Goal: Task Accomplishment & Management: Manage account settings

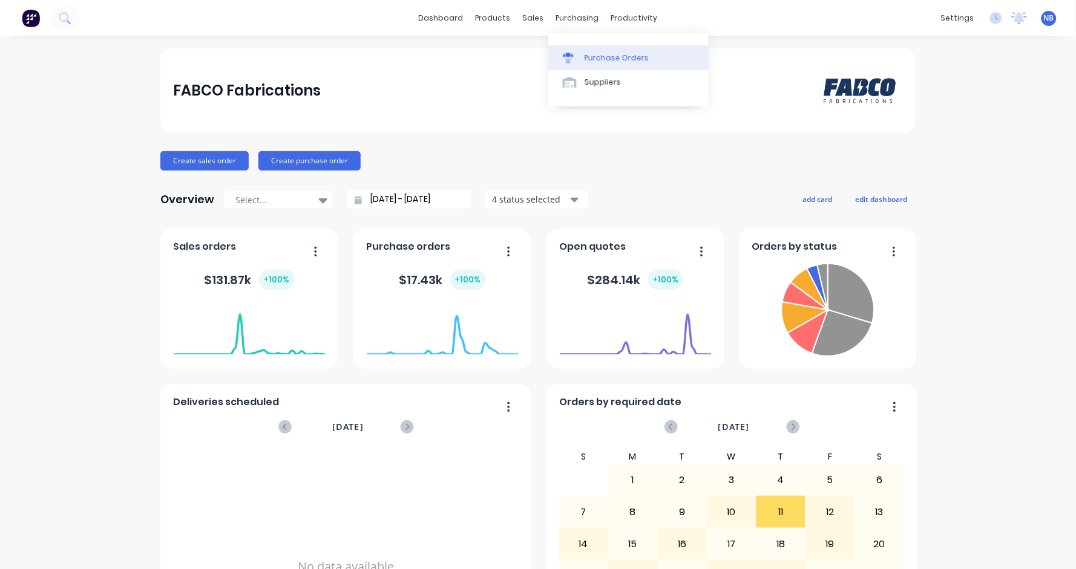
click at [588, 68] on link "Purchase Orders" at bounding box center [628, 57] width 160 height 24
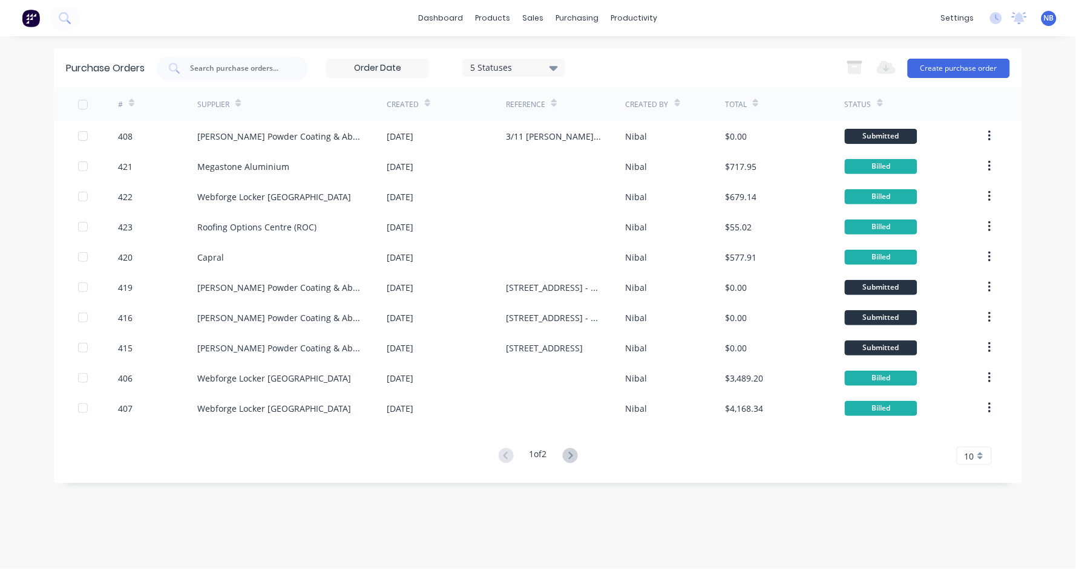
click at [359, 178] on div "Megastone Aluminium" at bounding box center [291, 166] width 189 height 30
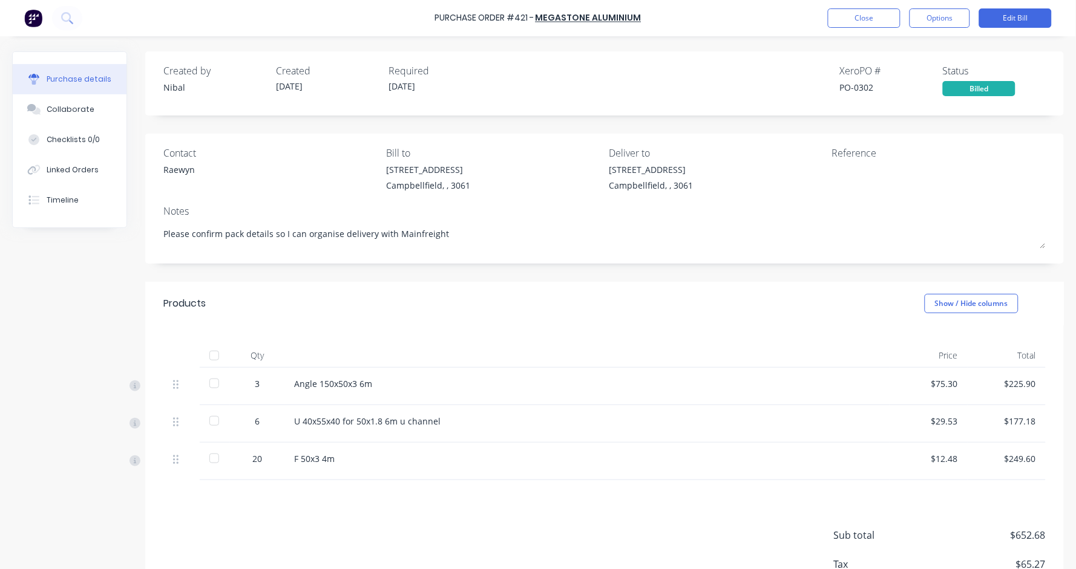
click at [213, 359] on div at bounding box center [214, 356] width 24 height 24
click at [867, 19] on button "Close" at bounding box center [864, 17] width 73 height 19
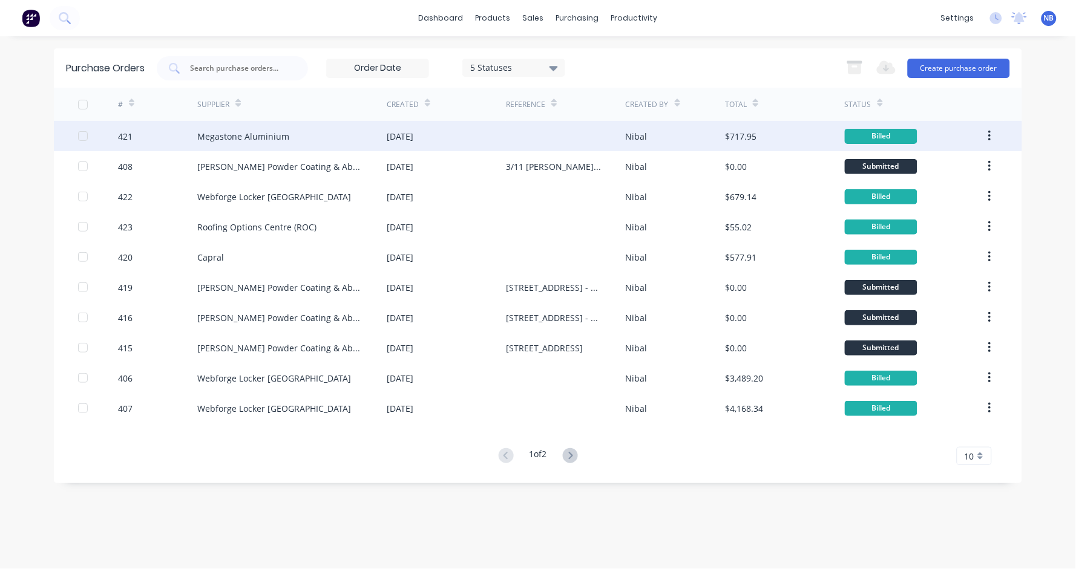
click at [479, 146] on div "[DATE]" at bounding box center [446, 136] width 119 height 30
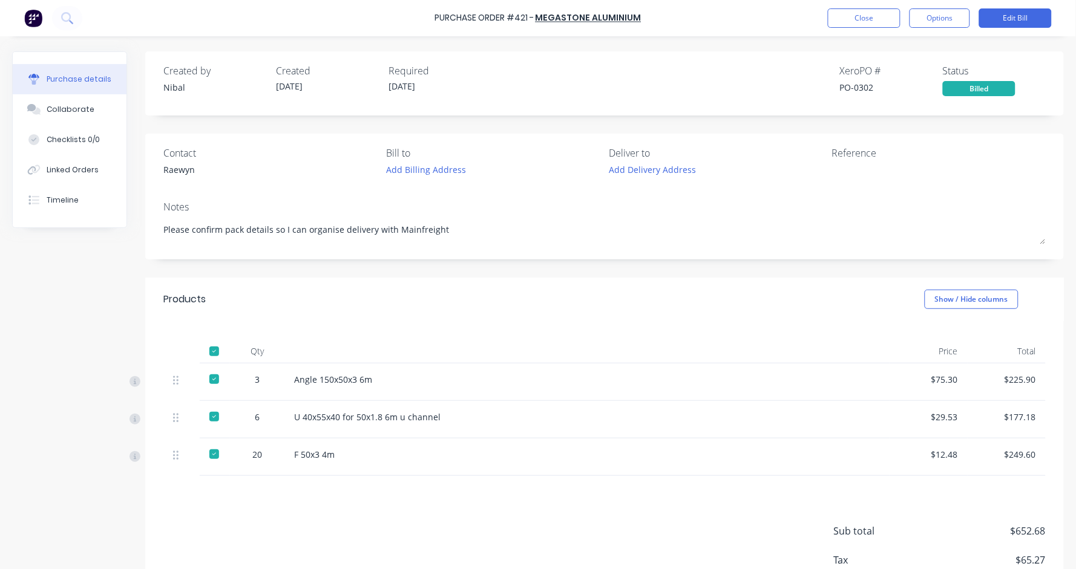
type textarea "x"
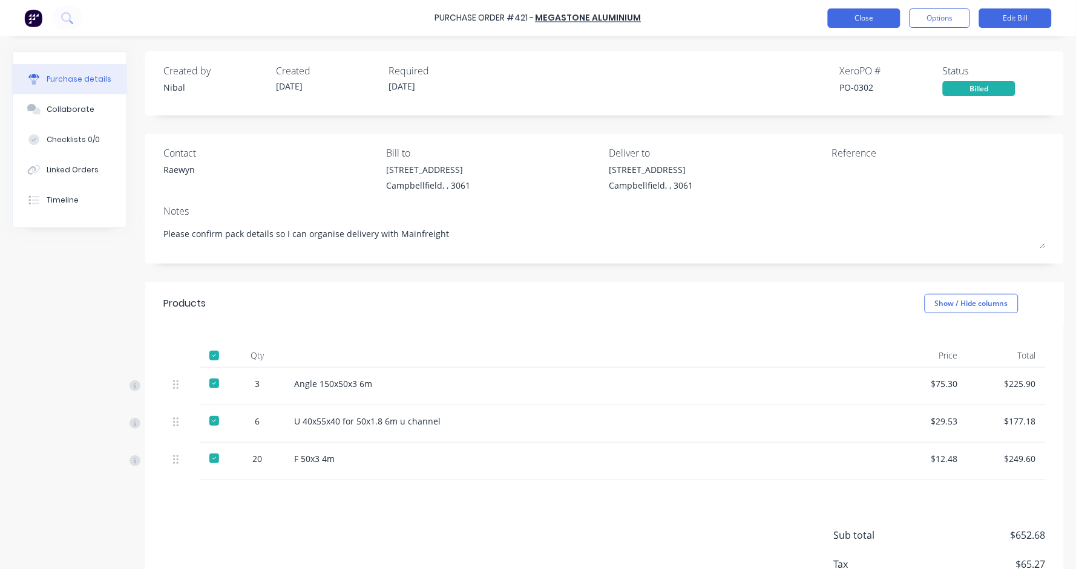
click at [874, 19] on button "Close" at bounding box center [864, 17] width 73 height 19
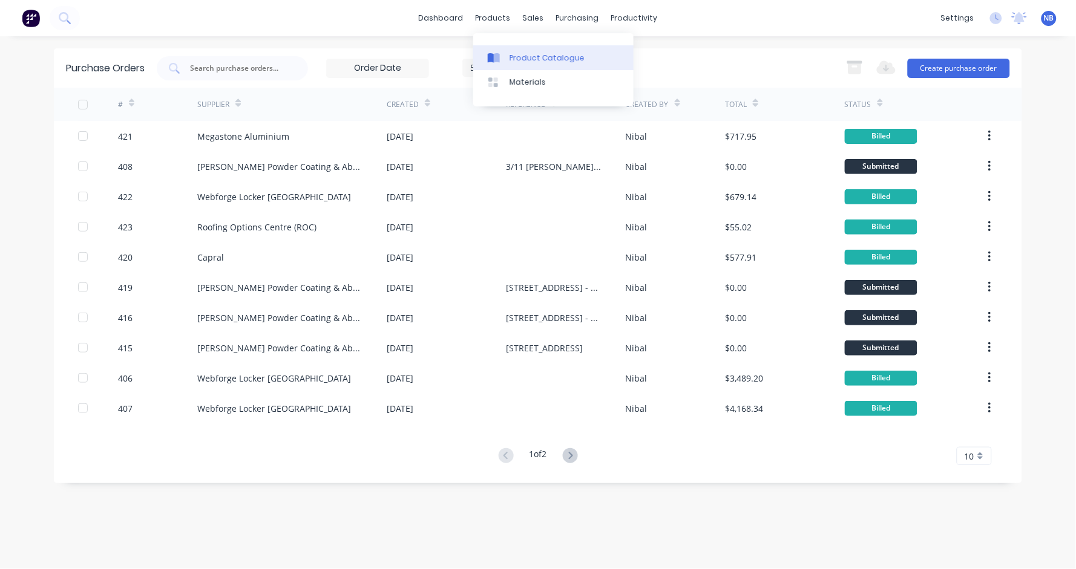
click at [530, 59] on div "Product Catalogue" at bounding box center [547, 58] width 75 height 11
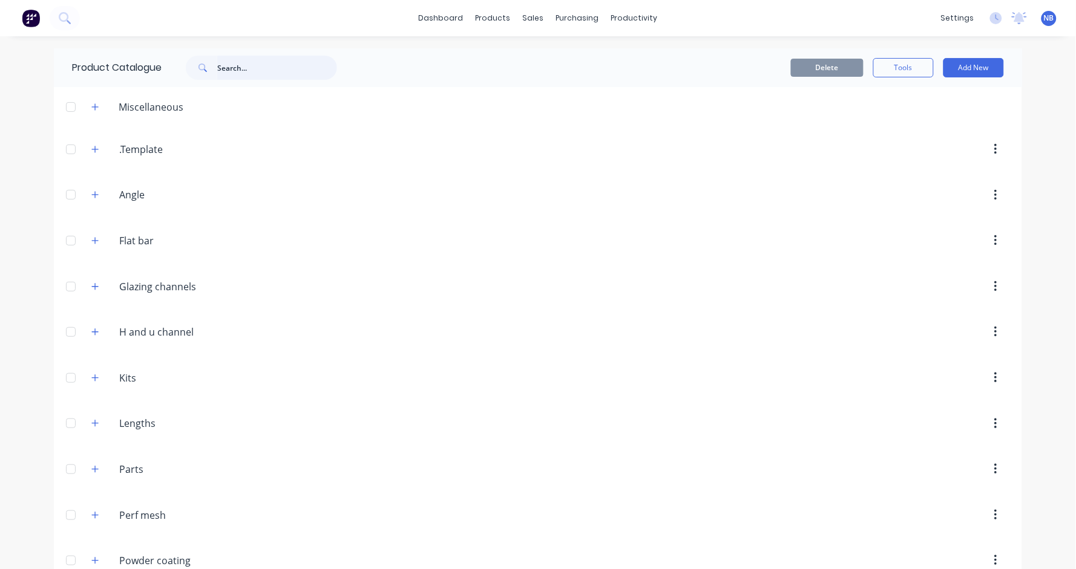
click at [227, 66] on input "text" at bounding box center [277, 68] width 120 height 24
click at [97, 195] on icon "button" at bounding box center [94, 195] width 7 height 8
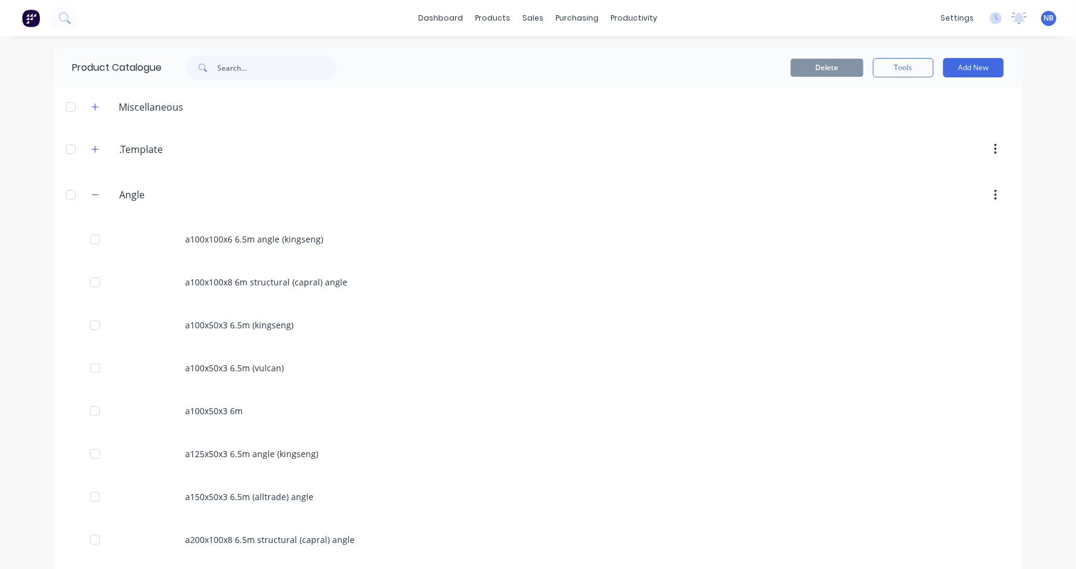
scroll to position [-1, 0]
click at [243, 69] on input "text" at bounding box center [277, 68] width 120 height 24
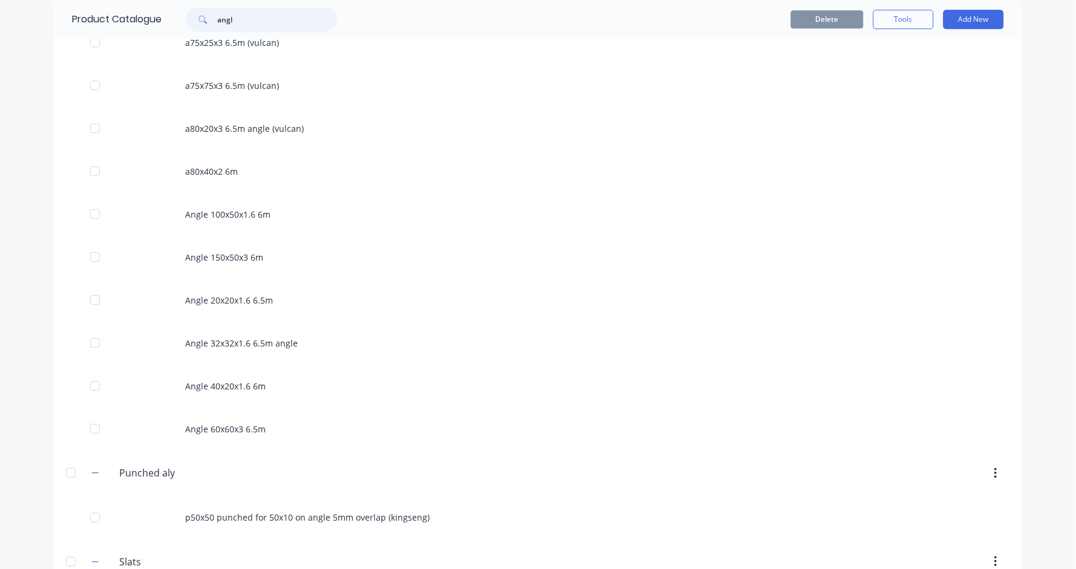
scroll to position [1014, 0]
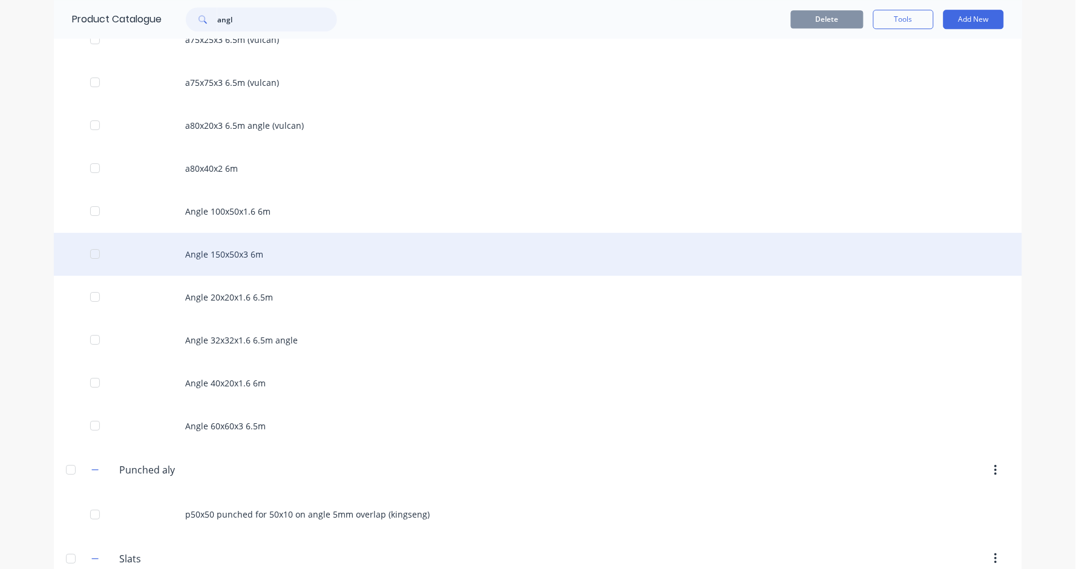
type input "angl"
click at [290, 252] on div "Angle 150x50x3 6m" at bounding box center [538, 254] width 968 height 43
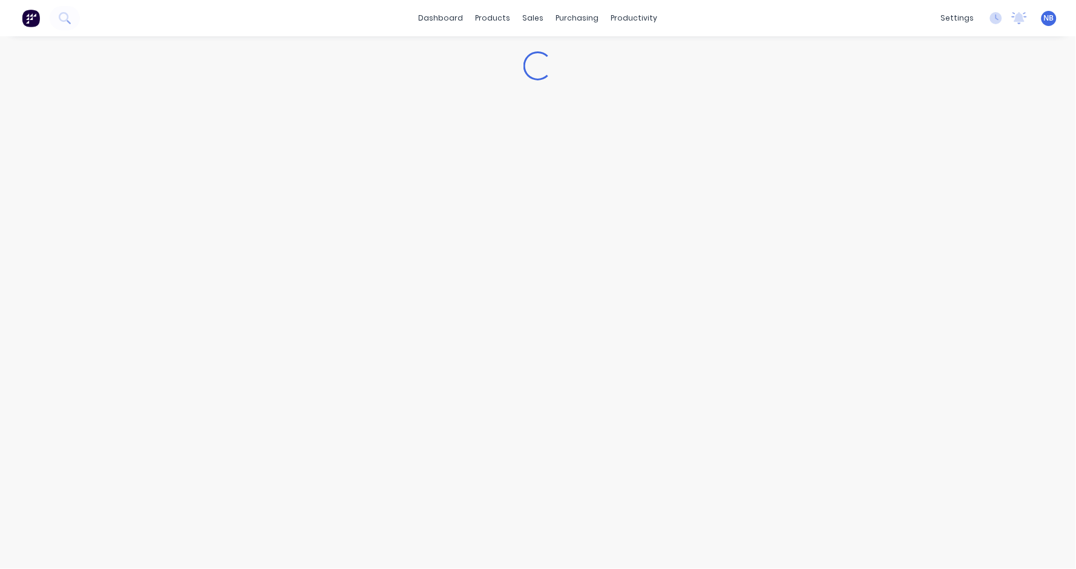
type textarea "x"
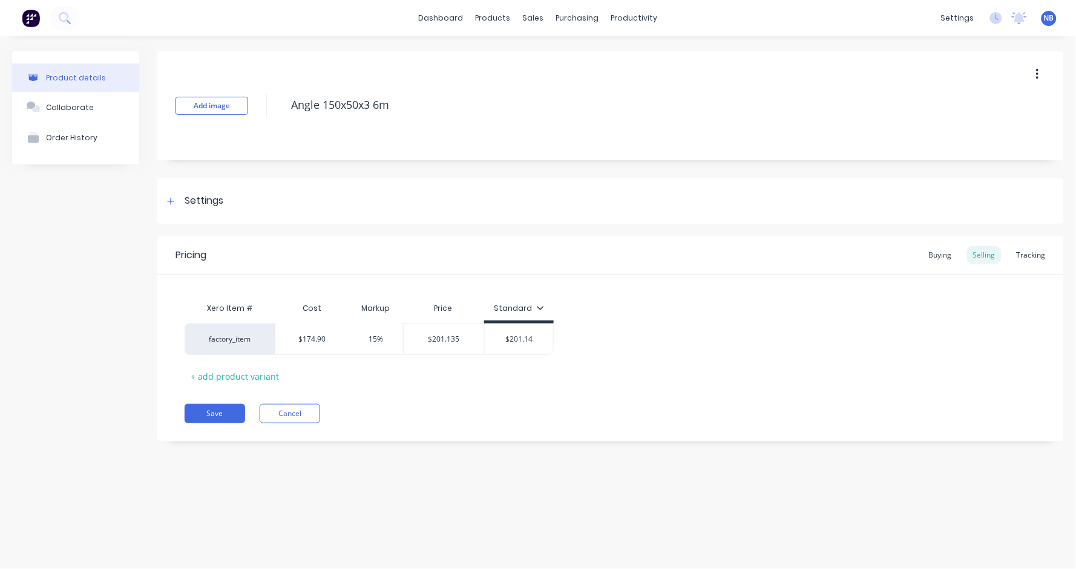
click at [1046, 243] on div "Pricing Buying Selling Tracking" at bounding box center [610, 255] width 907 height 39
click at [1044, 257] on div "Tracking" at bounding box center [1031, 255] width 41 height 18
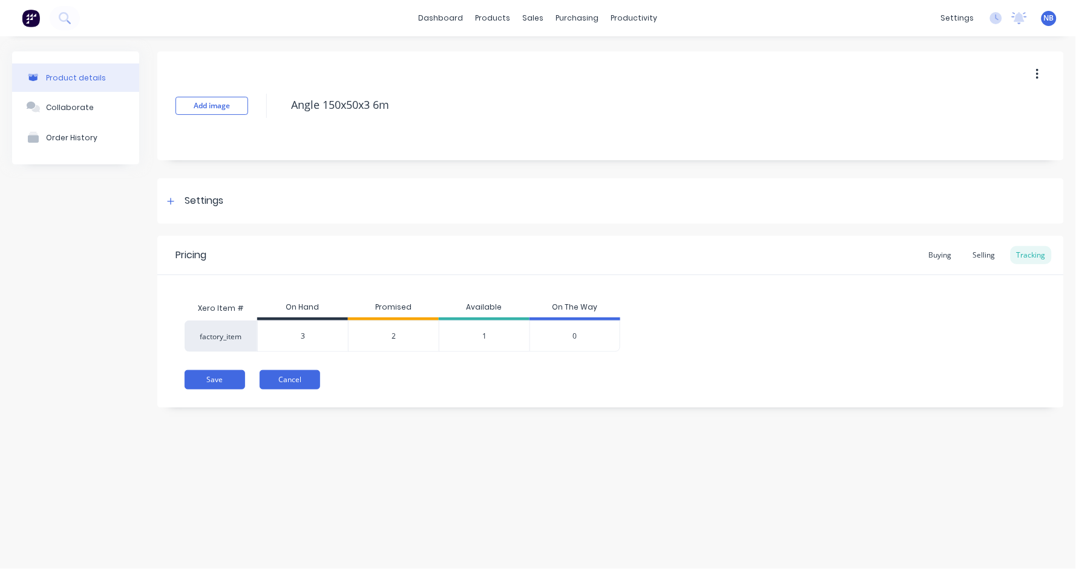
click at [304, 375] on button "Cancel" at bounding box center [290, 379] width 61 height 19
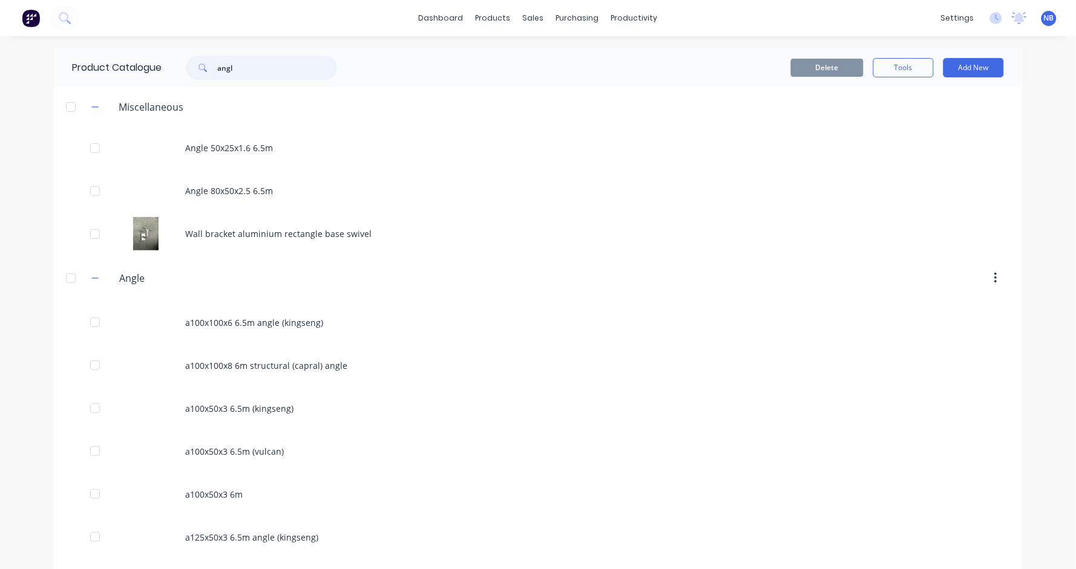
drag, startPoint x: 259, startPoint y: 65, endPoint x: 117, endPoint y: 64, distance: 141.6
click at [117, 64] on div "Product Catalogue angl" at bounding box center [210, 67] width 313 height 39
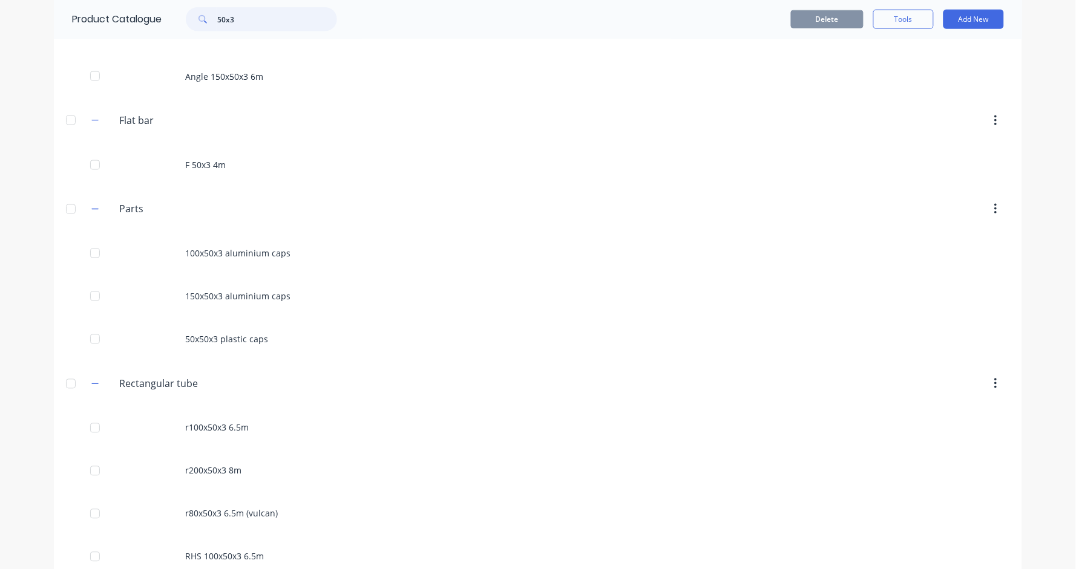
scroll to position [473, 0]
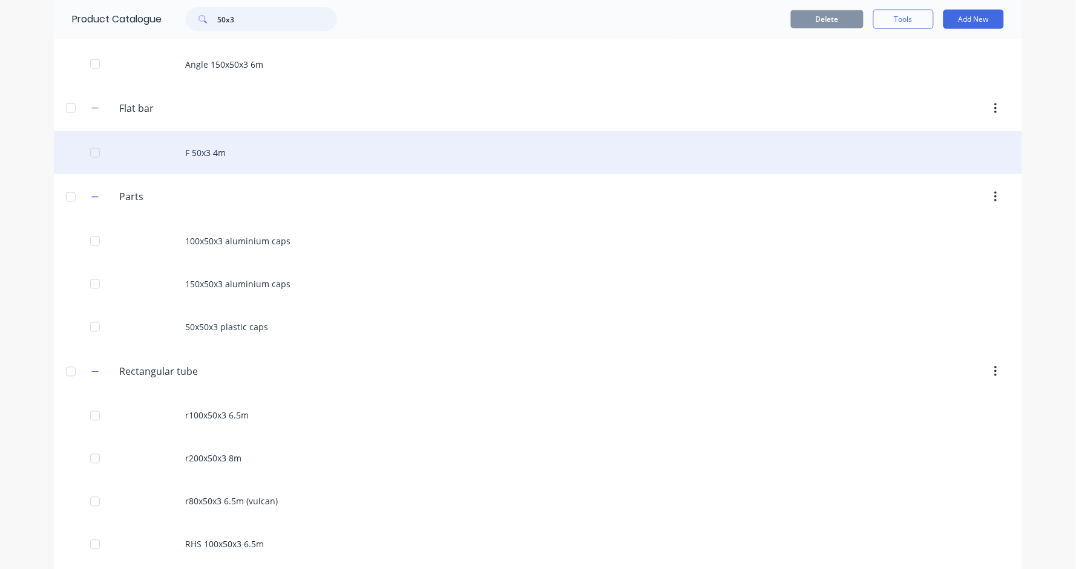
type input "50x3"
click at [233, 156] on div "F 50x3 4m" at bounding box center [538, 152] width 968 height 43
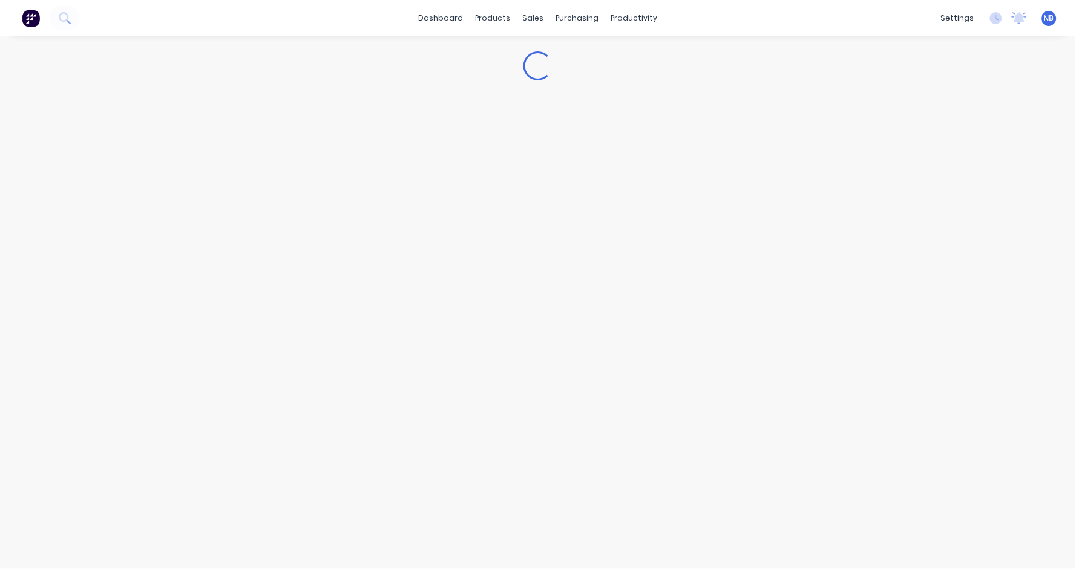
type textarea "x"
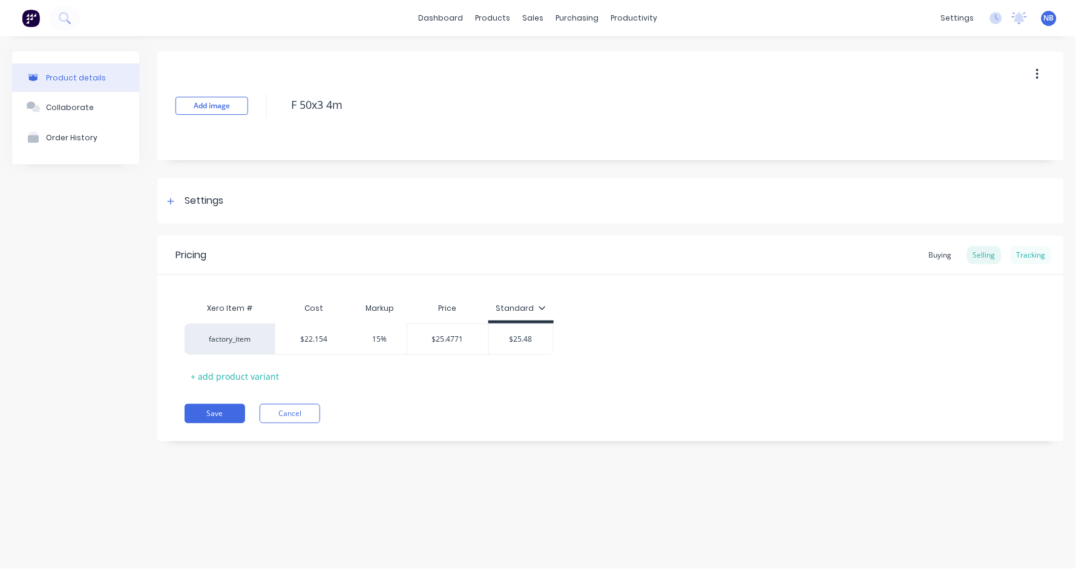
click at [1038, 248] on div "Tracking" at bounding box center [1031, 255] width 41 height 18
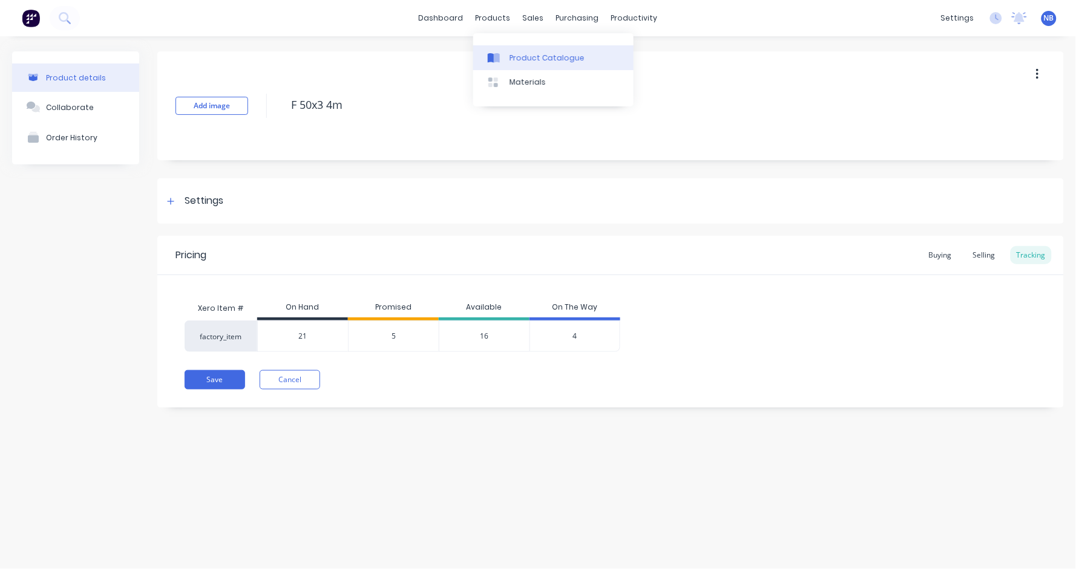
click at [510, 57] on div "Product Catalogue" at bounding box center [547, 58] width 75 height 11
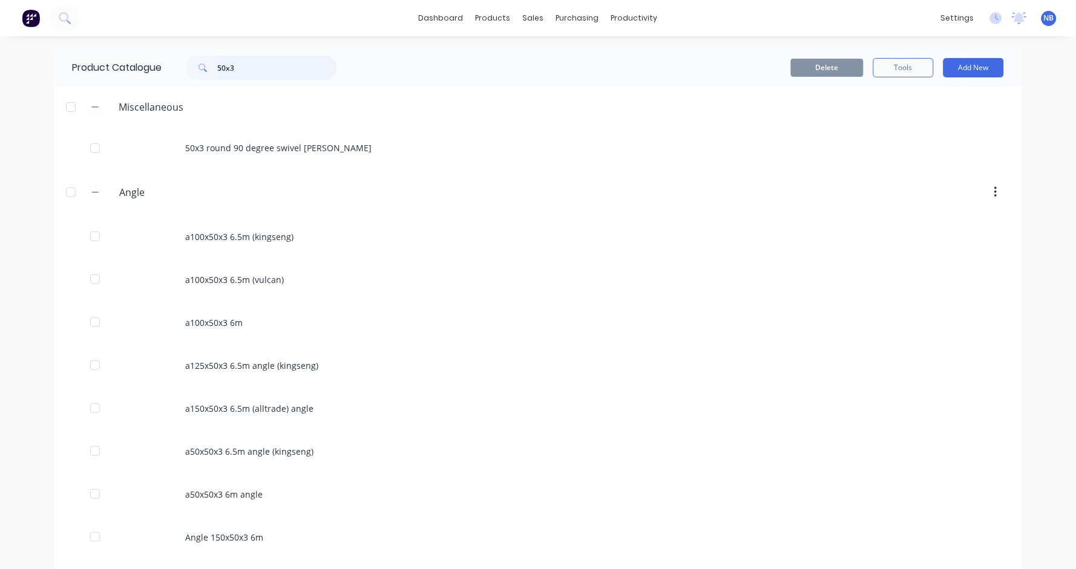
drag, startPoint x: 246, startPoint y: 67, endPoint x: 164, endPoint y: 67, distance: 82.3
click at [164, 67] on div "50x3" at bounding box center [259, 68] width 194 height 24
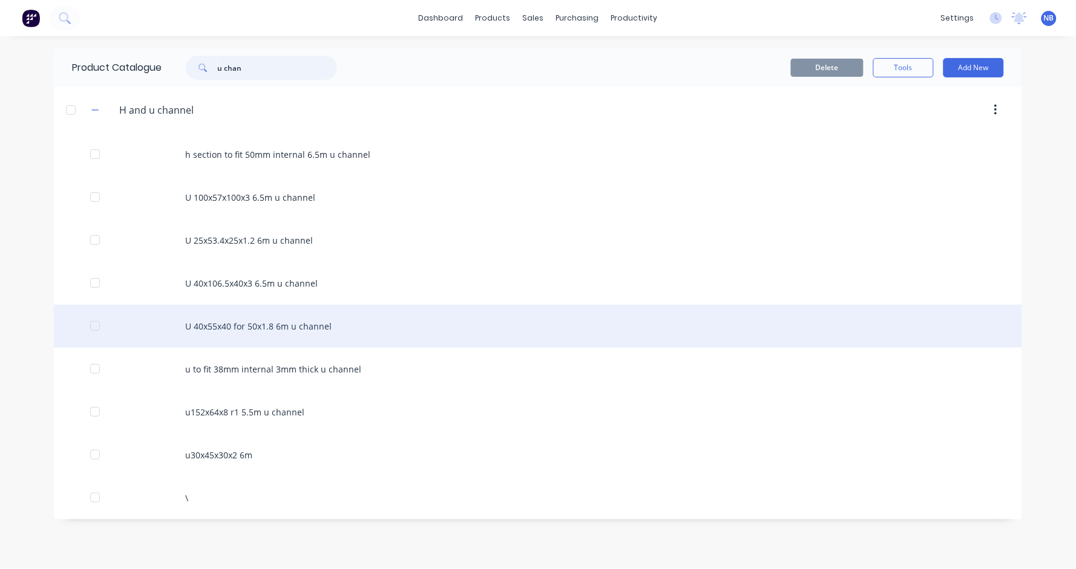
type input "u chan"
click at [266, 331] on div "U 40x55x40 for 50x1.8 6m u channel" at bounding box center [538, 326] width 968 height 43
type textarea "x"
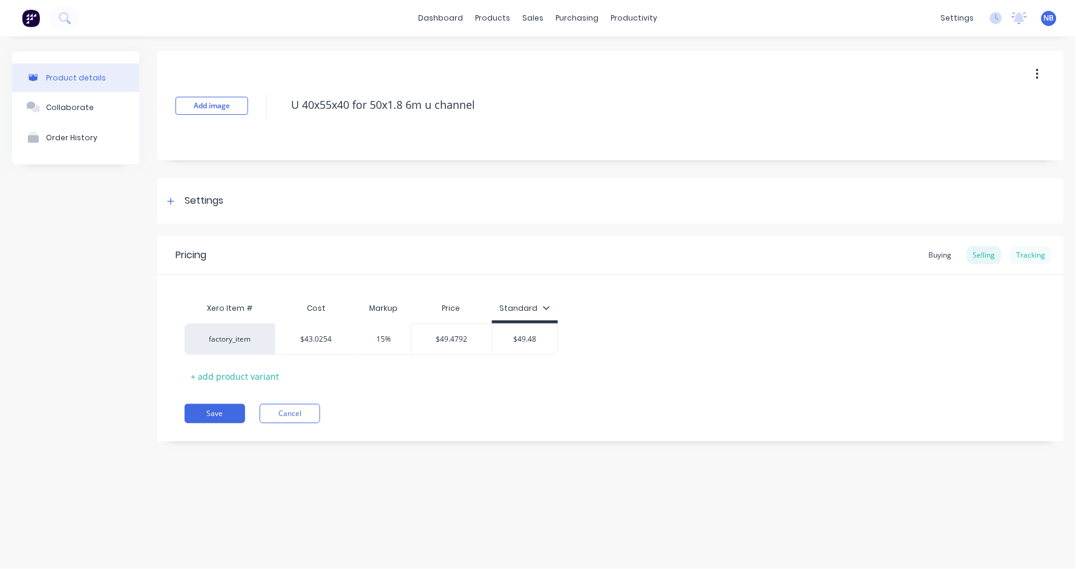
click at [1030, 254] on div "Tracking" at bounding box center [1031, 255] width 41 height 18
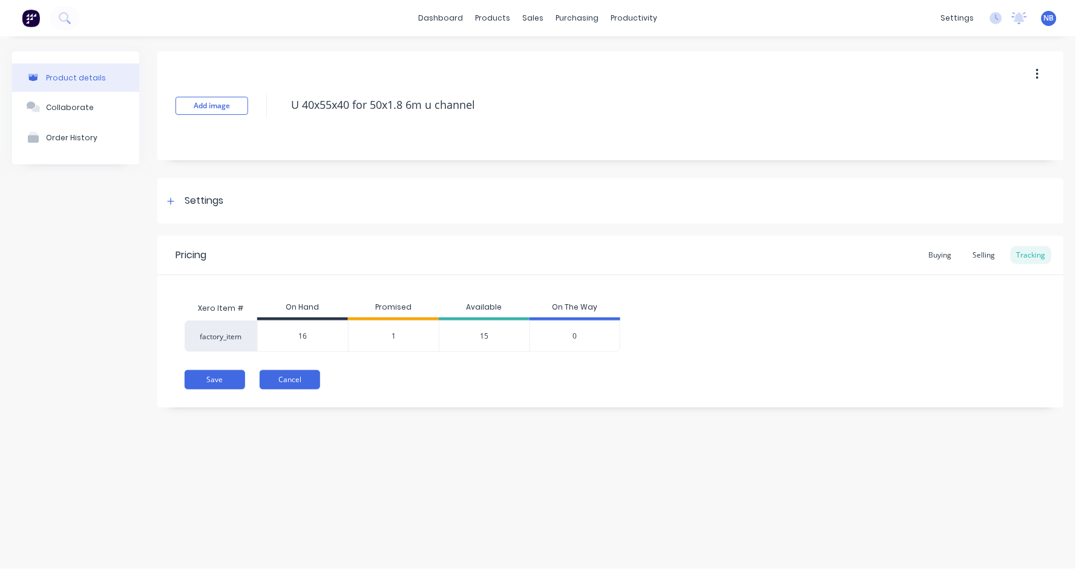
click at [304, 382] on button "Cancel" at bounding box center [290, 379] width 61 height 19
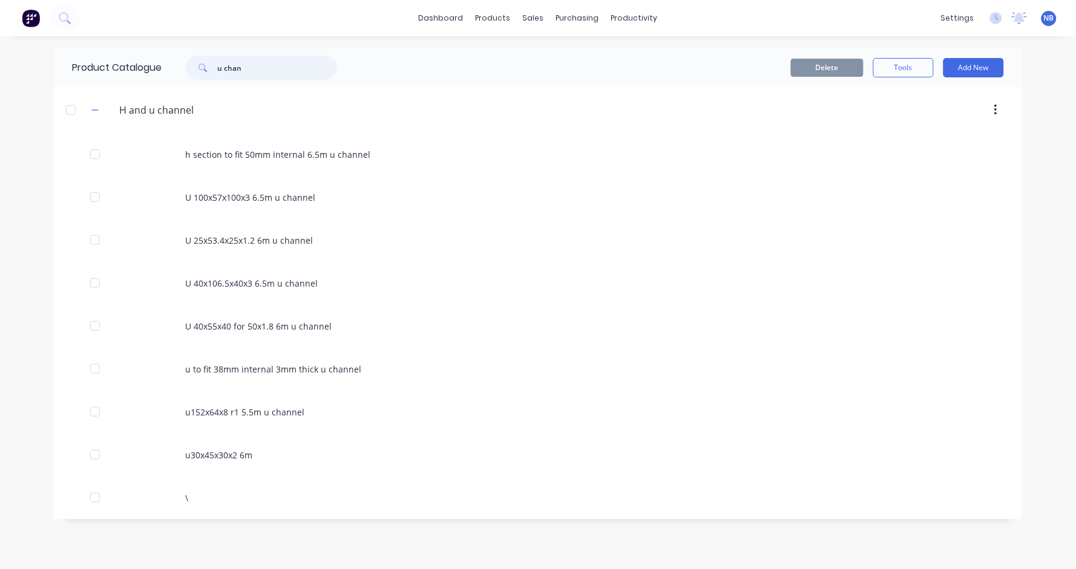
drag, startPoint x: 274, startPoint y: 67, endPoint x: 136, endPoint y: 67, distance: 137.4
click at [136, 67] on div "Product Catalogue u chan" at bounding box center [210, 67] width 313 height 39
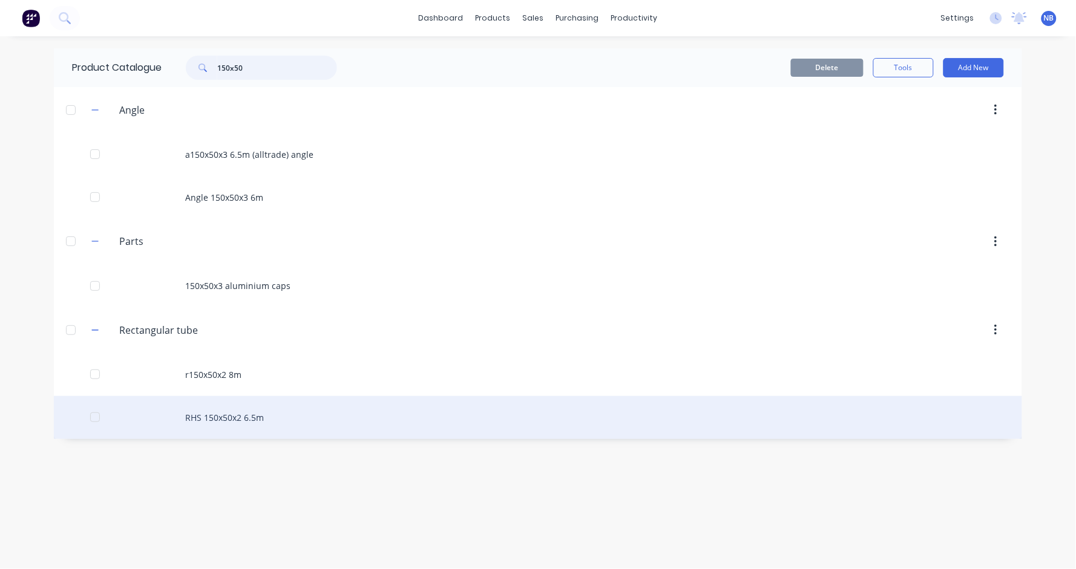
type input "150x50"
click at [266, 423] on div "RHS 150x50x2 6.5m" at bounding box center [538, 417] width 968 height 43
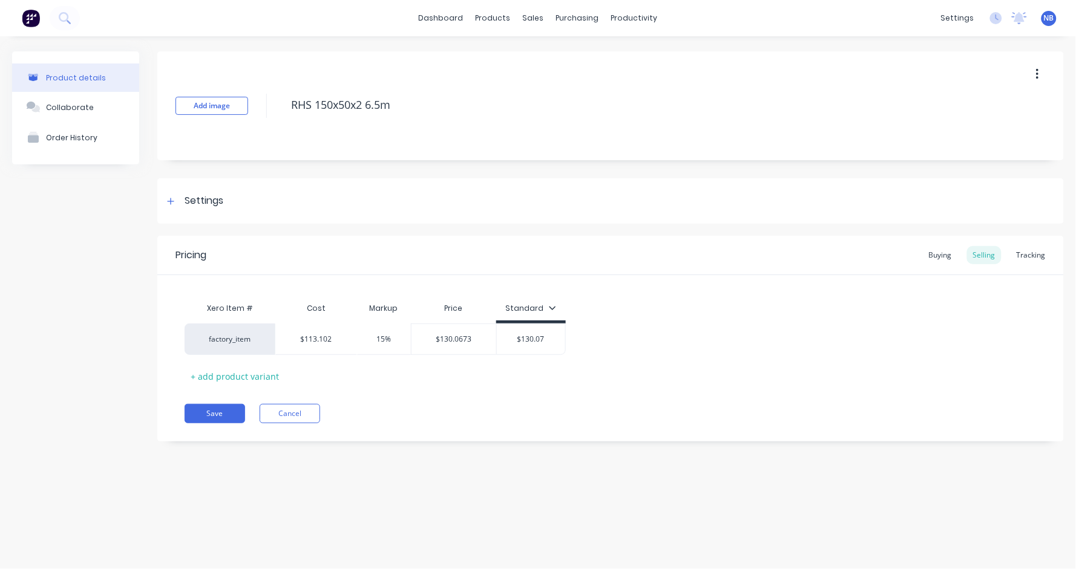
type textarea "x"
click at [1043, 253] on div "Tracking" at bounding box center [1031, 255] width 41 height 18
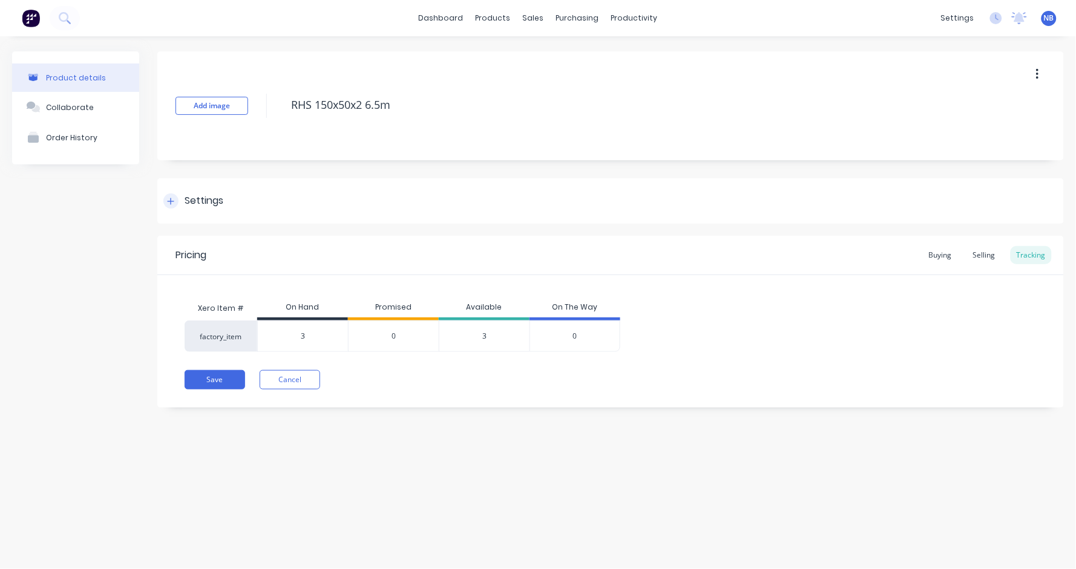
click at [207, 205] on div "Settings" at bounding box center [204, 201] width 39 height 15
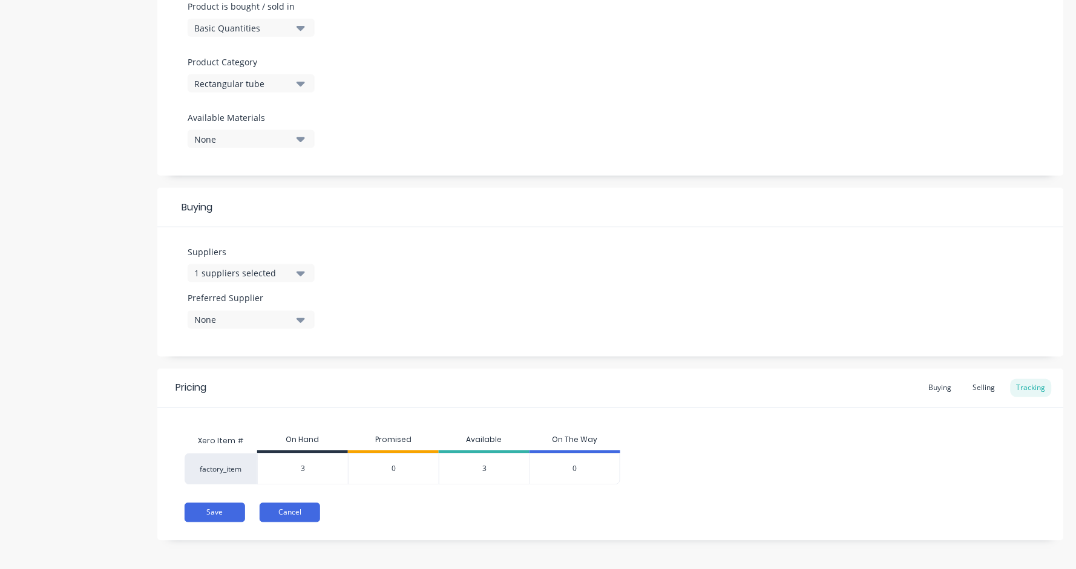
scroll to position [379, 0]
click at [284, 510] on button "Cancel" at bounding box center [290, 514] width 61 height 19
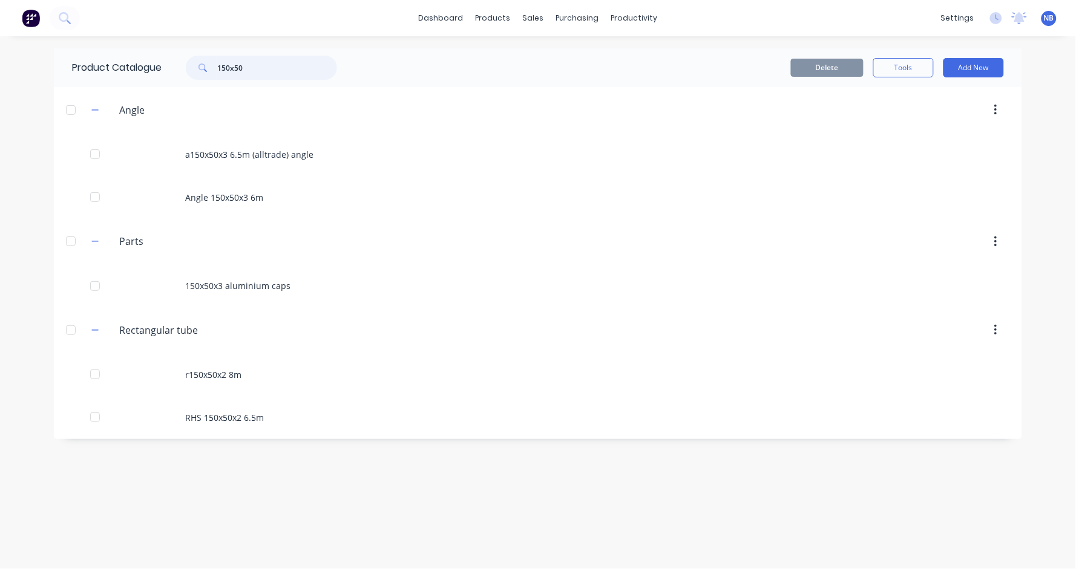
drag, startPoint x: 249, startPoint y: 77, endPoint x: 123, endPoint y: 69, distance: 126.7
click at [123, 69] on div "Product Catalogue 150x50" at bounding box center [210, 67] width 313 height 39
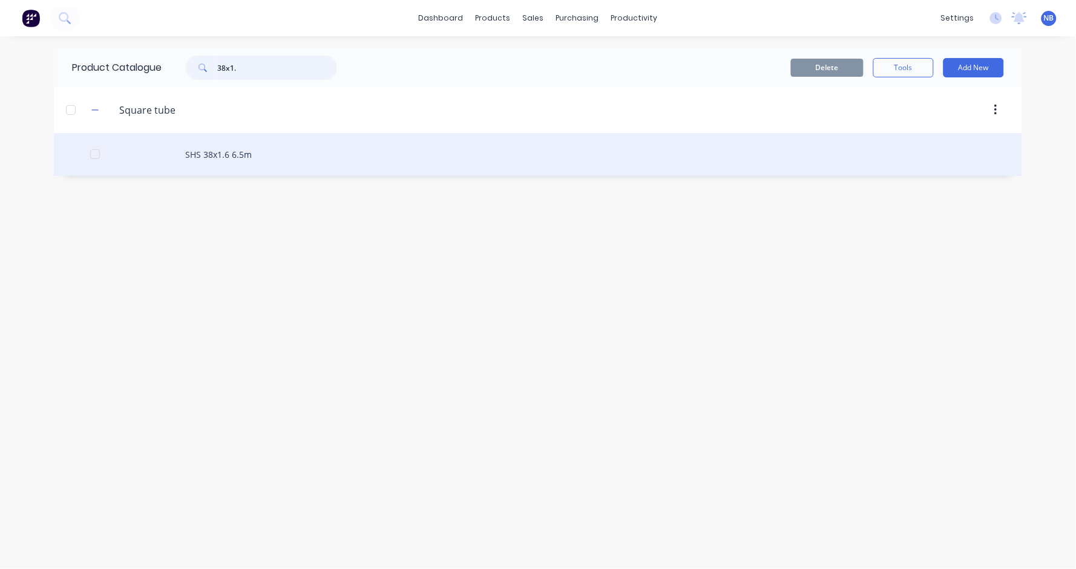
type input "38x1."
click at [240, 156] on div "SHS 38x1.6 6.5m" at bounding box center [538, 154] width 968 height 43
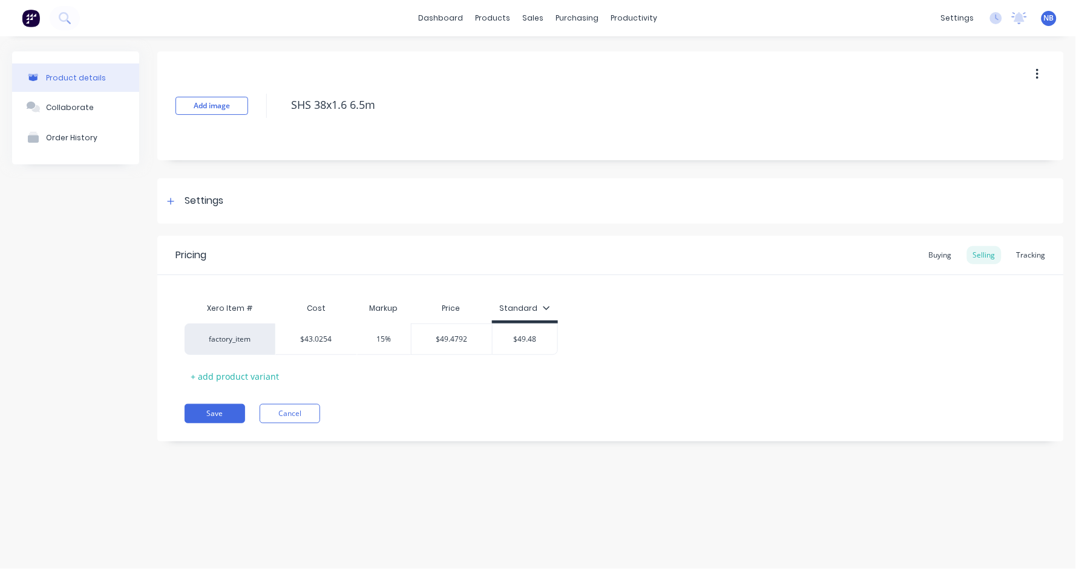
type textarea "x"
click at [1024, 244] on div "Pricing Buying Selling Tracking" at bounding box center [610, 255] width 907 height 39
click at [1024, 269] on div "Pricing Buying Selling Tracking" at bounding box center [610, 255] width 907 height 39
click at [1027, 255] on div "Tracking" at bounding box center [1031, 255] width 41 height 18
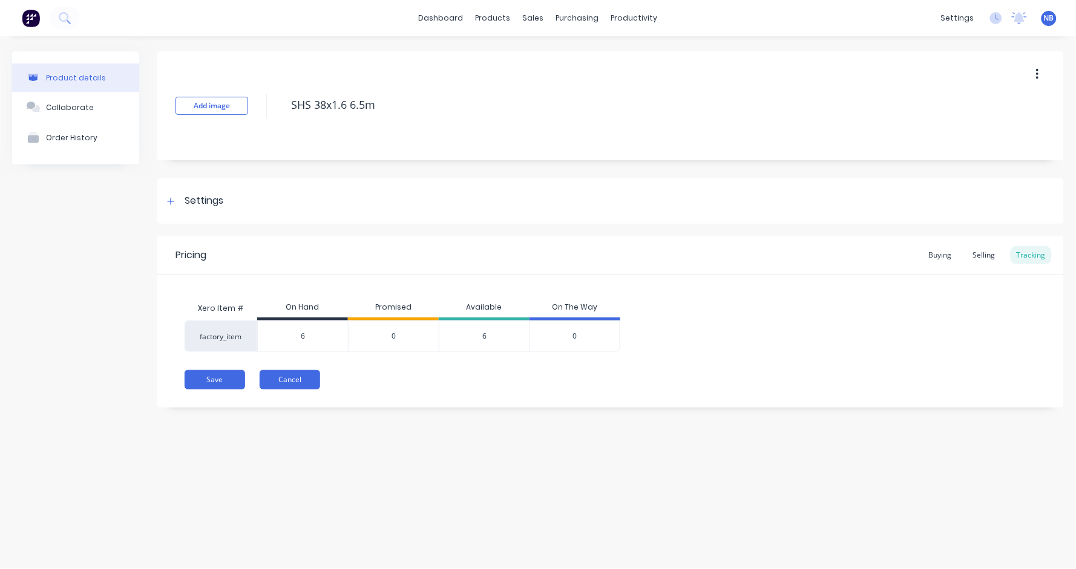
click at [304, 382] on button "Cancel" at bounding box center [290, 379] width 61 height 19
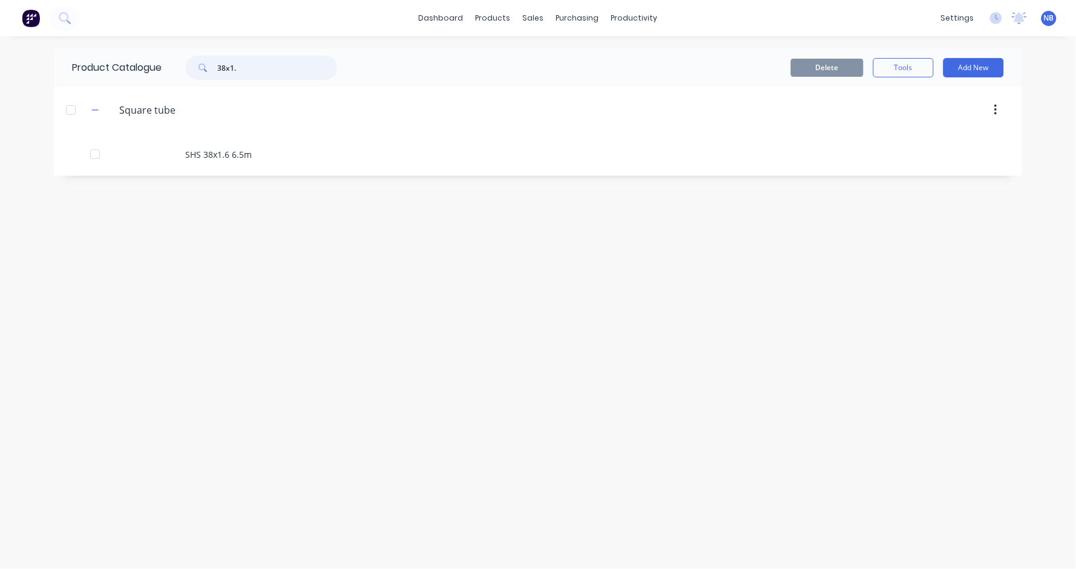
drag, startPoint x: 258, startPoint y: 67, endPoint x: 112, endPoint y: 65, distance: 146.5
click at [112, 65] on div "Product Catalogue 38x1." at bounding box center [210, 67] width 313 height 39
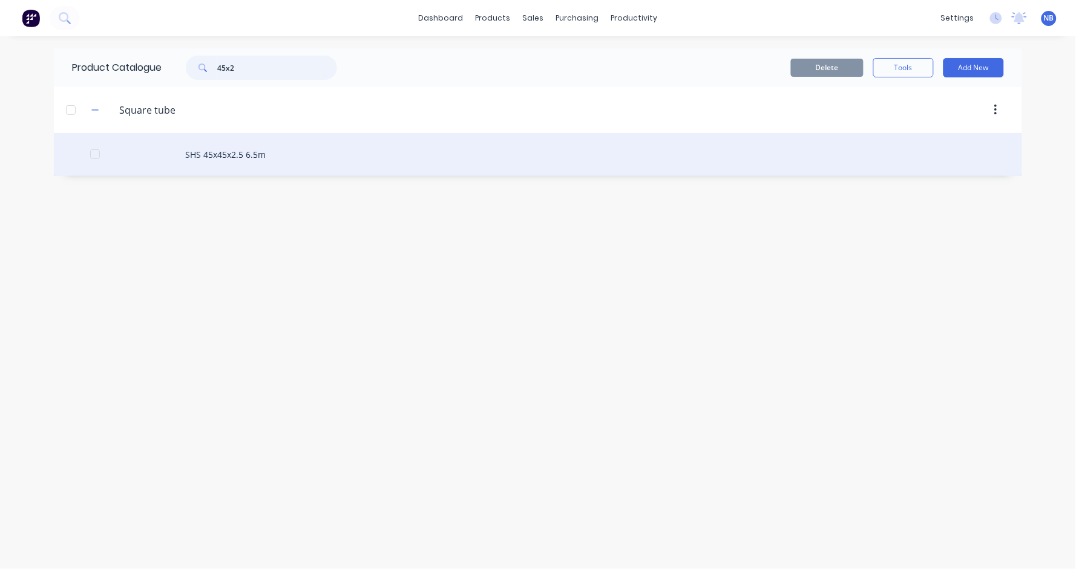
type input "45x2"
click at [236, 163] on div "SHS 45x45x2.5 6.5m" at bounding box center [538, 154] width 968 height 43
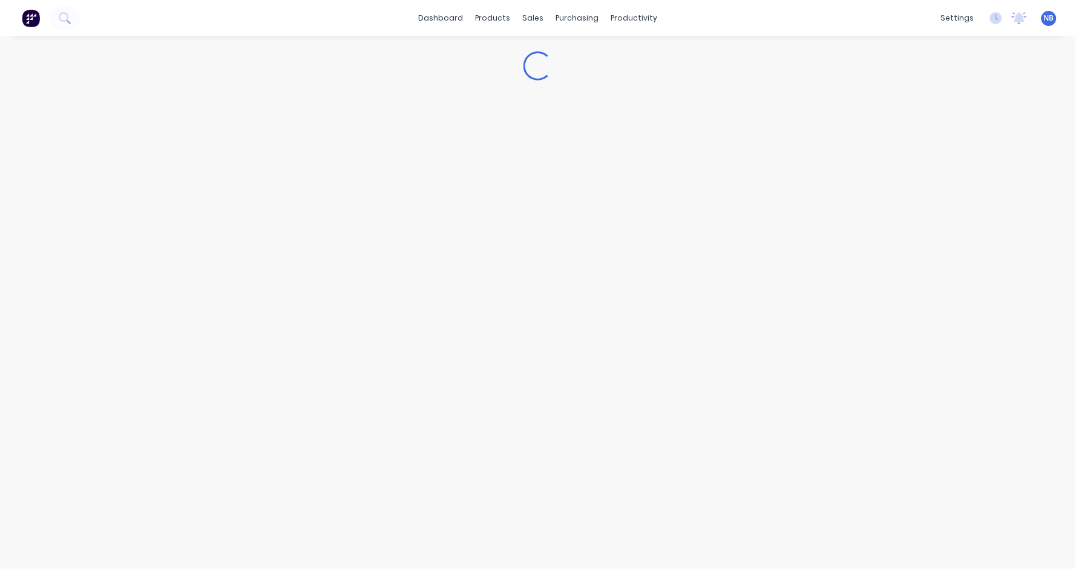
type textarea "x"
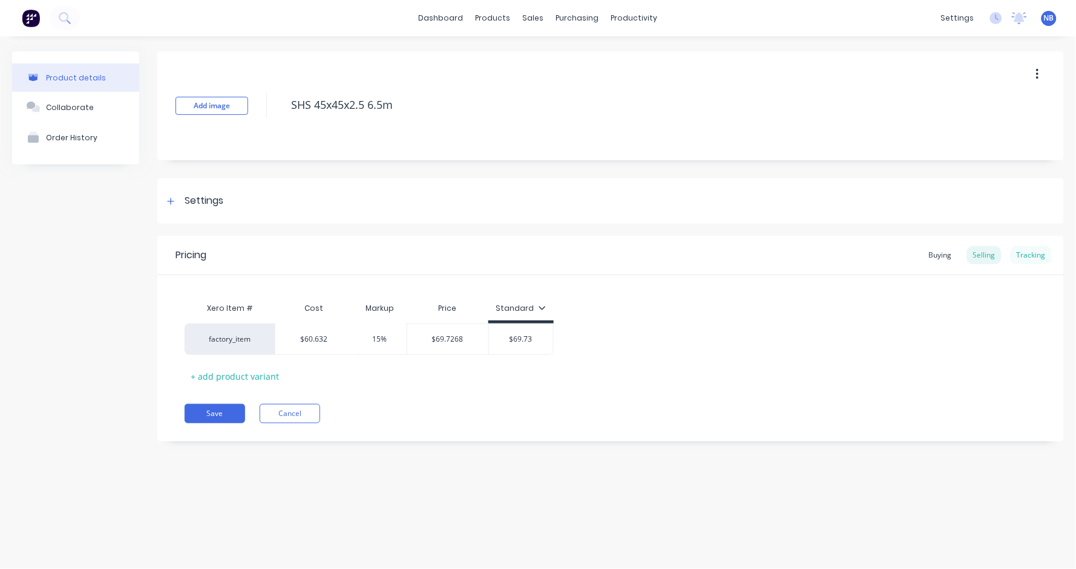
click at [1030, 256] on div "Tracking" at bounding box center [1031, 255] width 41 height 18
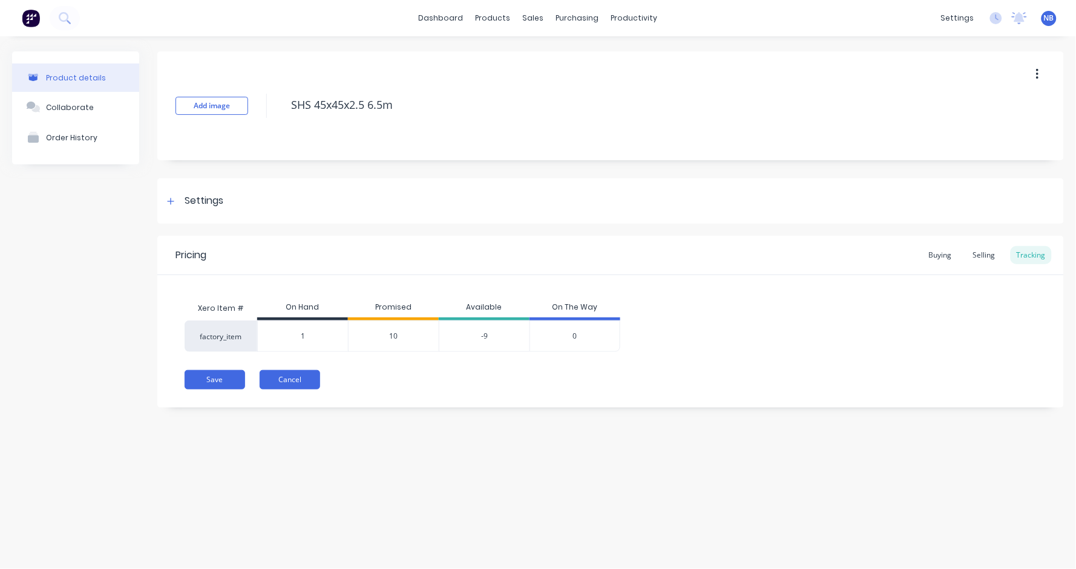
click at [296, 385] on button "Cancel" at bounding box center [290, 379] width 61 height 19
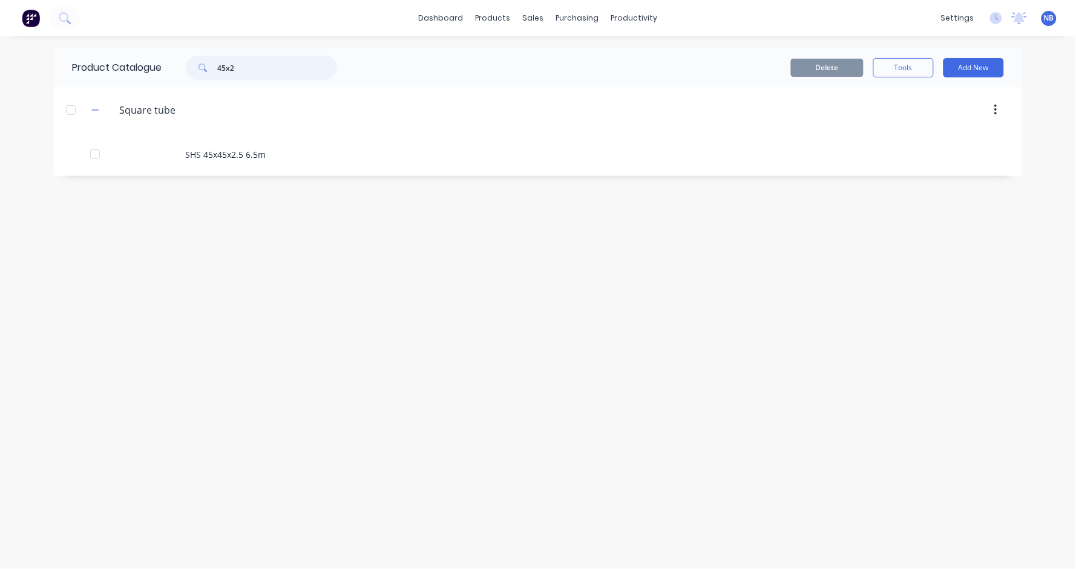
drag, startPoint x: 284, startPoint y: 68, endPoint x: 139, endPoint y: 67, distance: 144.6
click at [139, 67] on div "Product Catalogue 45x2" at bounding box center [210, 67] width 313 height 39
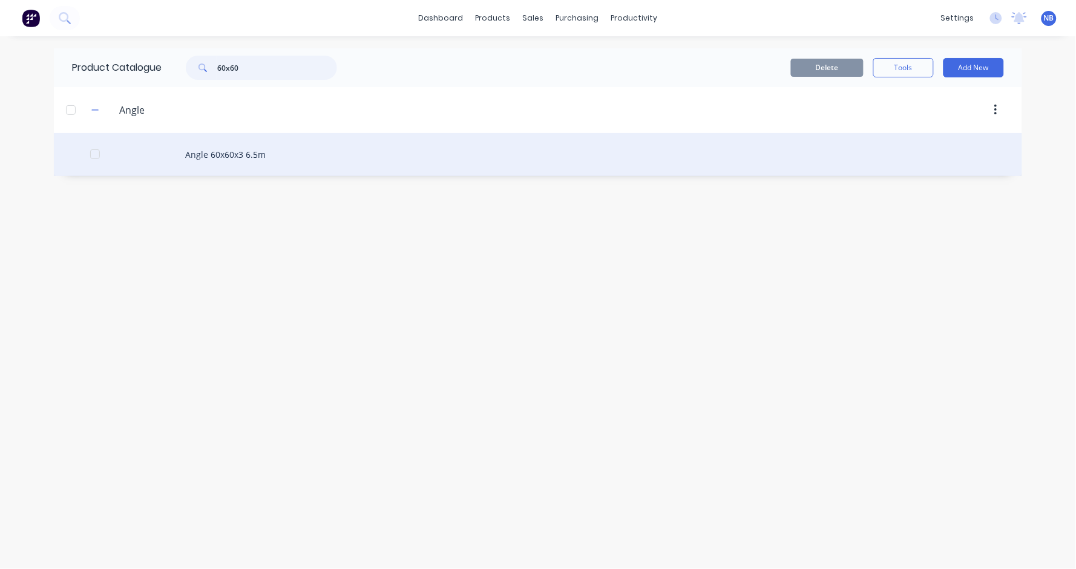
type input "60x60"
click at [234, 148] on div "Angle 60x60x3 6.5m" at bounding box center [538, 154] width 968 height 43
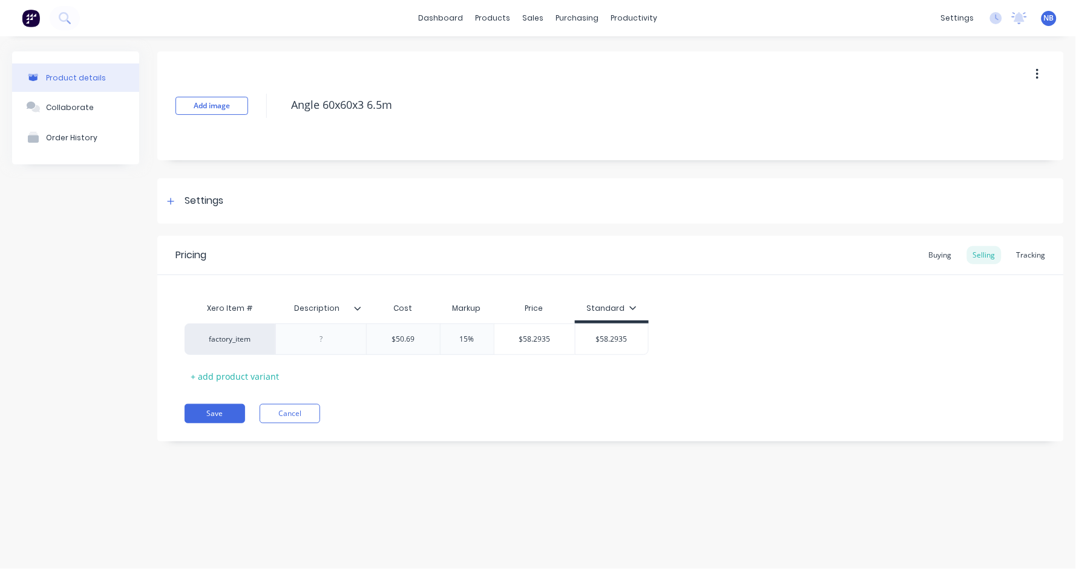
type textarea "x"
click at [1030, 249] on div "Tracking" at bounding box center [1031, 255] width 41 height 18
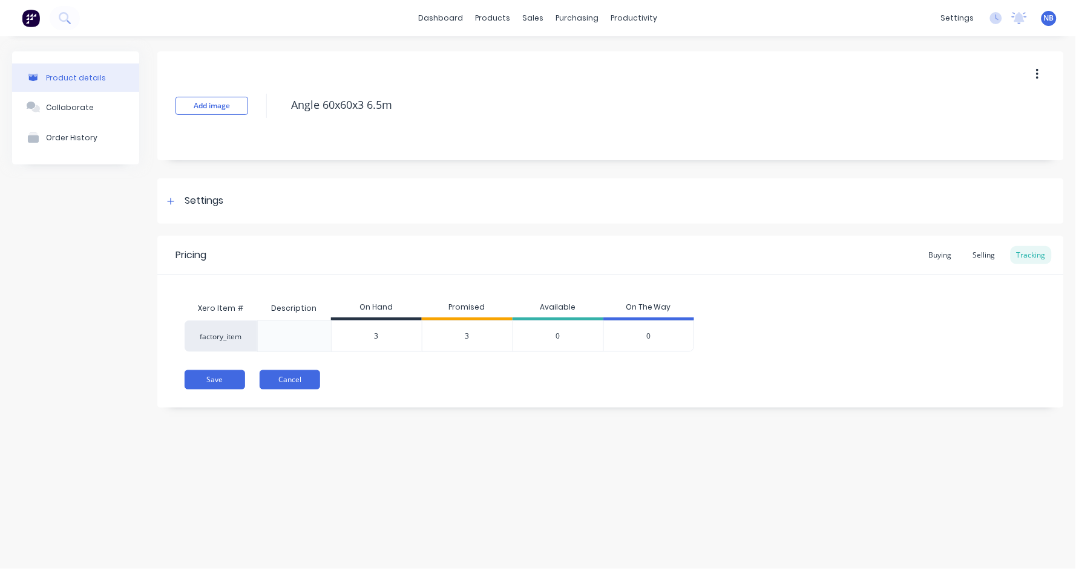
click at [299, 382] on button "Cancel" at bounding box center [290, 379] width 61 height 19
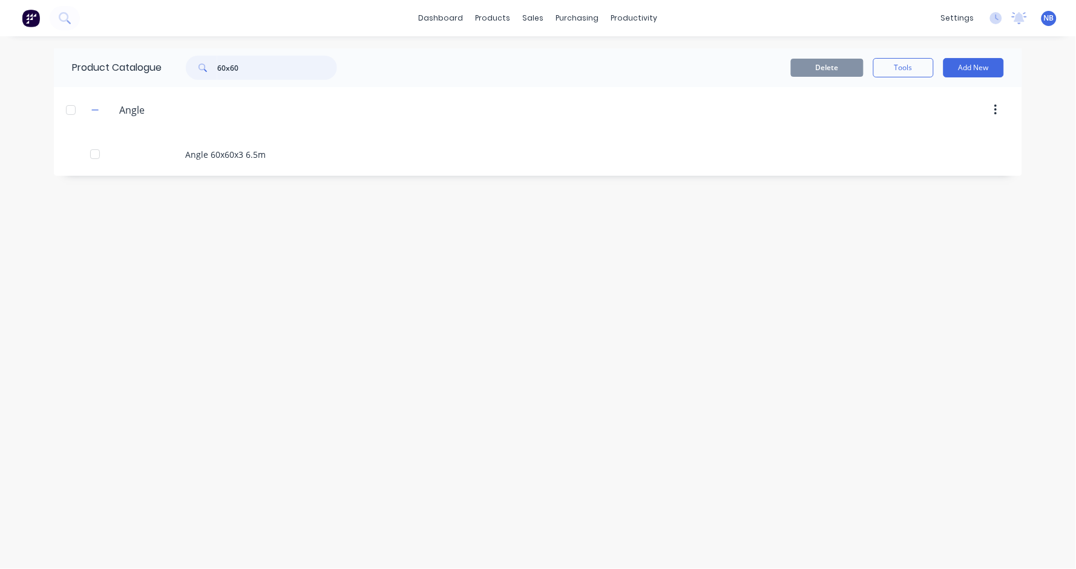
drag, startPoint x: 271, startPoint y: 68, endPoint x: 136, endPoint y: 63, distance: 135.0
click at [136, 63] on div "Product Catalogue 60x60" at bounding box center [210, 67] width 313 height 39
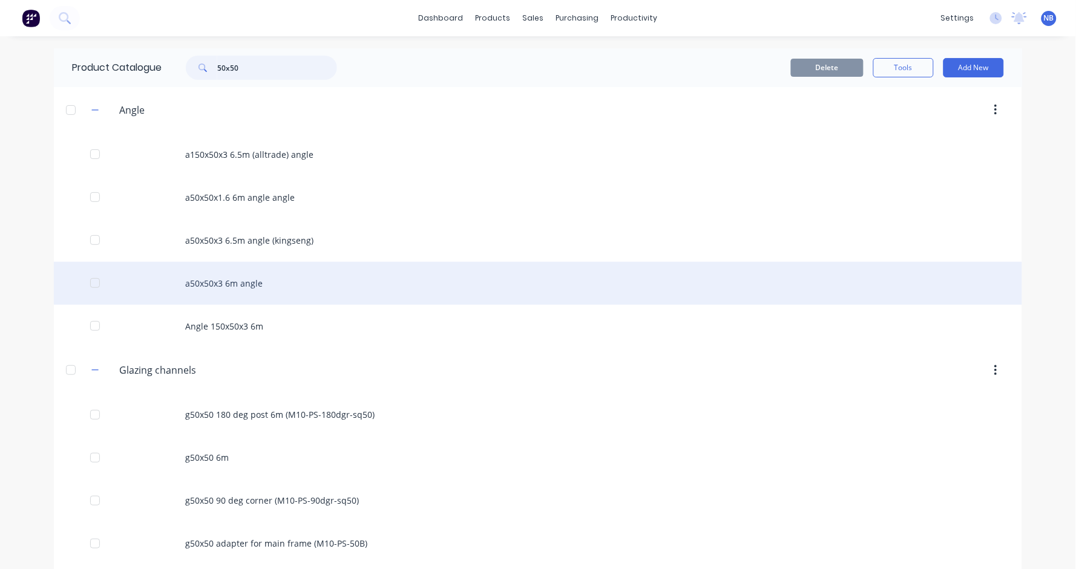
type input "50x50"
click at [310, 287] on div "a50x50x3 6m angle" at bounding box center [538, 283] width 968 height 43
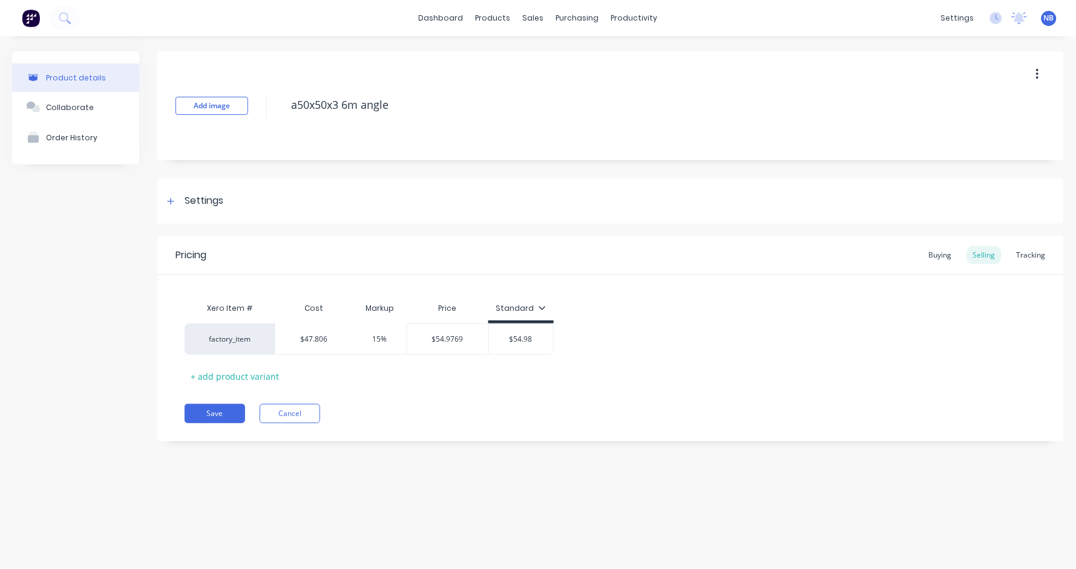
type textarea "x"
click at [285, 420] on button "Cancel" at bounding box center [290, 413] width 61 height 19
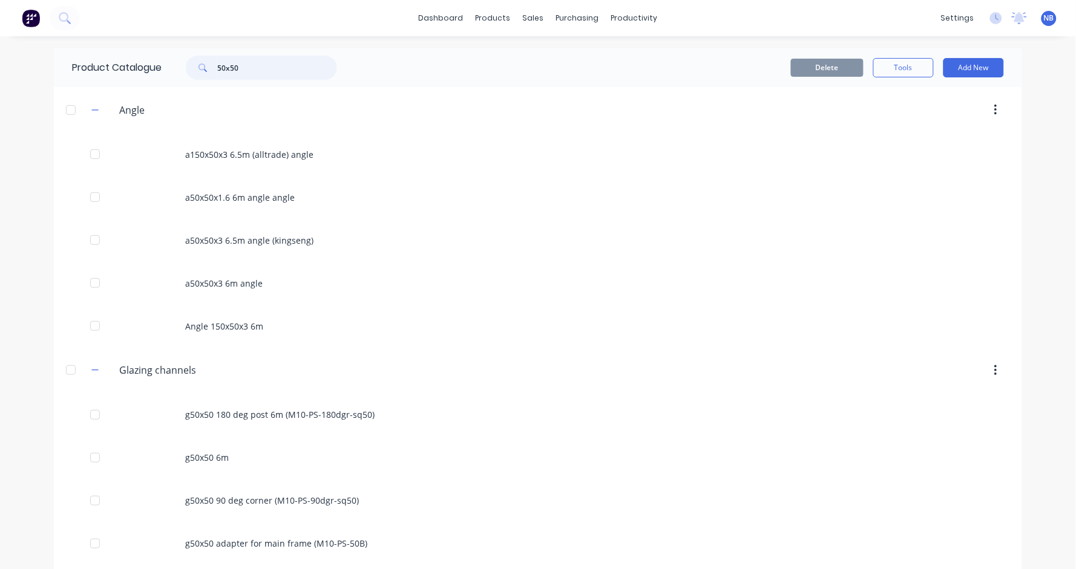
drag, startPoint x: 275, startPoint y: 71, endPoint x: 105, endPoint y: 55, distance: 170.8
click at [105, 55] on div "Product Catalogue 50x50" at bounding box center [210, 67] width 313 height 39
type input "angle 50"
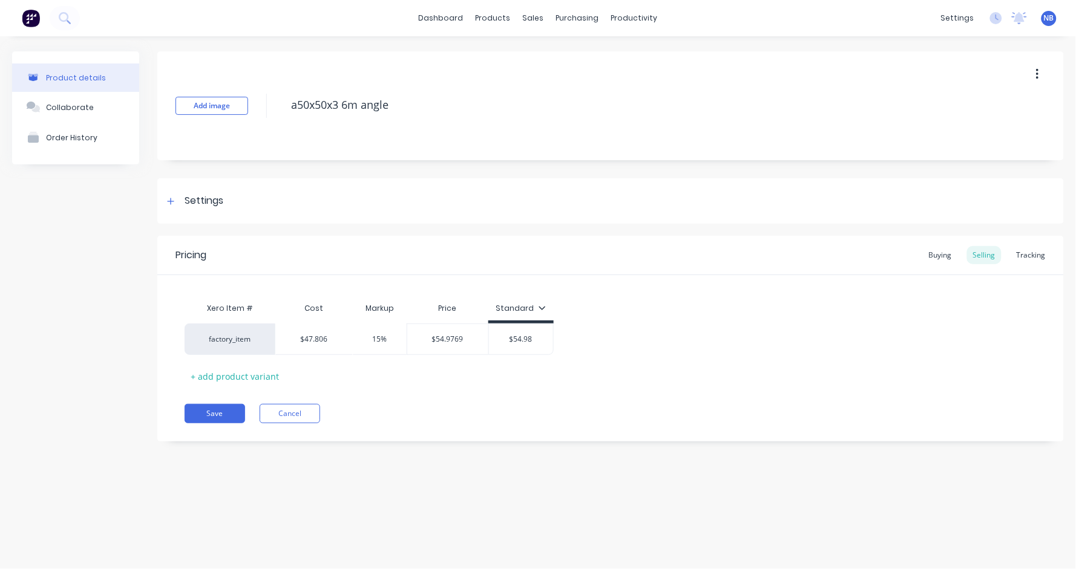
type textarea "x"
click at [297, 410] on button "Cancel" at bounding box center [290, 413] width 61 height 19
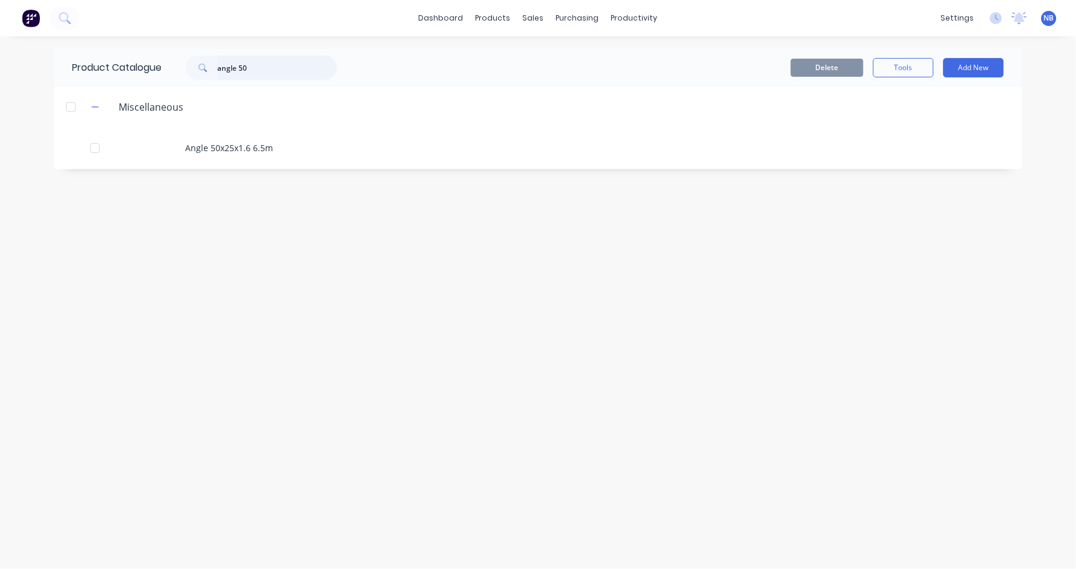
drag, startPoint x: 272, startPoint y: 69, endPoint x: 46, endPoint y: 0, distance: 236.0
click at [46, 0] on div "dashboard products sales purchasing productivity dashboard products Product Cat…" at bounding box center [538, 284] width 1076 height 569
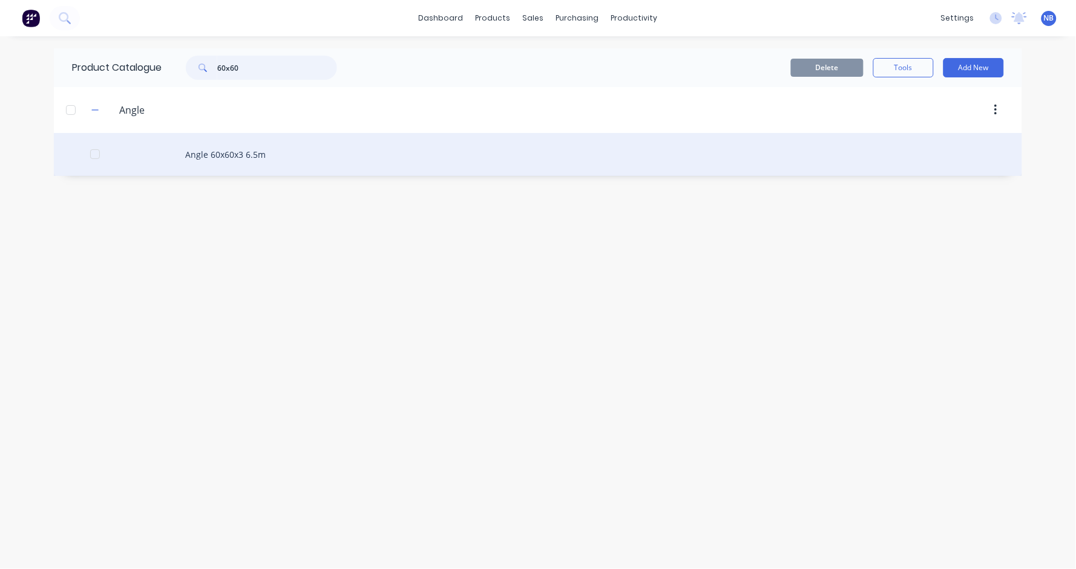
type input "60x60"
click at [209, 156] on div "Angle 60x60x3 6.5m" at bounding box center [538, 154] width 968 height 43
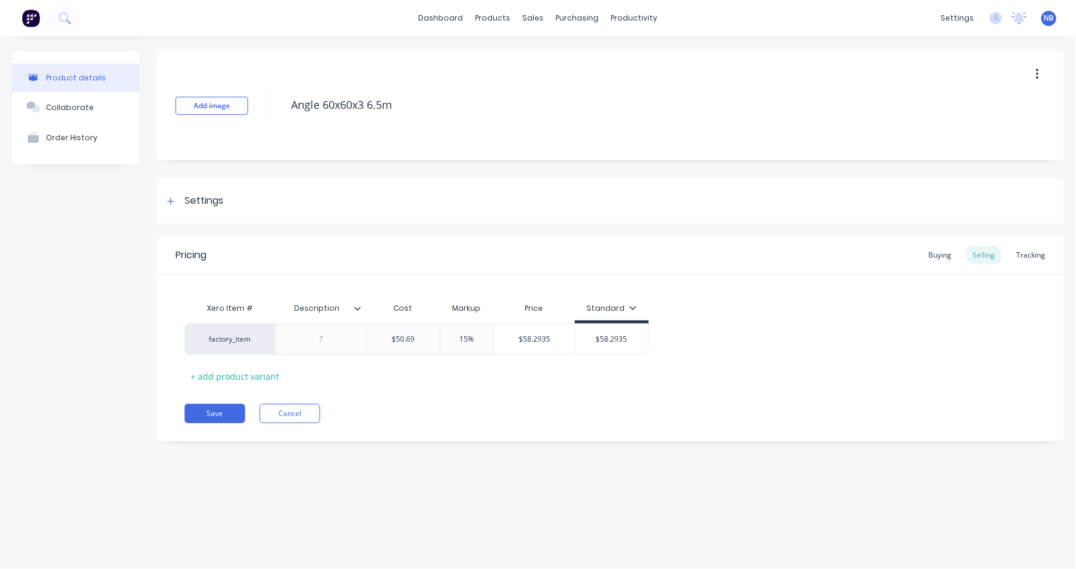
click at [1050, 80] on button "button" at bounding box center [1037, 75] width 28 height 22
click at [997, 110] on span "Duplicate" at bounding box center [993, 106] width 91 height 13
type textarea "x"
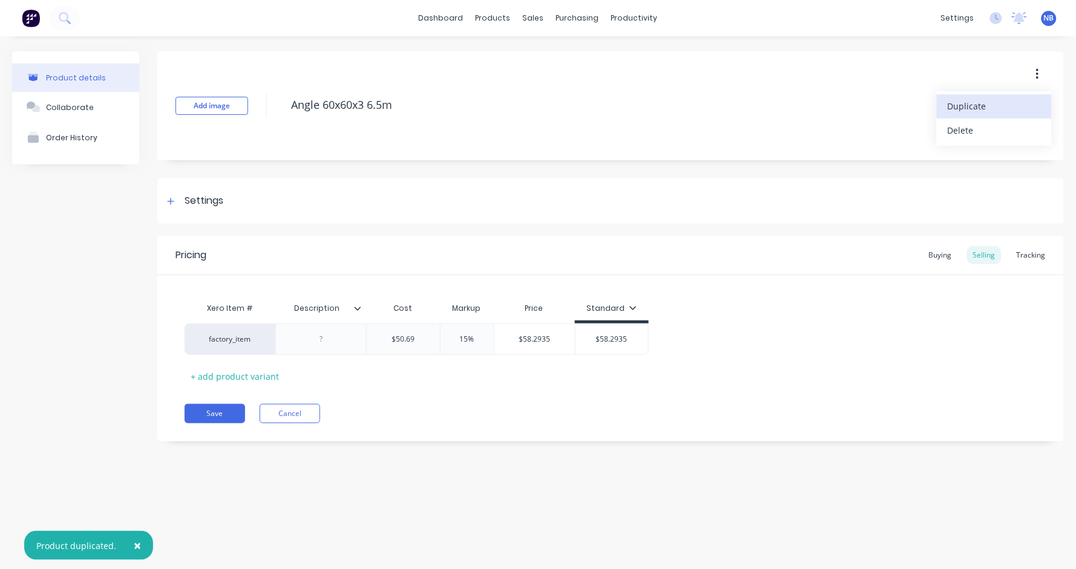
click at [289, 396] on div "Pricing Buying Selling Tracking Xero Item # Description Cost Markup Price Stand…" at bounding box center [610, 339] width 907 height 206
click at [301, 419] on button "Cancel" at bounding box center [290, 413] width 61 height 19
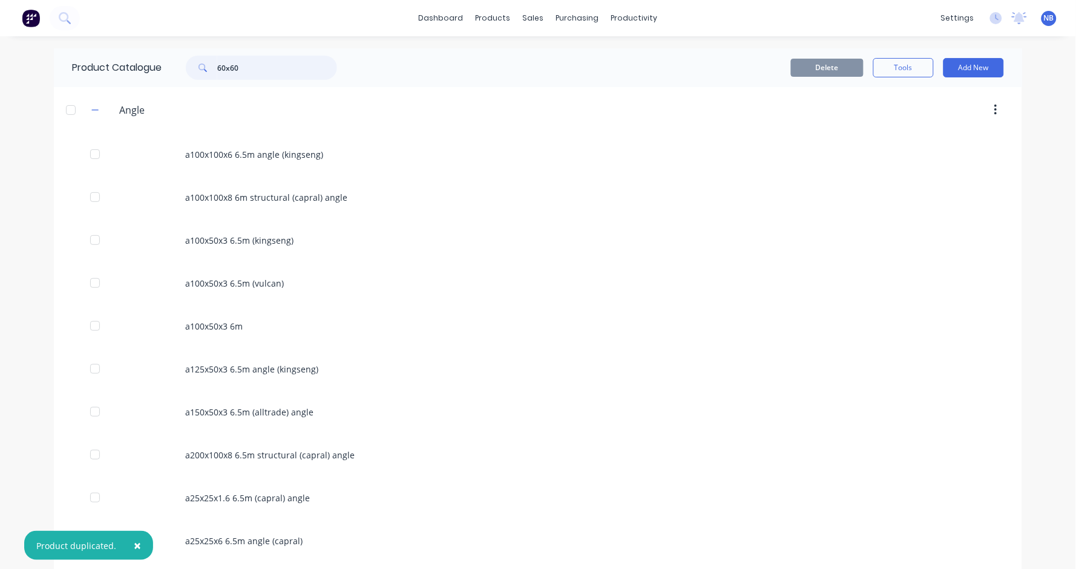
drag, startPoint x: 277, startPoint y: 57, endPoint x: 151, endPoint y: 60, distance: 125.9
click at [151, 60] on div "Product Catalogue 60x60" at bounding box center [210, 67] width 313 height 39
drag, startPoint x: 267, startPoint y: 72, endPoint x: 23, endPoint y: 30, distance: 247.5
click at [23, 30] on div "× Product duplicated. dashboard products sales purchasing productivity dashboar…" at bounding box center [538, 284] width 1076 height 569
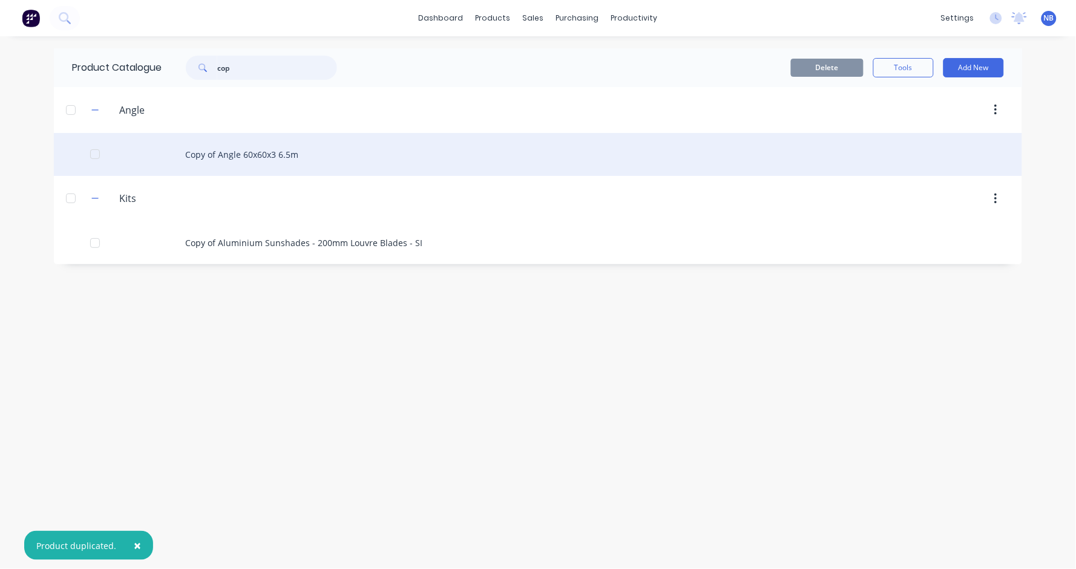
type input "cop"
click at [260, 156] on div "Copy of Angle 60x60x3 6.5m" at bounding box center [538, 154] width 968 height 43
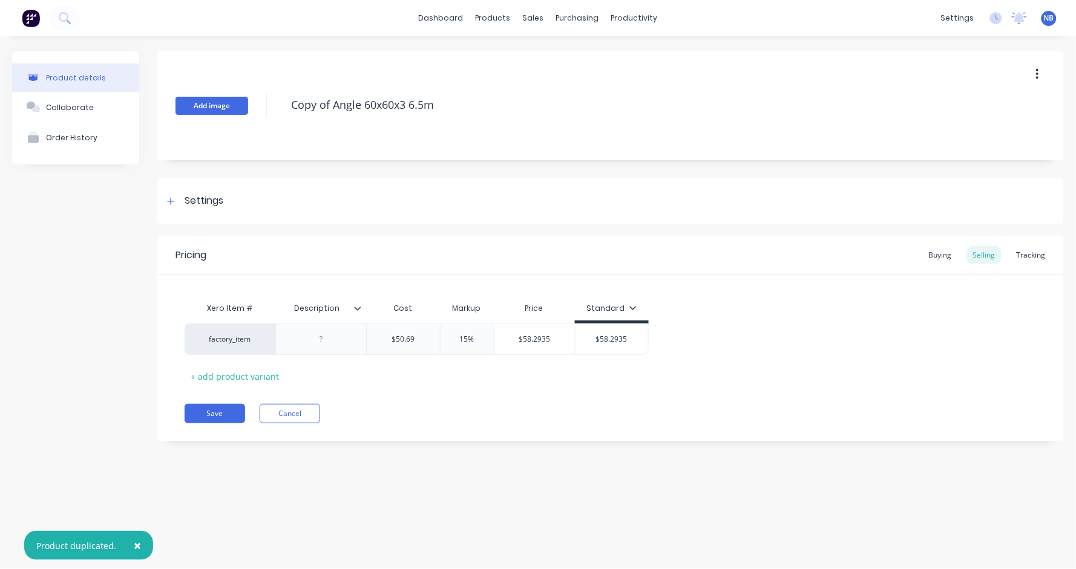
drag, startPoint x: 364, startPoint y: 102, endPoint x: 195, endPoint y: 97, distance: 168.3
click at [195, 97] on div "Add image Copy of Angle 60x60x3 6.5m" at bounding box center [610, 105] width 907 height 109
type textarea "x"
type textarea "Copy ofAngle 60x60x3 6.5m"
type textarea "x"
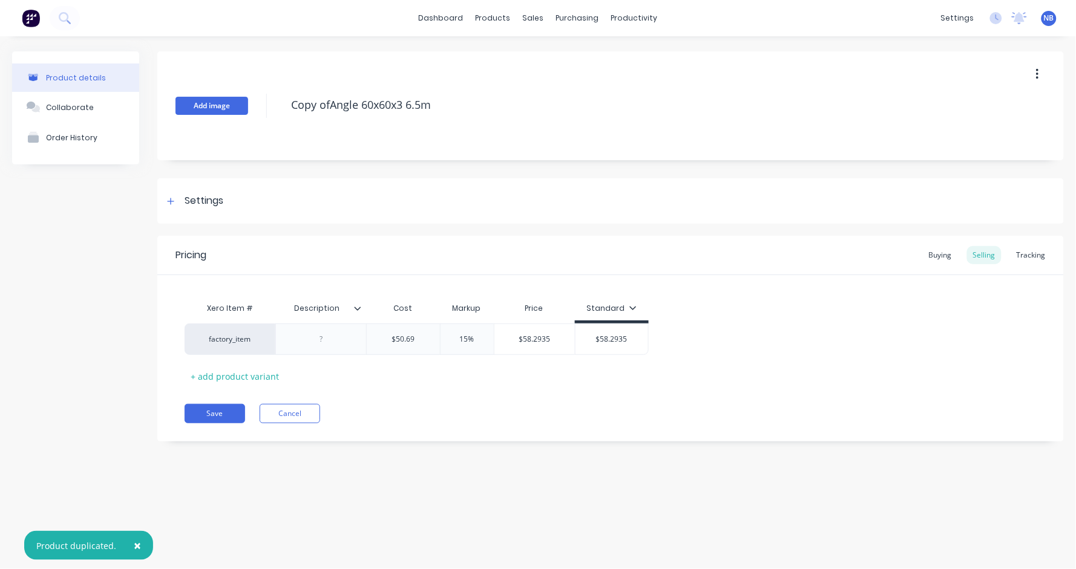
type textarea "Copy oAngle 60x60x3 6.5m"
type textarea "x"
type textarea "Copy Angle 60x60x3 6.5m"
type textarea "x"
type textarea "CopyAngle 60x60x3 6.5m"
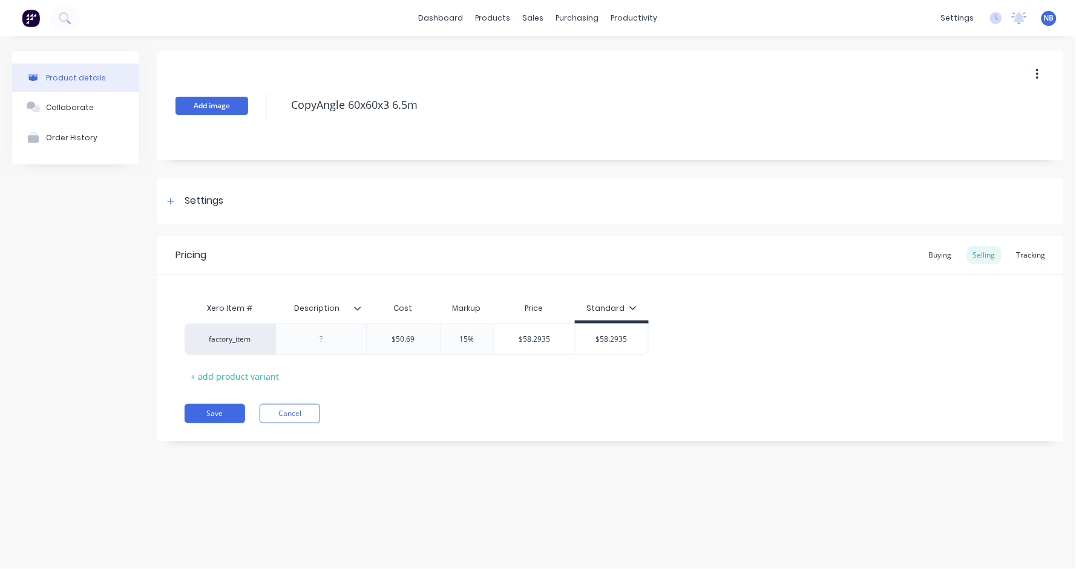
type textarea "x"
type textarea "CopAngle 60x60x3 6.5m"
type textarea "x"
type textarea "CoAngle 60x60x3 6.5m"
type textarea "x"
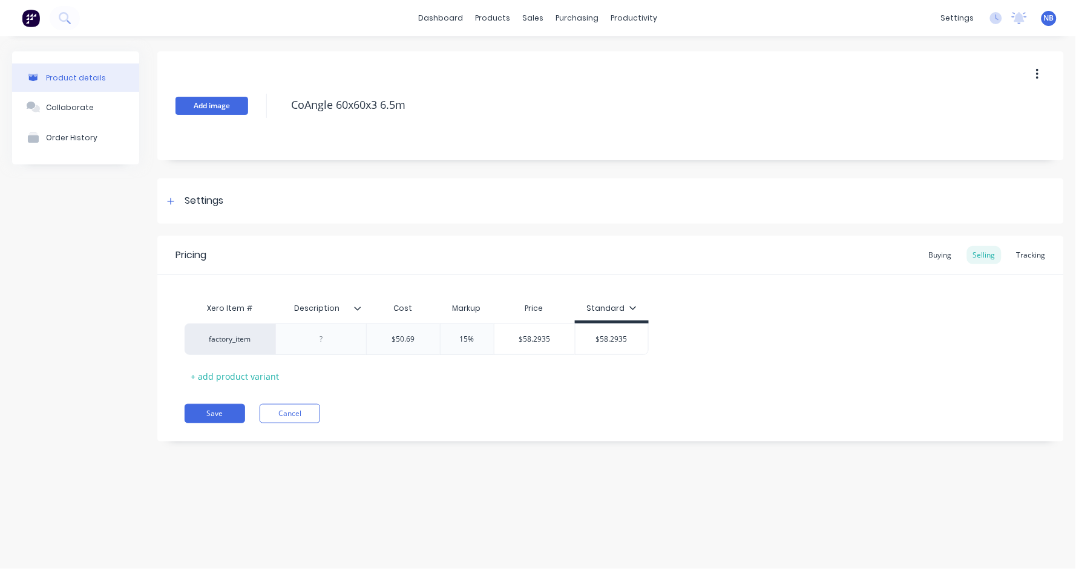
type textarea "CAngle 60x60x3 6.5m"
type textarea "x"
type textarea "Angle 60x60x3 6.5m"
type textarea "x"
type textarea "Angle 0x60x3 6.5m"
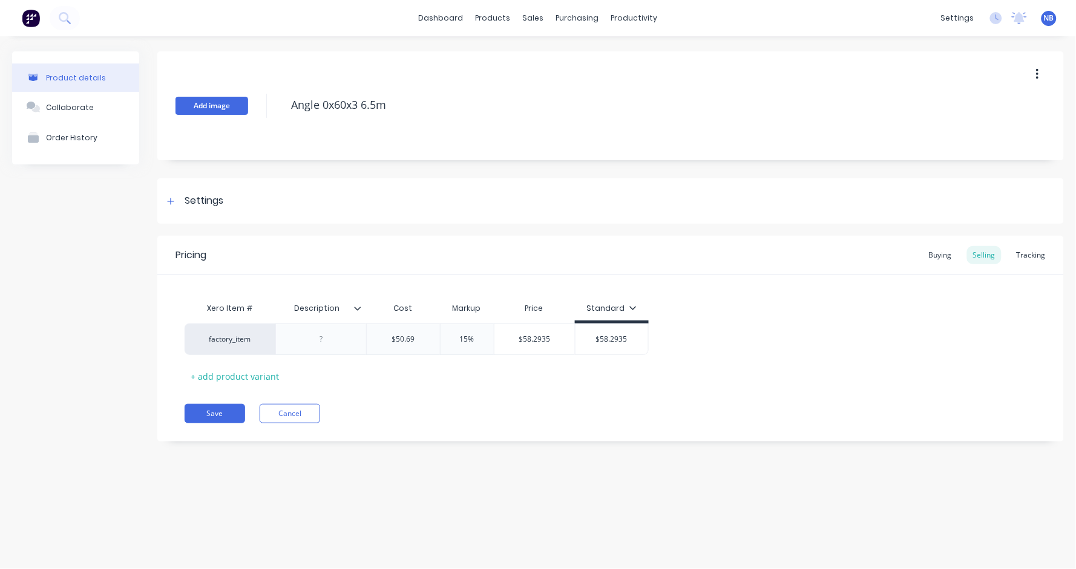
type textarea "x"
type textarea "Angle 50x60x3 6.5m"
type textarea "x"
type textarea "Angle 50x0x3 6.5m"
type textarea "x"
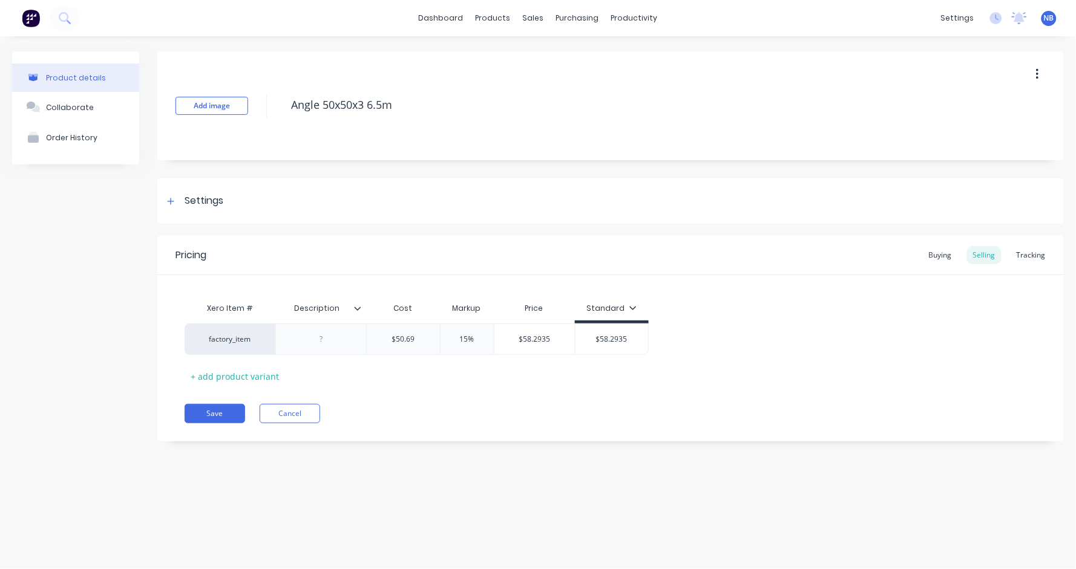
type textarea "Angle 50x50x3 6.5m"
type textarea "x"
type textarea "Copy of Angle 60x60x3 6.5m"
type textarea "x"
type textarea "Angle 50x50x3 6.5m"
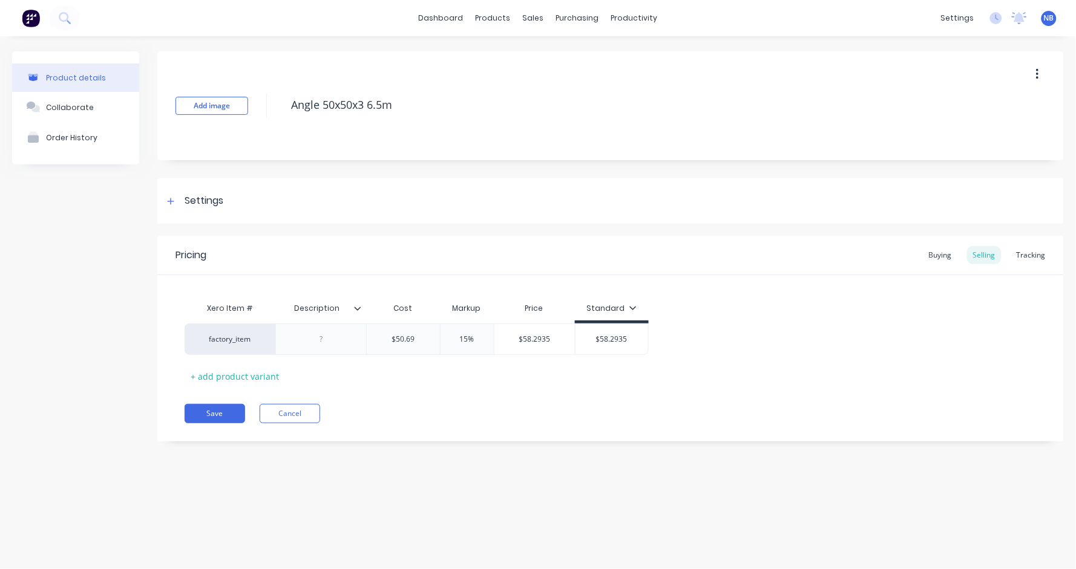
click at [77, 263] on div "Product details Collaborate Order History" at bounding box center [75, 255] width 127 height 408
click at [168, 192] on div "Settings" at bounding box center [610, 201] width 907 height 45
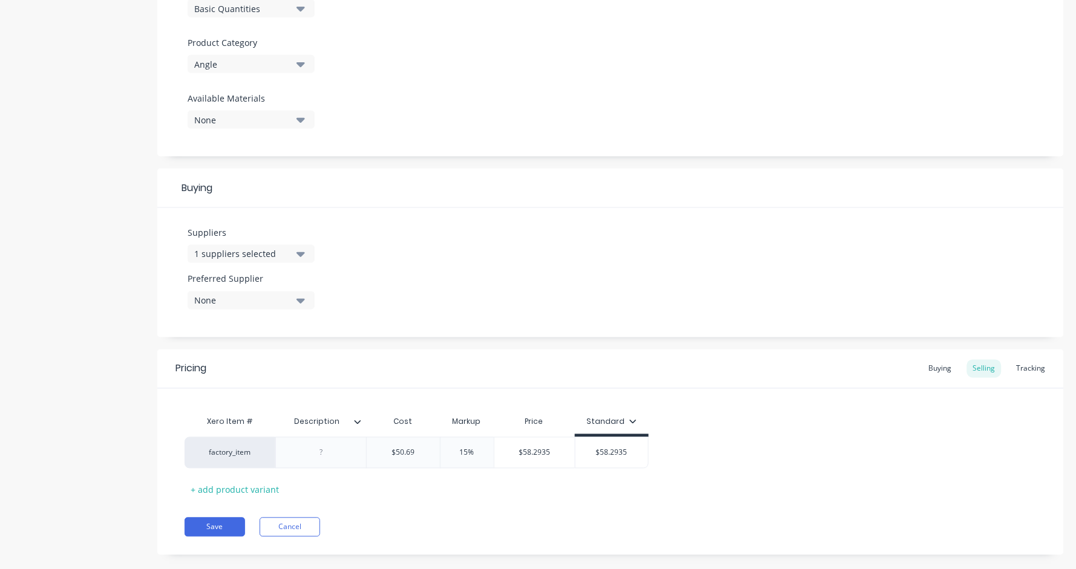
scroll to position [401, 0]
click at [271, 235] on div "Suppliers 1 suppliers selected" at bounding box center [251, 243] width 127 height 37
click at [271, 247] on div "1 suppliers selected" at bounding box center [242, 253] width 97 height 13
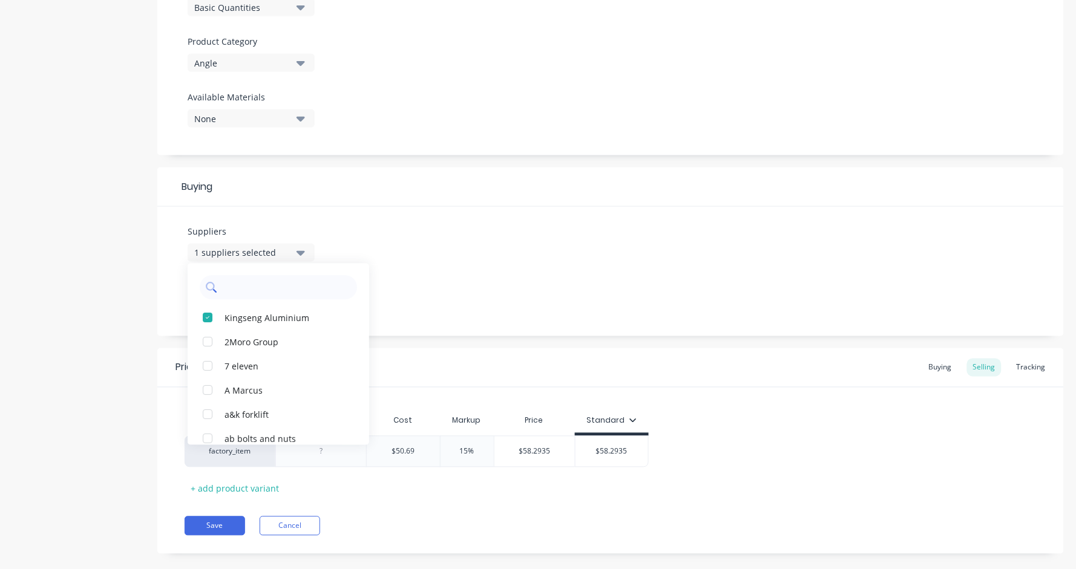
click at [255, 276] on input "text" at bounding box center [287, 288] width 128 height 24
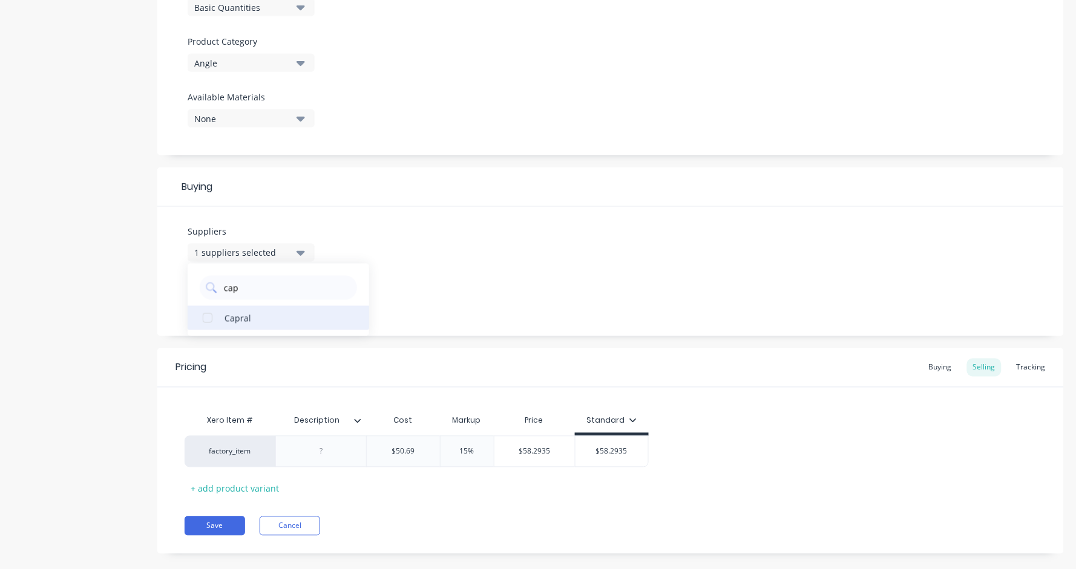
type input "cap"
click at [248, 312] on div "Capral" at bounding box center [285, 318] width 121 height 13
type textarea "x"
click at [316, 207] on div "Suppliers 2 suppliers selected cap Capral Preferred Supplier None" at bounding box center [610, 272] width 907 height 130
click at [261, 255] on button "2 suppliers selected" at bounding box center [251, 253] width 127 height 18
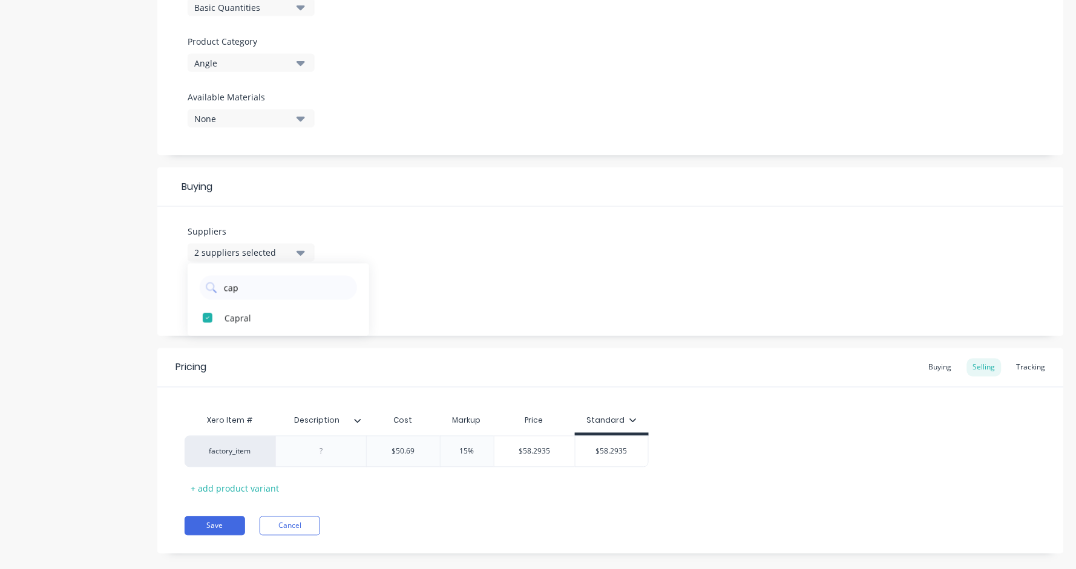
drag, startPoint x: 274, startPoint y: 287, endPoint x: 168, endPoint y: 286, distance: 105.9
click at [168, 286] on div "Suppliers 2 suppliers selected cap Capral Preferred Supplier None" at bounding box center [610, 272] width 907 height 130
click at [231, 251] on div "2 suppliers selected" at bounding box center [242, 253] width 97 height 13
drag, startPoint x: 252, startPoint y: 284, endPoint x: 188, endPoint y: 281, distance: 64.2
click at [188, 281] on div "cap" at bounding box center [279, 285] width 182 height 30
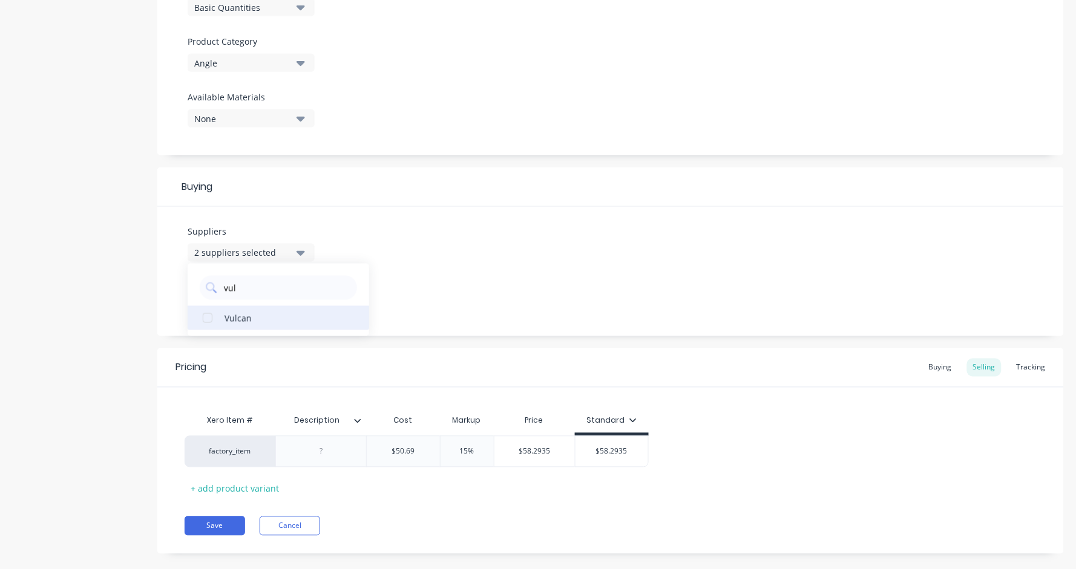
type input "vul"
click at [265, 315] on div "Vulcan" at bounding box center [285, 318] width 121 height 13
type textarea "x"
click at [563, 229] on div "Suppliers 3 suppliers selected vul Vulcan Preferred Supplier None" at bounding box center [610, 272] width 907 height 130
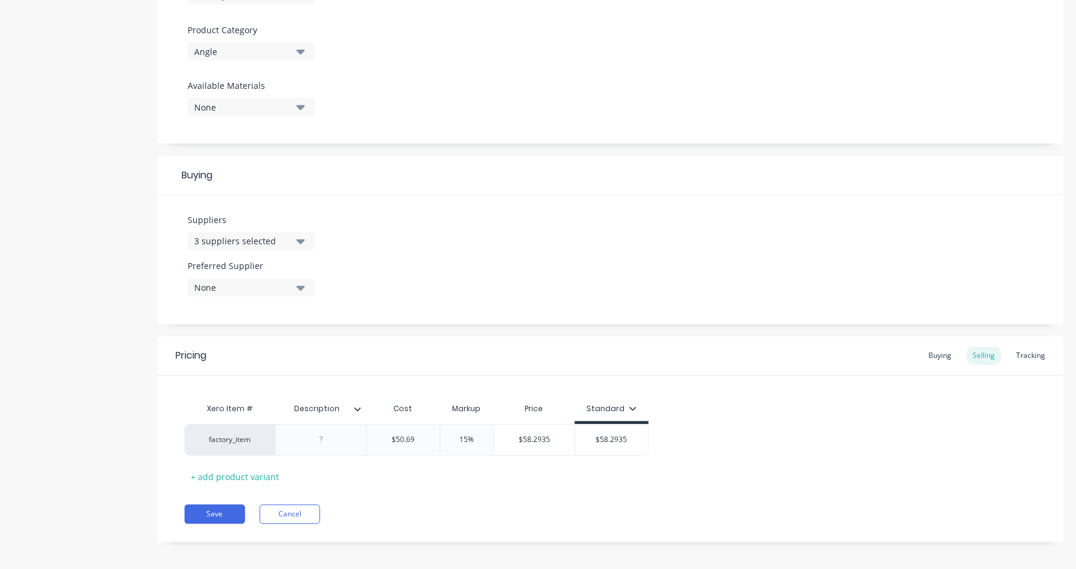
scroll to position [412, 0]
click at [945, 360] on div "Pricing Buying Selling Tracking" at bounding box center [610, 357] width 907 height 39
click at [940, 348] on div "Buying" at bounding box center [940, 357] width 35 height 18
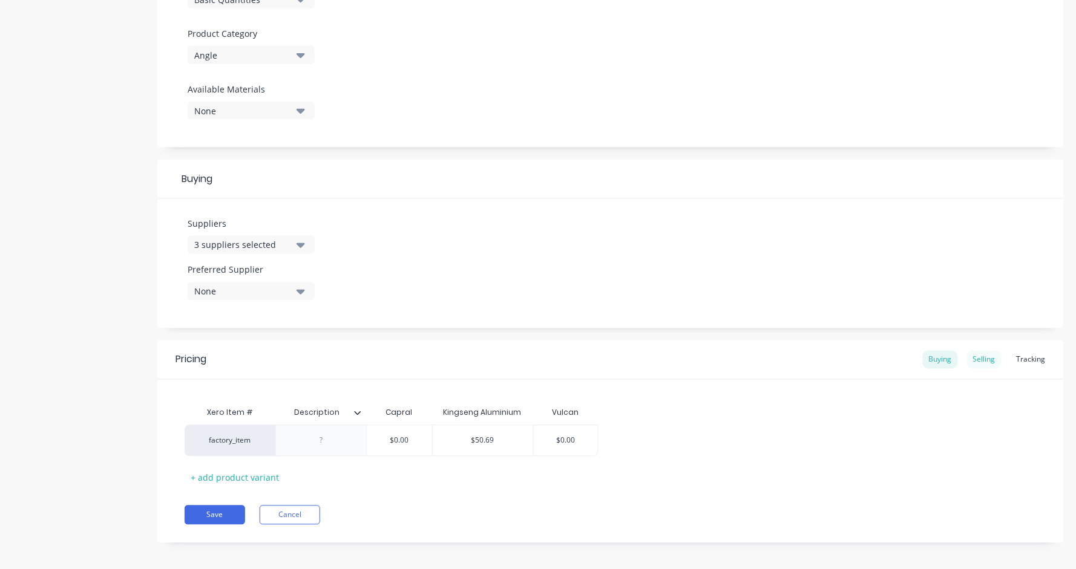
click at [985, 351] on div "Selling" at bounding box center [984, 360] width 34 height 18
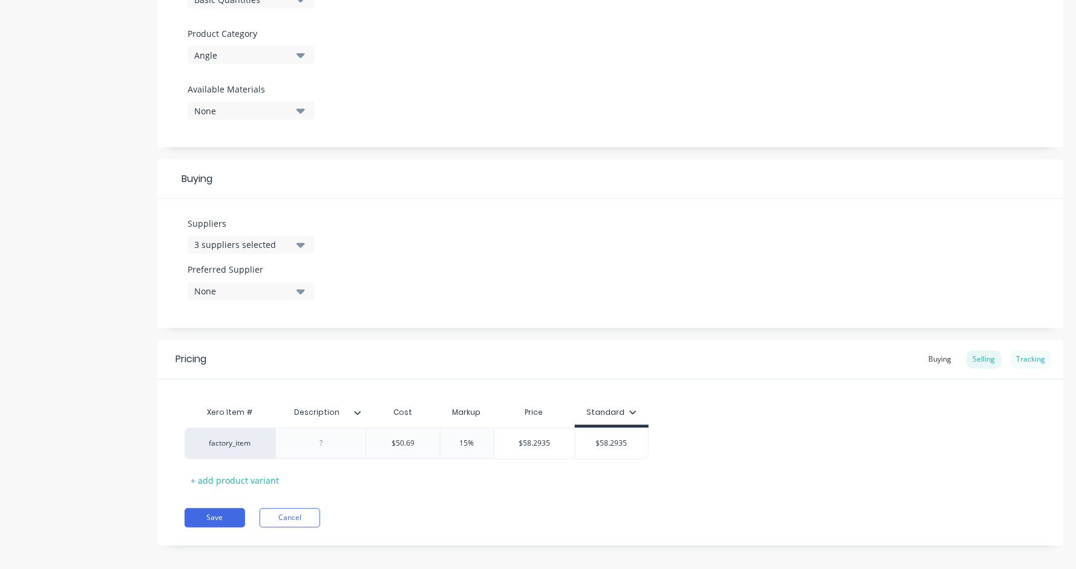
click at [1039, 353] on div "Tracking" at bounding box center [1031, 360] width 41 height 18
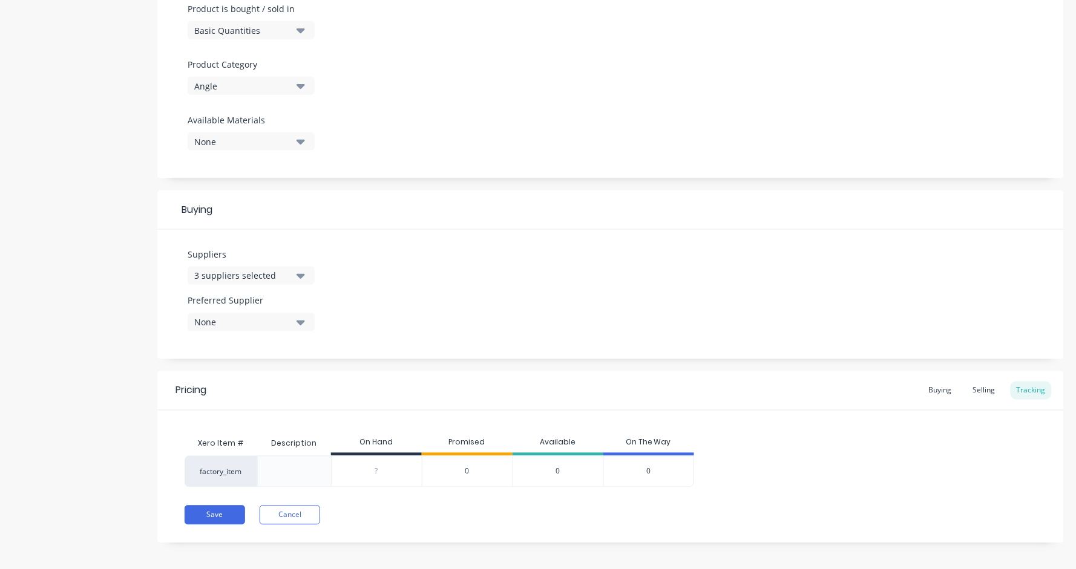
click at [369, 469] on input "0" at bounding box center [377, 472] width 90 height 11
type input "20"
type textarea "x"
type input "2"
type textarea "x"
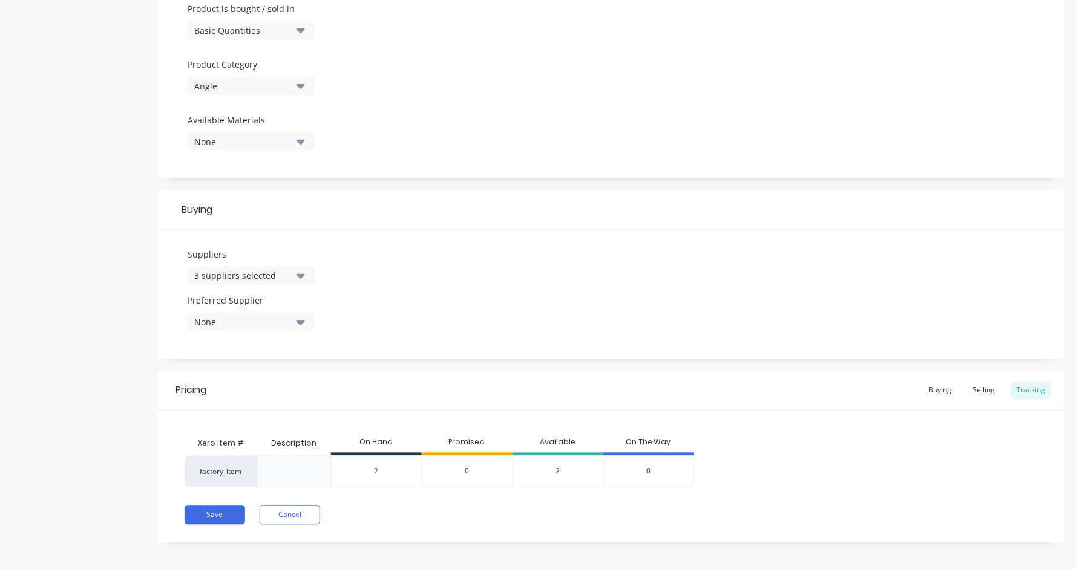
type input "2"
click at [128, 408] on div "Product details Collaborate Order History" at bounding box center [75, 117] width 127 height 888
drag, startPoint x: 381, startPoint y: 459, endPoint x: 338, endPoint y: 459, distance: 43.6
click at [349, 459] on div "2" at bounding box center [377, 472] width 90 height 30
type textarea "x"
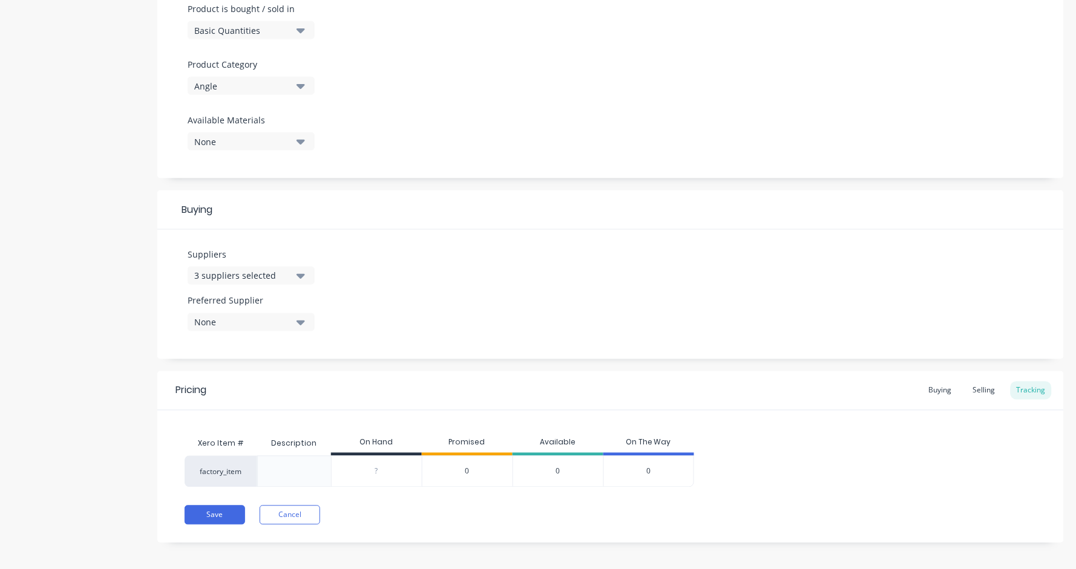
type input "2"
click at [122, 384] on div "Product details Collaborate Order History" at bounding box center [75, 117] width 127 height 888
click at [211, 506] on button "Save" at bounding box center [215, 515] width 61 height 19
type textarea "x"
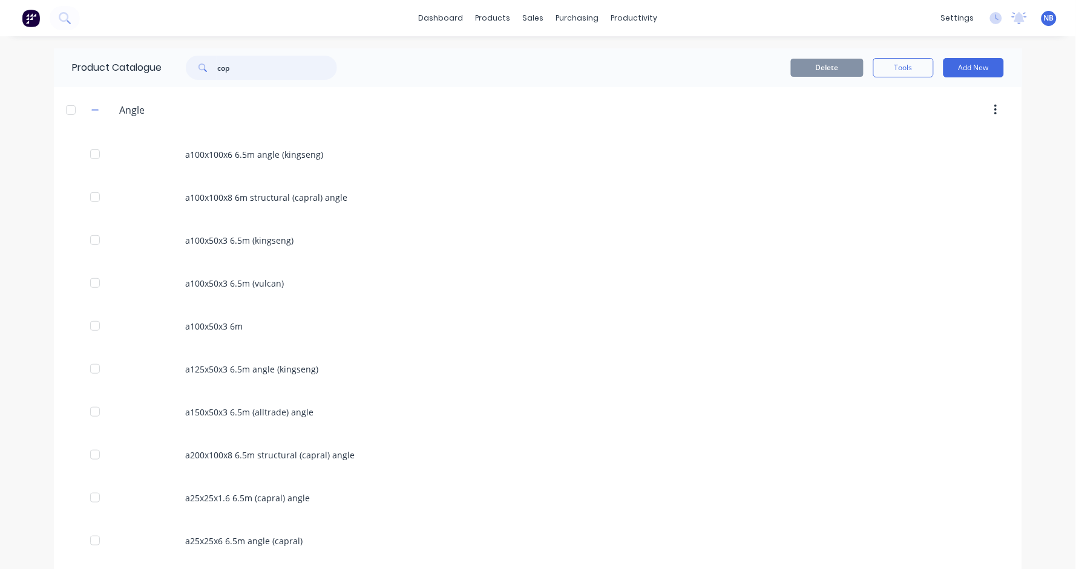
drag, startPoint x: 263, startPoint y: 61, endPoint x: 131, endPoint y: 60, distance: 131.9
click at [131, 60] on div "Product Catalogue cop" at bounding box center [210, 67] width 313 height 39
drag, startPoint x: 227, startPoint y: 68, endPoint x: 166, endPoint y: 63, distance: 61.3
click at [166, 63] on div "cop" at bounding box center [259, 68] width 194 height 24
type input "5"
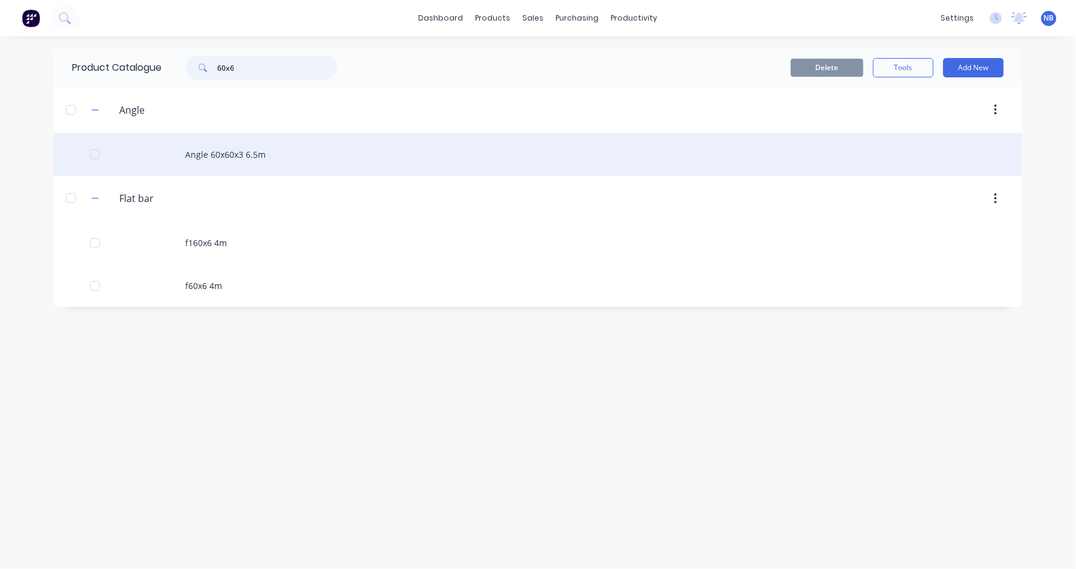
type input "60x6"
click at [231, 152] on div "Angle 60x60x3 6.5m" at bounding box center [538, 154] width 968 height 43
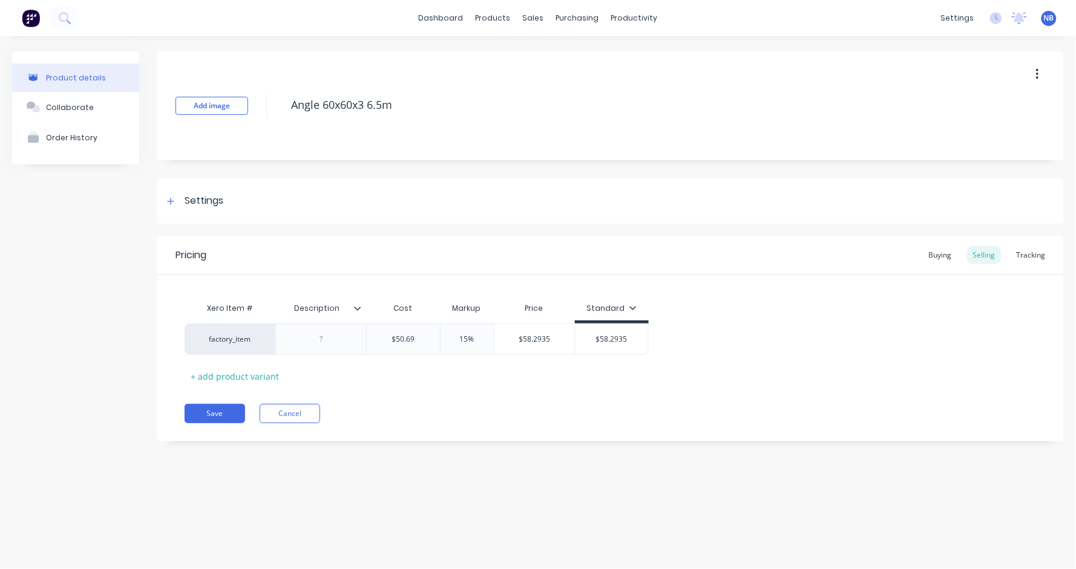
type textarea "x"
click at [162, 203] on div "Settings" at bounding box center [610, 201] width 907 height 45
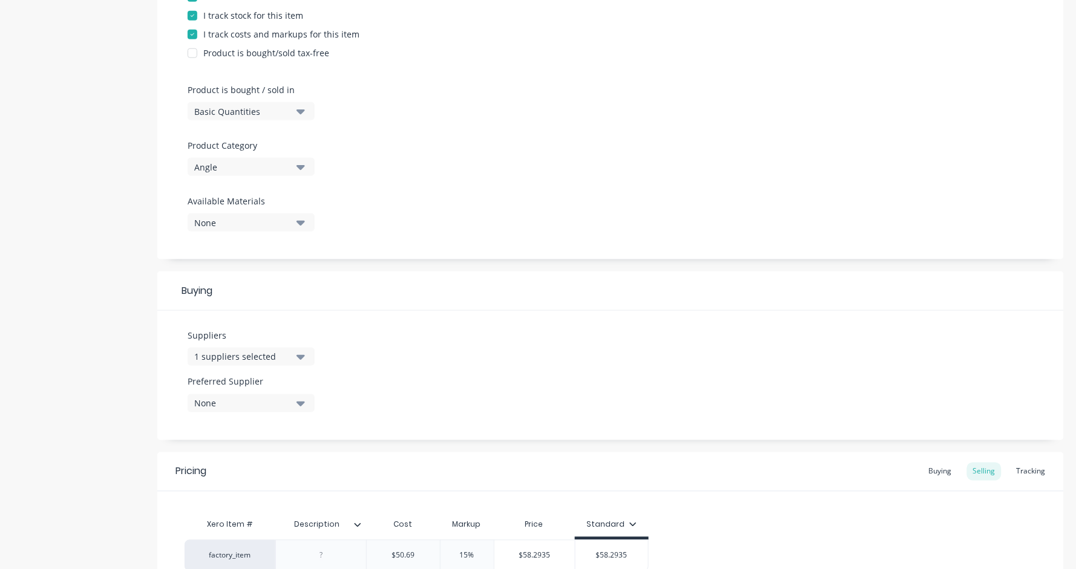
scroll to position [319, 0]
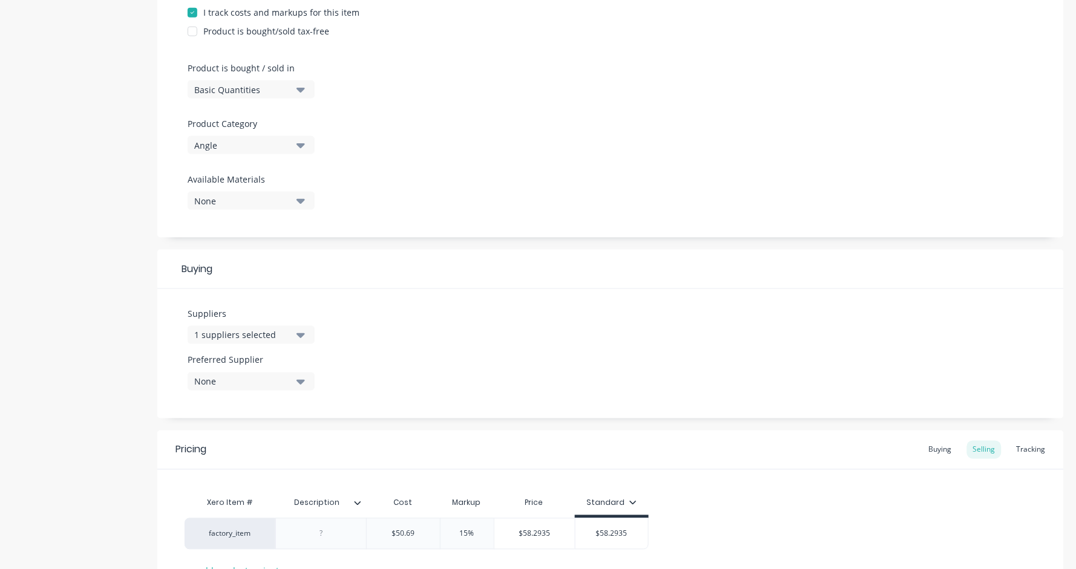
click at [288, 329] on div "1 suppliers selected" at bounding box center [242, 335] width 97 height 13
click at [385, 291] on div "Suppliers 1 suppliers selected Kingseng Aluminium 2Moro Group 7 eleven A Marcus…" at bounding box center [610, 354] width 907 height 130
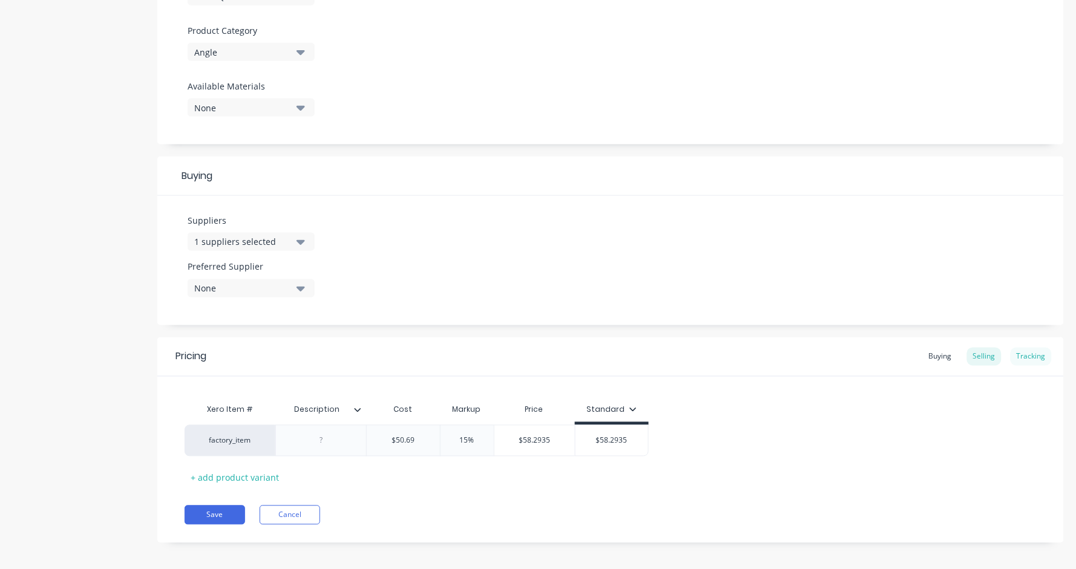
click at [1033, 348] on div "Tracking" at bounding box center [1031, 357] width 41 height 18
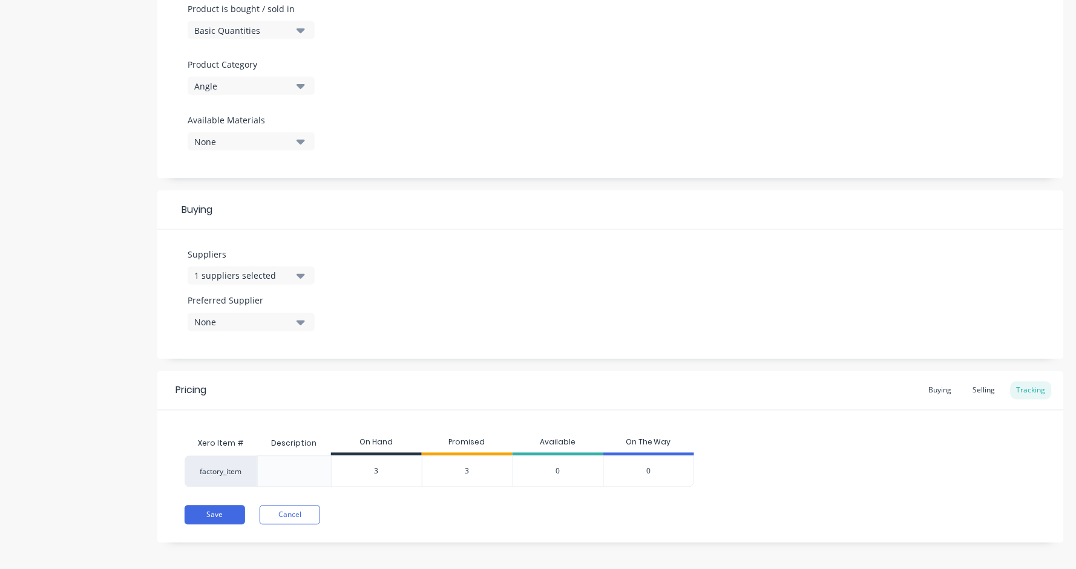
drag, startPoint x: 381, startPoint y: 462, endPoint x: 293, endPoint y: 442, distance: 90.0
click at [313, 456] on div "factory_item 3 3 3 0 0" at bounding box center [440, 471] width 510 height 31
type input "1"
type textarea "x"
type input "1"
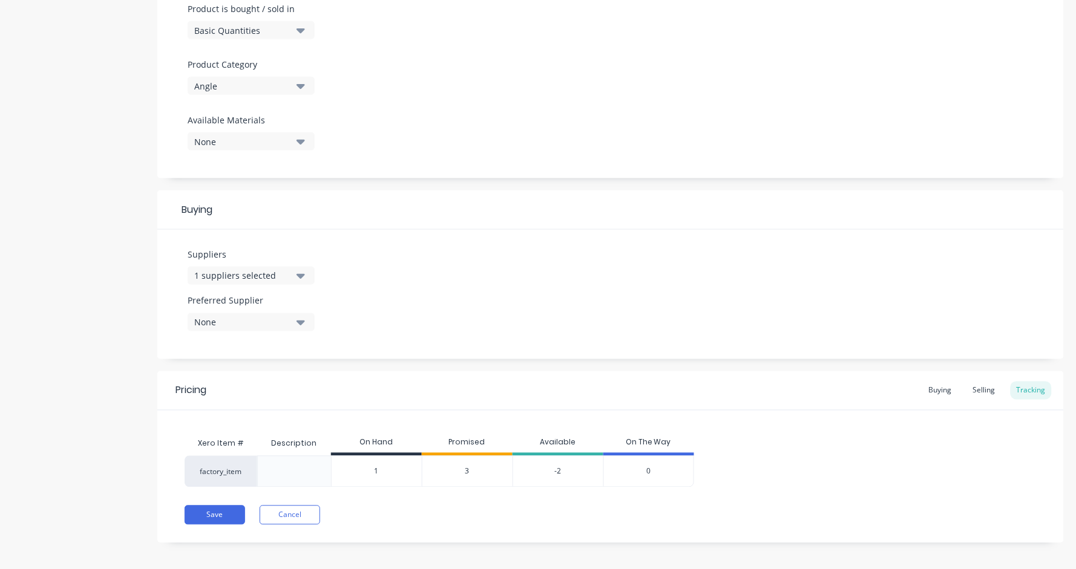
click at [146, 482] on div "Product details Collaborate Order History Add image Angle 60x60x3 6.5m Settings…" at bounding box center [538, 117] width 1052 height 888
click at [226, 513] on button "Save" at bounding box center [215, 515] width 61 height 19
type textarea "x"
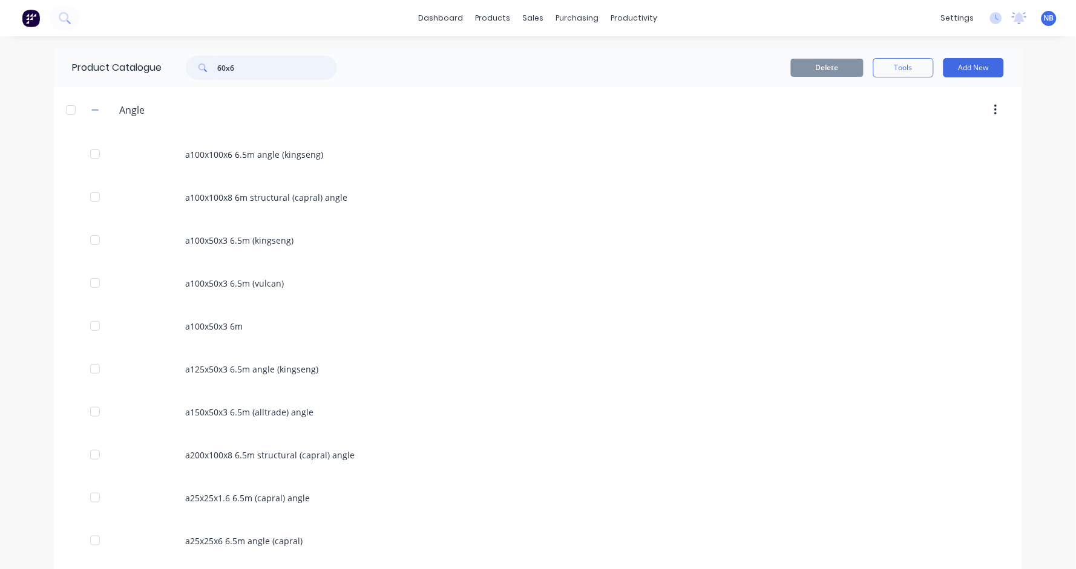
drag, startPoint x: 271, startPoint y: 67, endPoint x: 100, endPoint y: 2, distance: 182.9
click at [100, 2] on div "dashboard products sales purchasing productivity dashboard products Product Cat…" at bounding box center [538, 284] width 1076 height 569
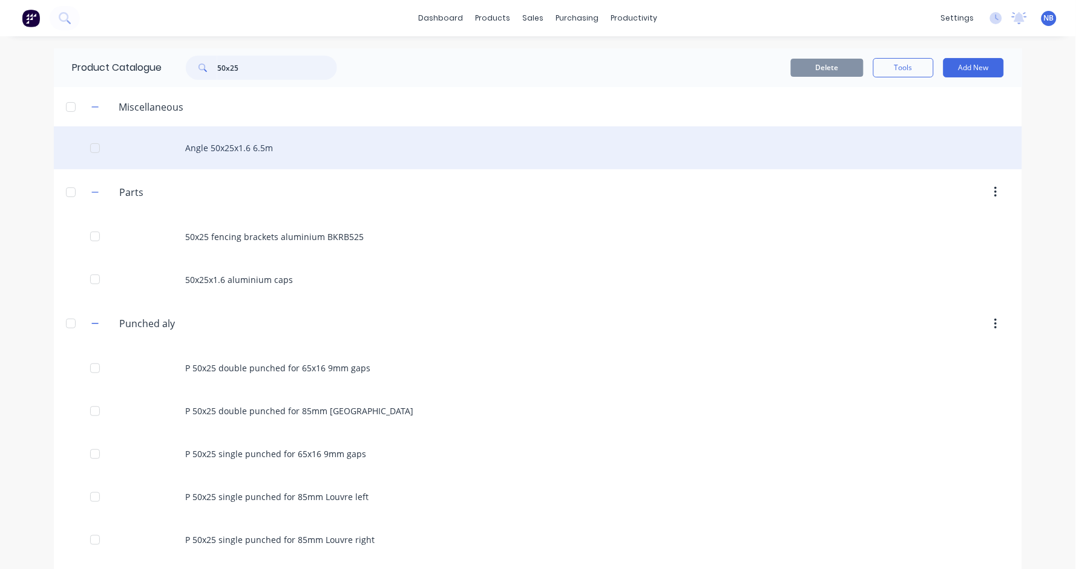
type input "50x25"
click at [261, 149] on div "Angle 50x25x1.6 6.5m" at bounding box center [538, 147] width 968 height 43
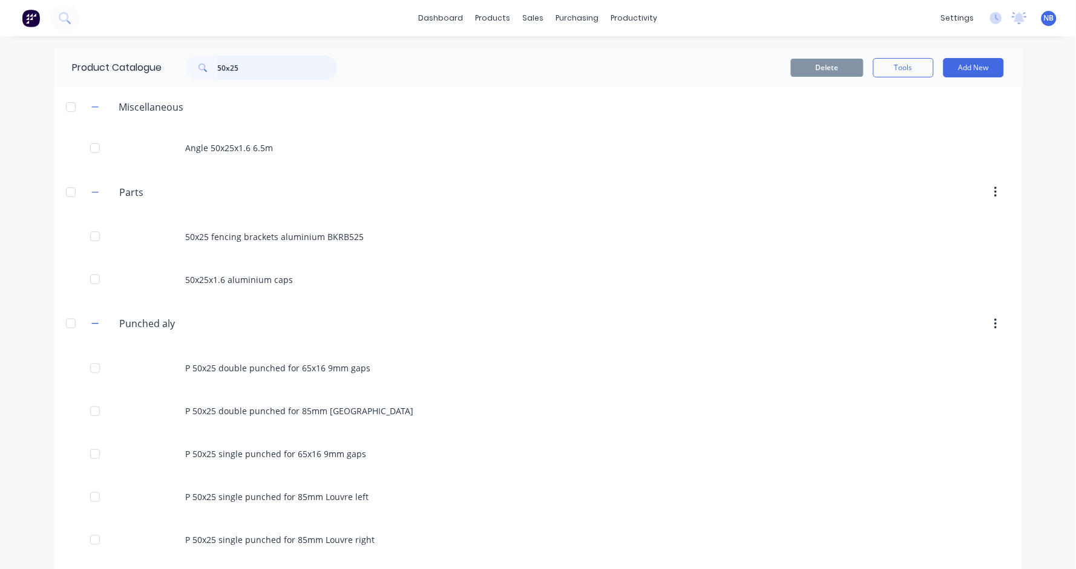
click at [257, 76] on input "50x25" at bounding box center [277, 68] width 120 height 24
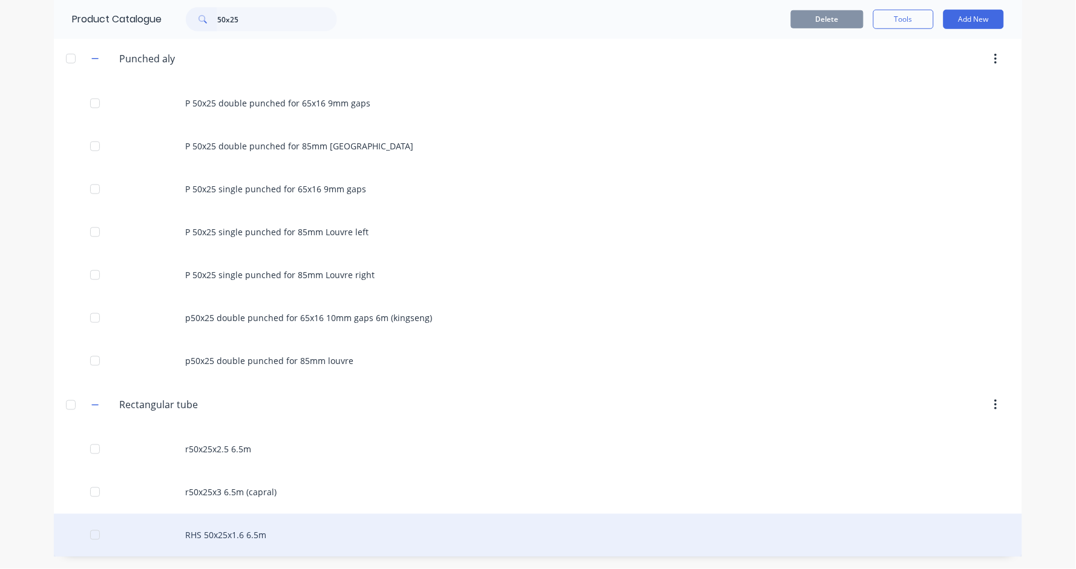
click at [279, 530] on div "RHS 50x25x1.6 6.5m" at bounding box center [538, 535] width 968 height 43
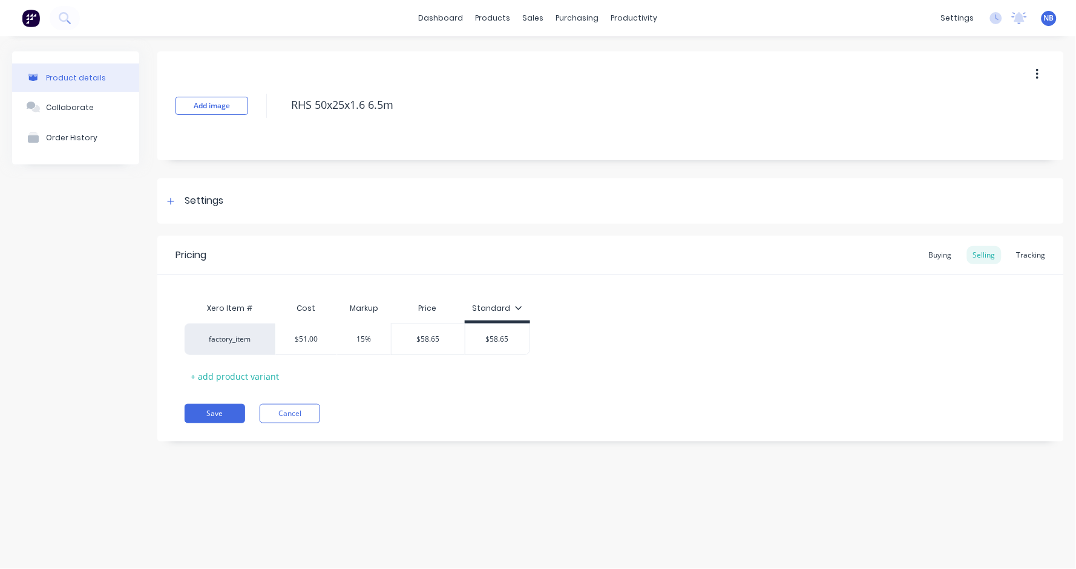
type textarea "x"
click at [1034, 261] on div "Tracking" at bounding box center [1031, 255] width 41 height 18
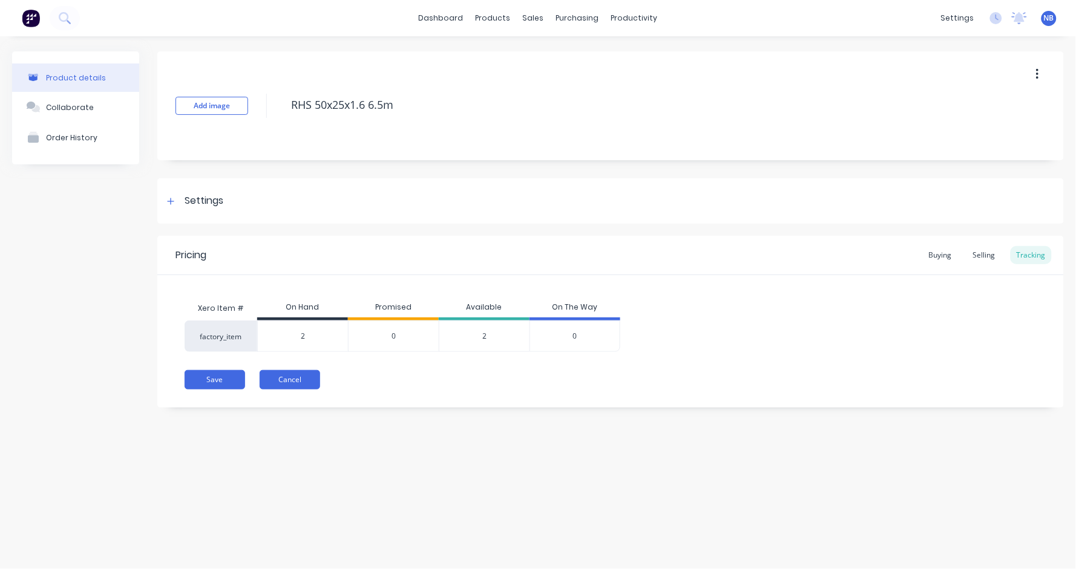
click at [287, 375] on button "Cancel" at bounding box center [290, 379] width 61 height 19
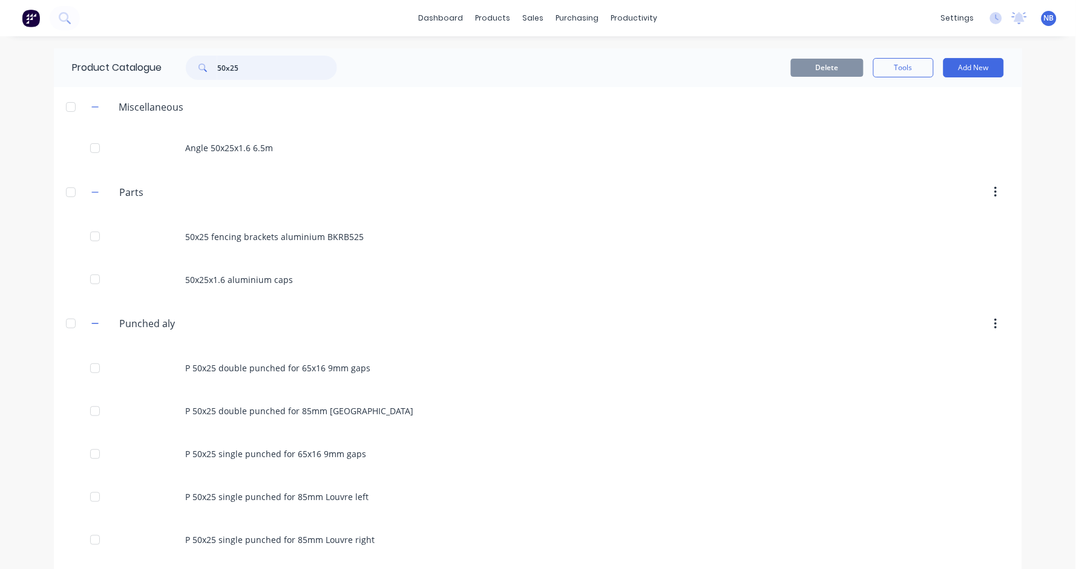
drag, startPoint x: 283, startPoint y: 69, endPoint x: 97, endPoint y: 67, distance: 185.8
click at [97, 67] on div "Product Catalogue 50x25" at bounding box center [210, 67] width 313 height 39
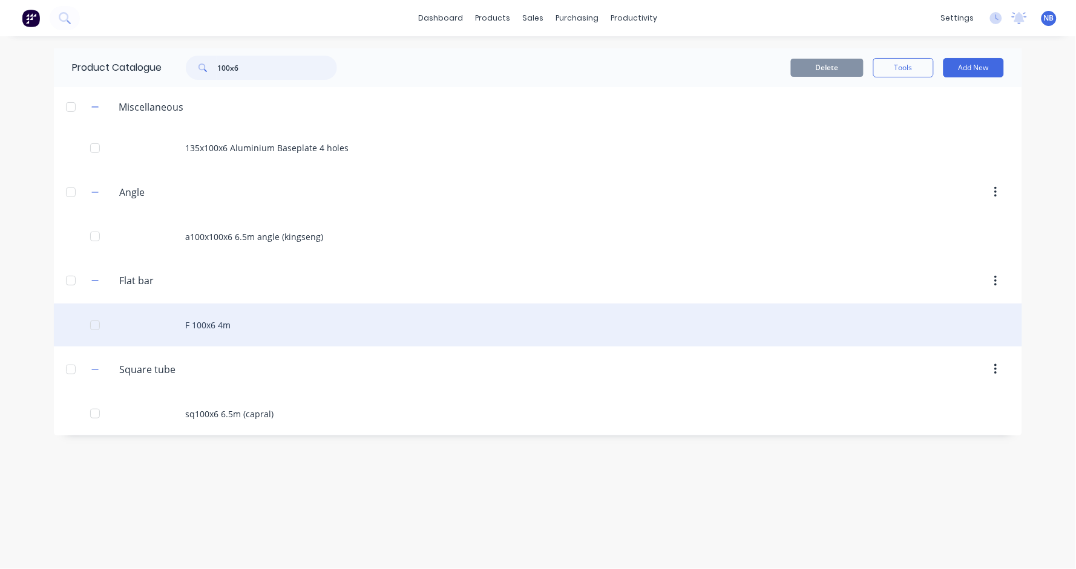
type input "100x6"
click at [245, 329] on div "F 100x6 4m" at bounding box center [538, 325] width 968 height 43
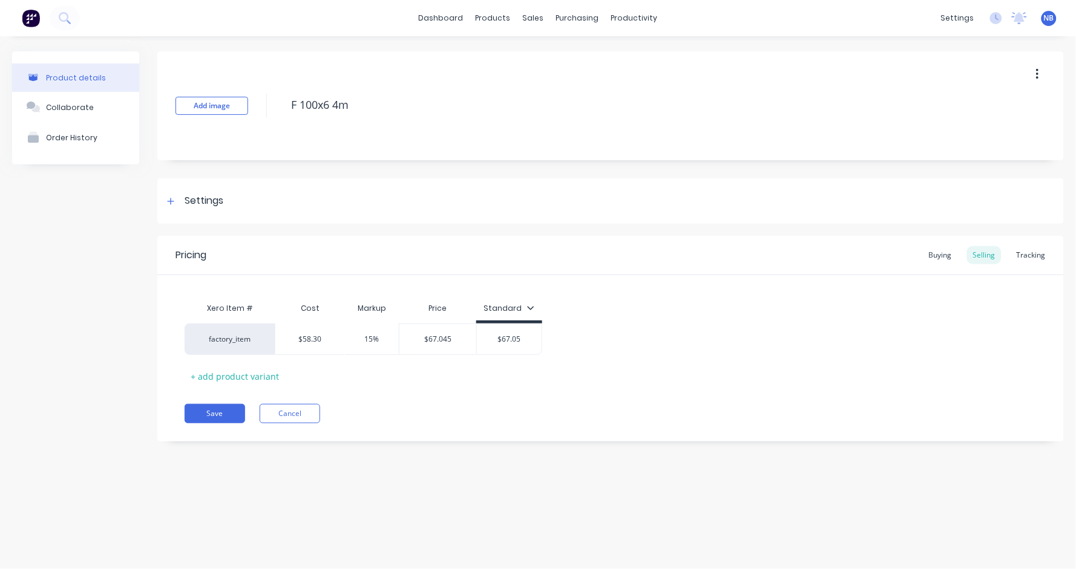
type textarea "x"
click at [1035, 255] on div "Tracking" at bounding box center [1031, 255] width 41 height 18
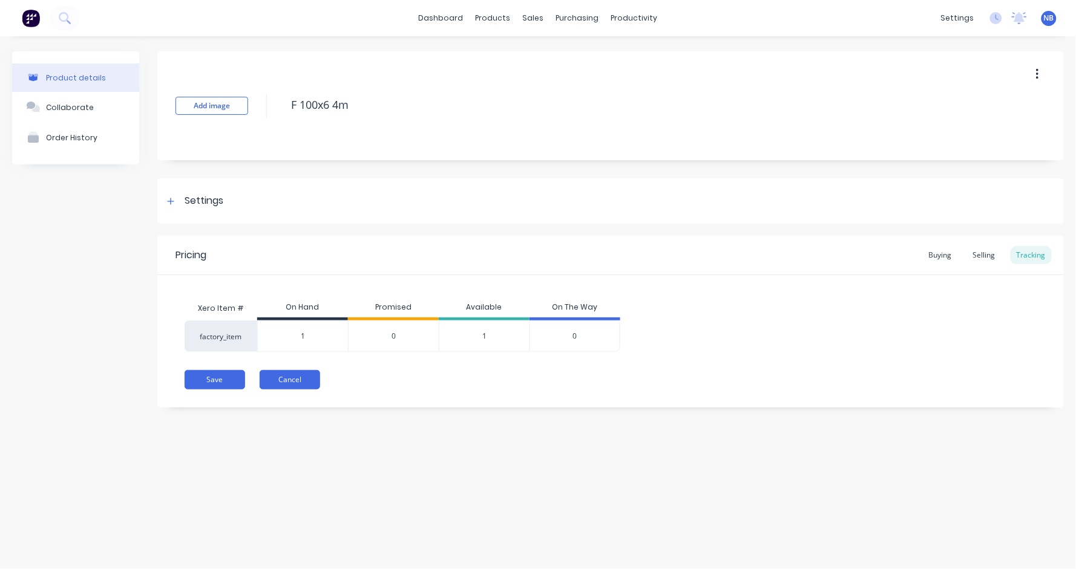
click at [296, 377] on button "Cancel" at bounding box center [290, 379] width 61 height 19
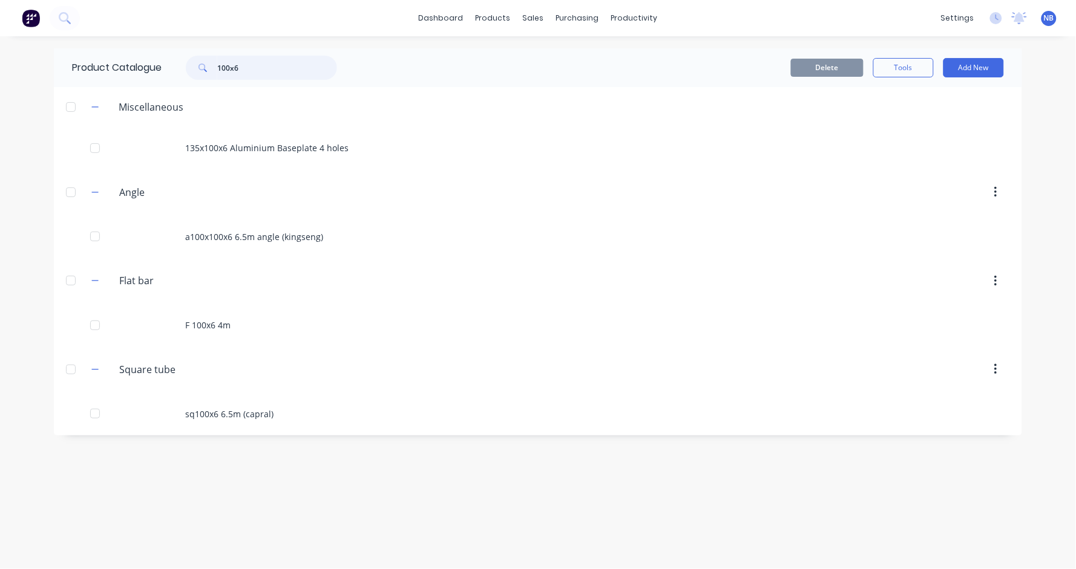
drag, startPoint x: 271, startPoint y: 68, endPoint x: 111, endPoint y: 55, distance: 160.9
click at [111, 55] on div "Product Catalogue 100x6" at bounding box center [210, 67] width 313 height 39
click at [261, 62] on input "100x6" at bounding box center [277, 68] width 120 height 24
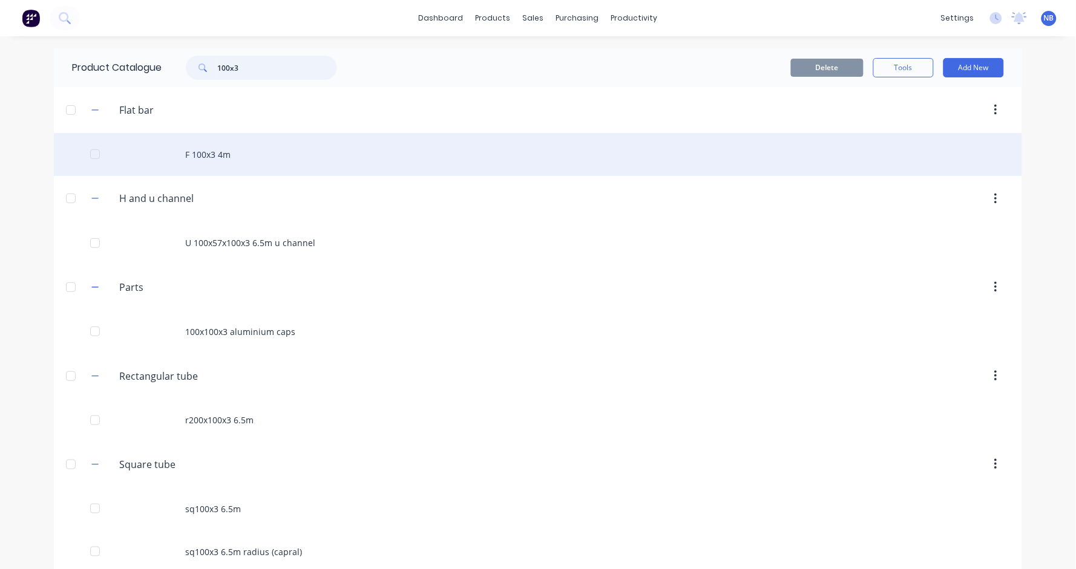
type input "100x3"
click at [249, 151] on div "F 100x3 4m" at bounding box center [538, 154] width 968 height 43
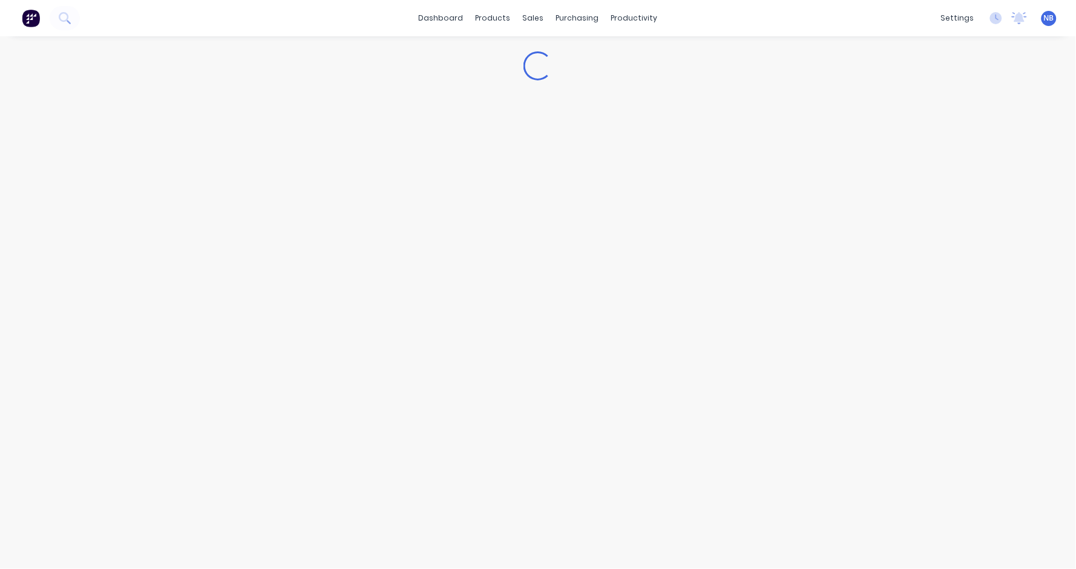
type textarea "x"
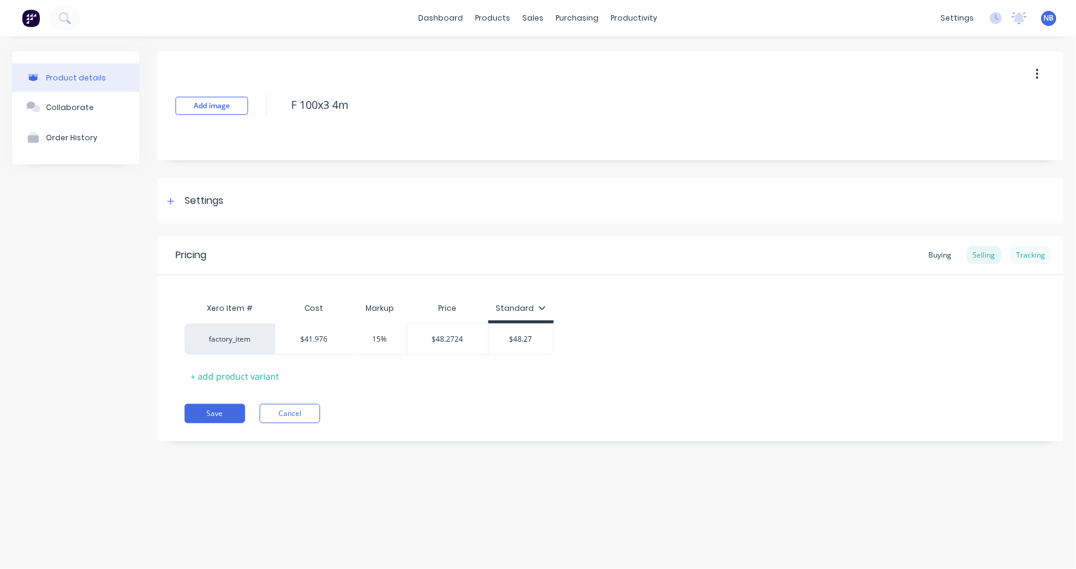
click at [1036, 255] on div "Tracking" at bounding box center [1031, 255] width 41 height 18
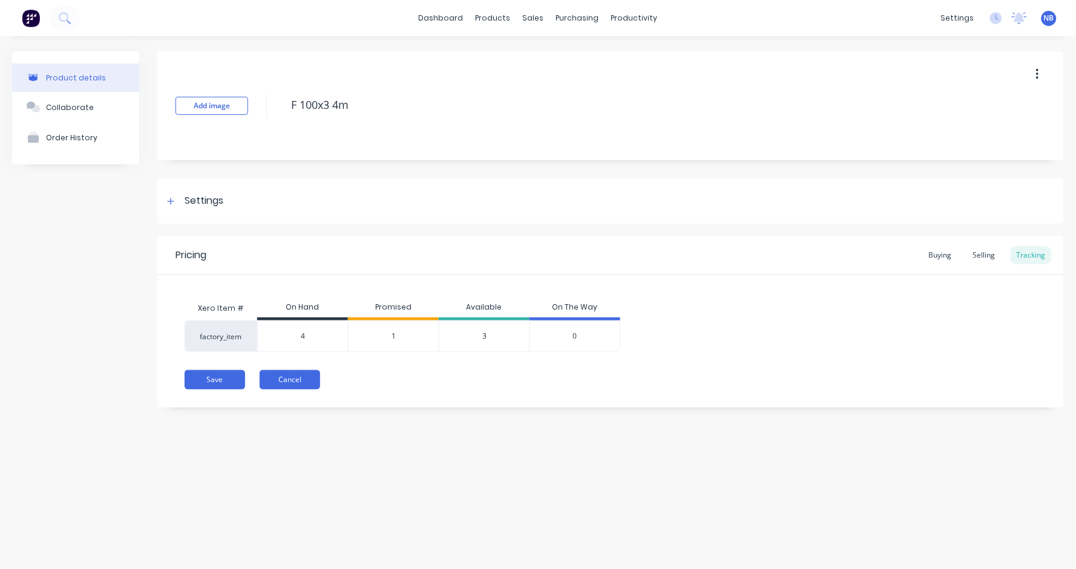
click at [297, 377] on button "Cancel" at bounding box center [290, 379] width 61 height 19
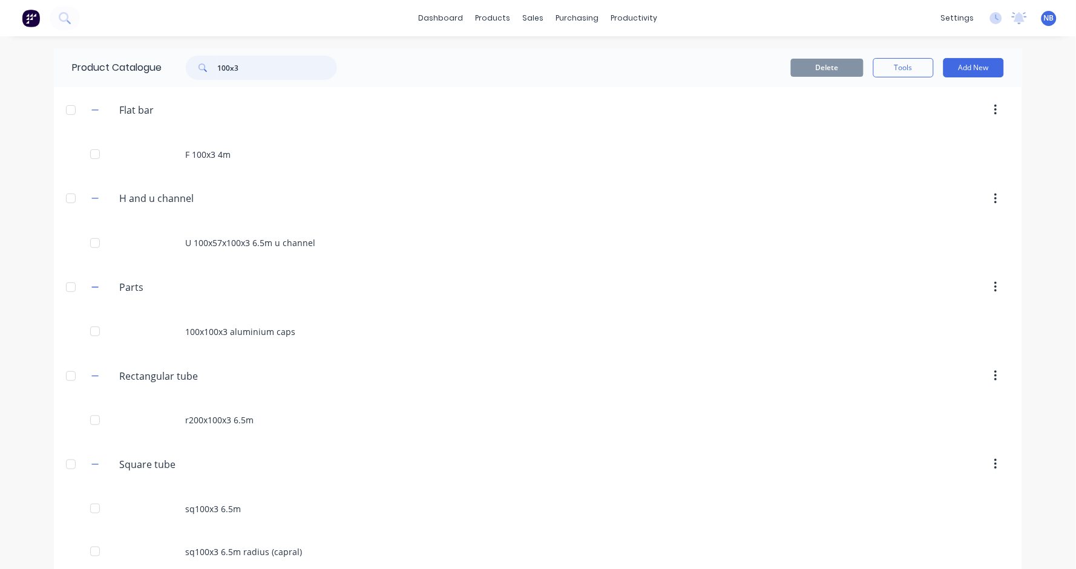
drag, startPoint x: 240, startPoint y: 68, endPoint x: 104, endPoint y: 46, distance: 137.9
click at [104, 46] on div "dashboard products sales purchasing productivity dashboard products Product Cat…" at bounding box center [538, 284] width 1076 height 569
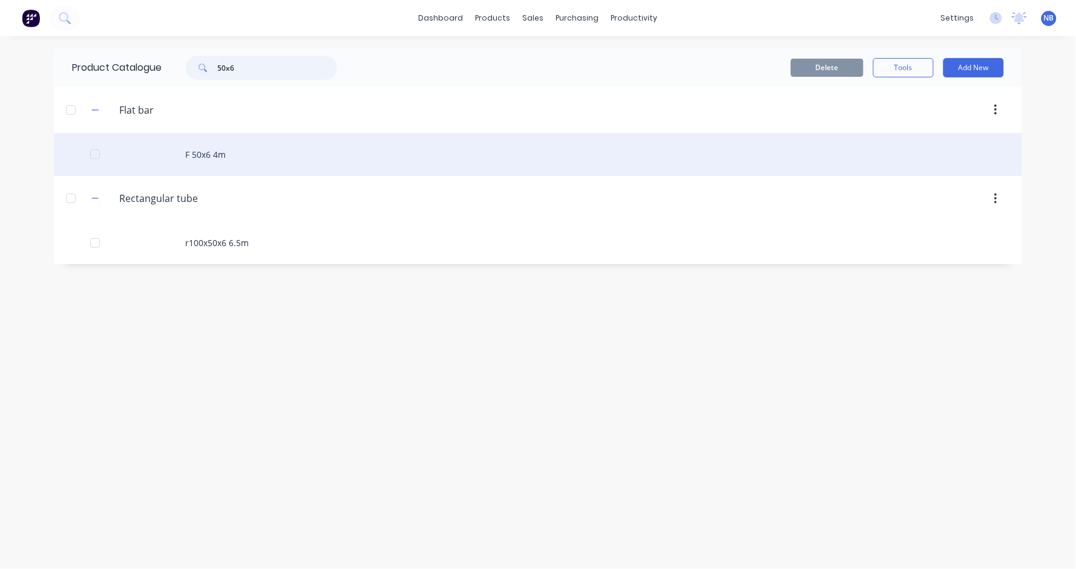
type input "50x6"
click at [324, 157] on div "F 50x6 4m" at bounding box center [538, 154] width 968 height 43
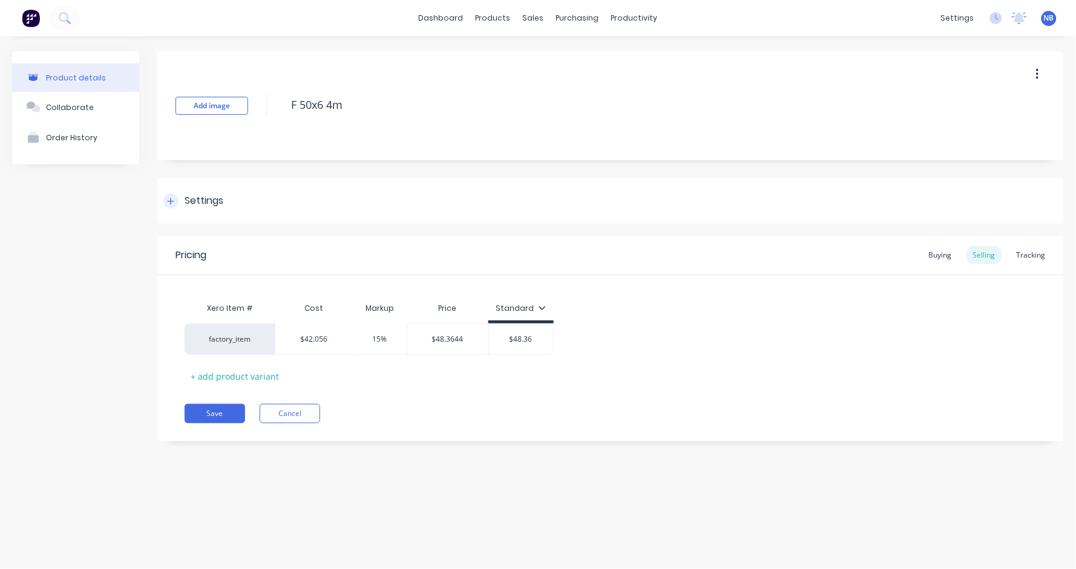
type textarea "x"
click at [1022, 249] on div "Tracking" at bounding box center [1031, 255] width 41 height 18
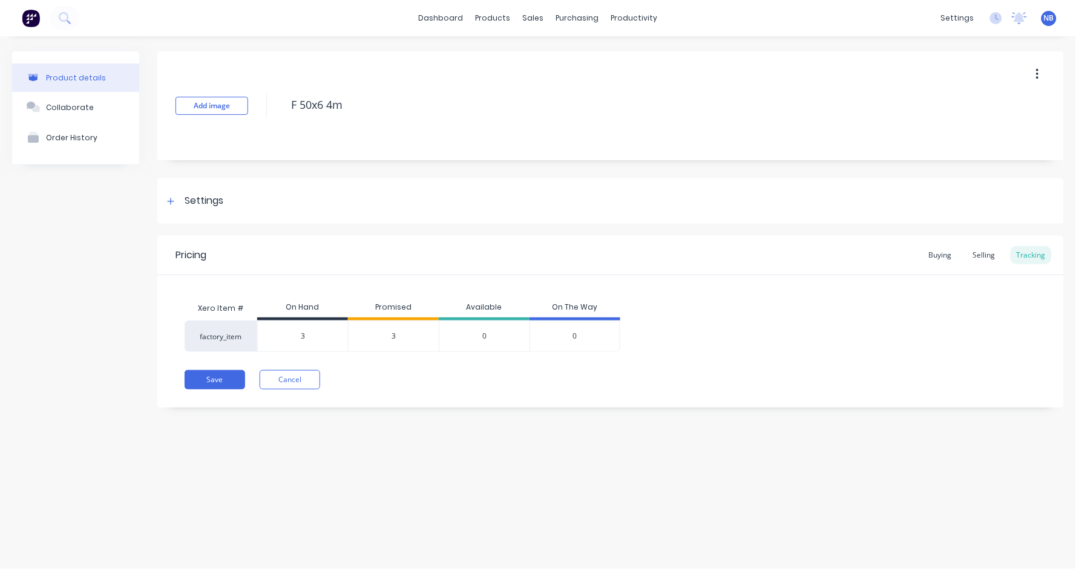
type input "3"
drag, startPoint x: 311, startPoint y: 332, endPoint x: 235, endPoint y: 332, distance: 76.3
click at [235, 332] on div "factory_item 3 3 3 0 0" at bounding box center [403, 336] width 436 height 31
type textarea "x"
type input "2"
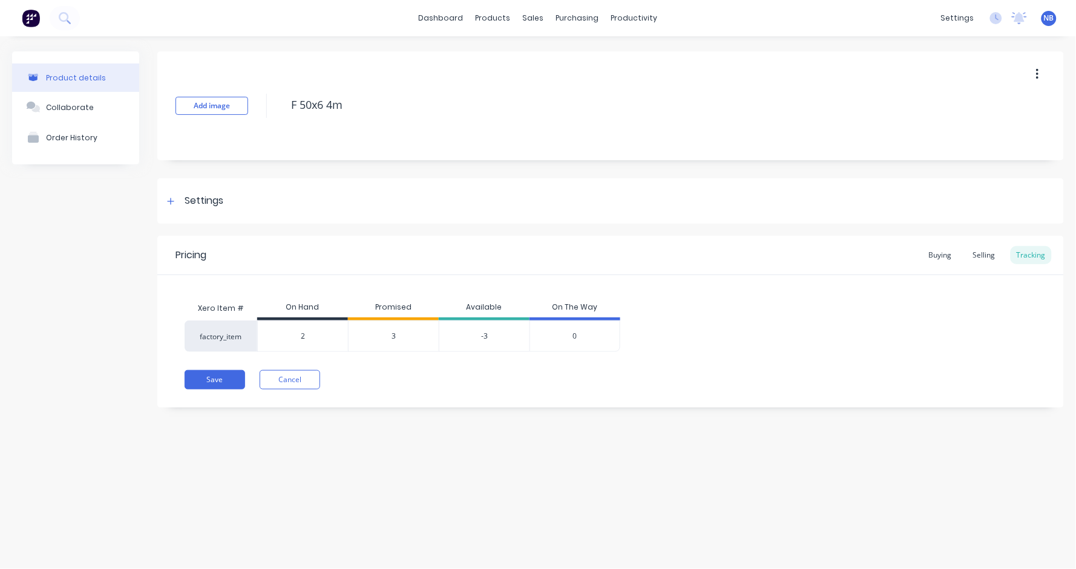
type textarea "x"
type input "2"
click at [280, 447] on div "Product details Collaborate Order History Add image F 50x6 4m Settings Product …" at bounding box center [538, 290] width 1076 height 509
click at [223, 389] on button "Save" at bounding box center [215, 379] width 61 height 19
type textarea "x"
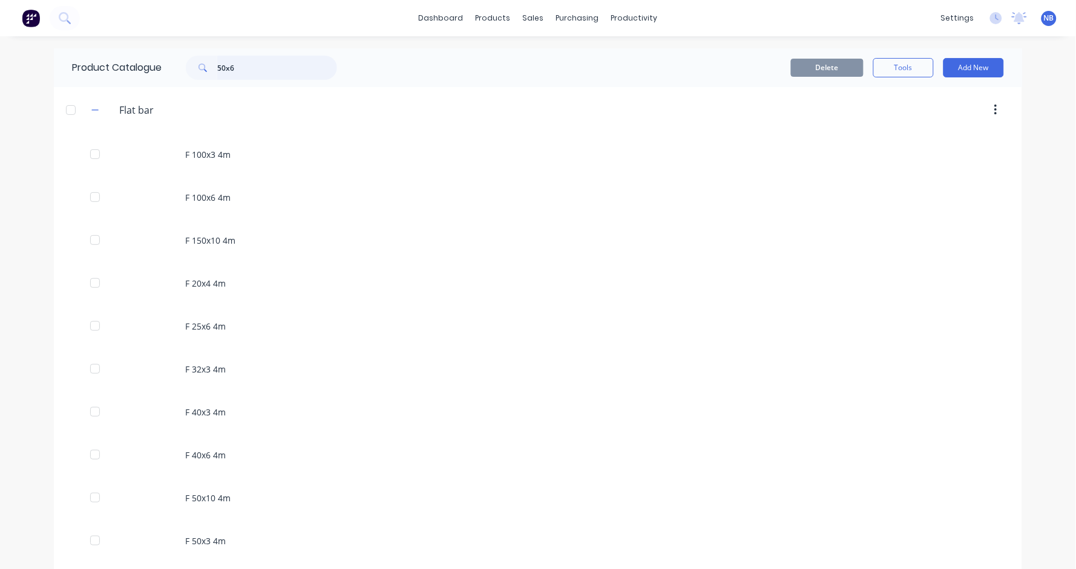
click at [264, 59] on input "50x6" at bounding box center [277, 68] width 120 height 24
click at [267, 64] on input "50x6" at bounding box center [277, 68] width 120 height 24
type input "50x6"
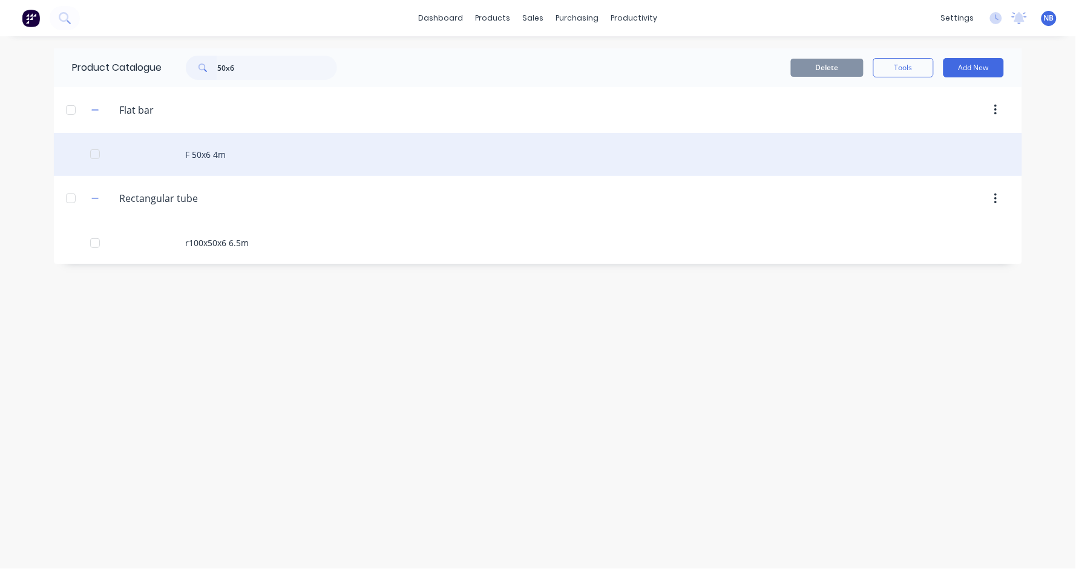
click at [263, 166] on div "F 50x6 4m" at bounding box center [538, 154] width 968 height 43
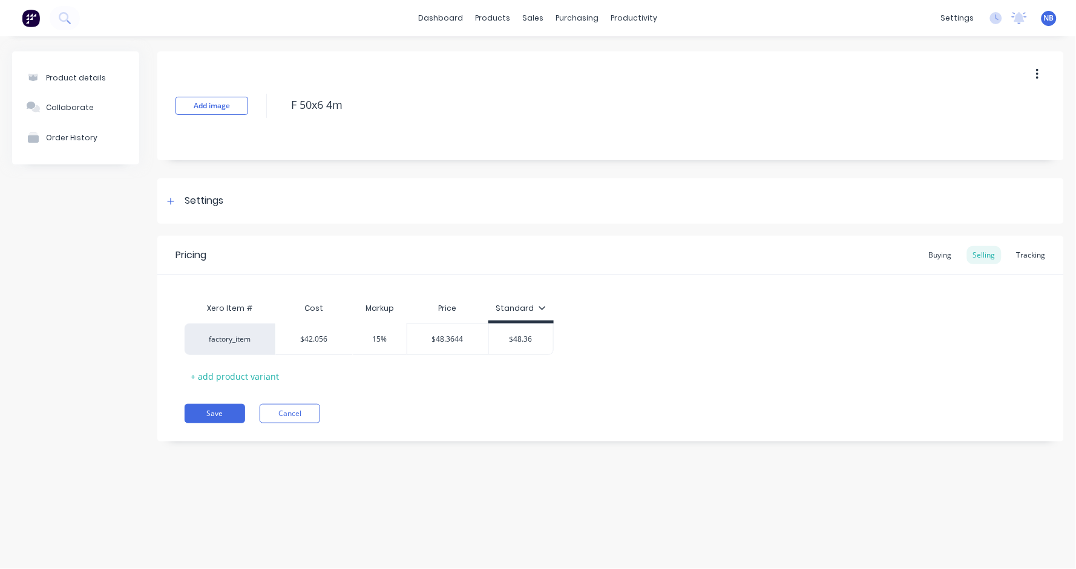
type textarea "x"
click at [1015, 243] on div "Pricing Buying Selling Tracking" at bounding box center [610, 255] width 907 height 39
click at [1017, 251] on div "Tracking" at bounding box center [1031, 255] width 41 height 18
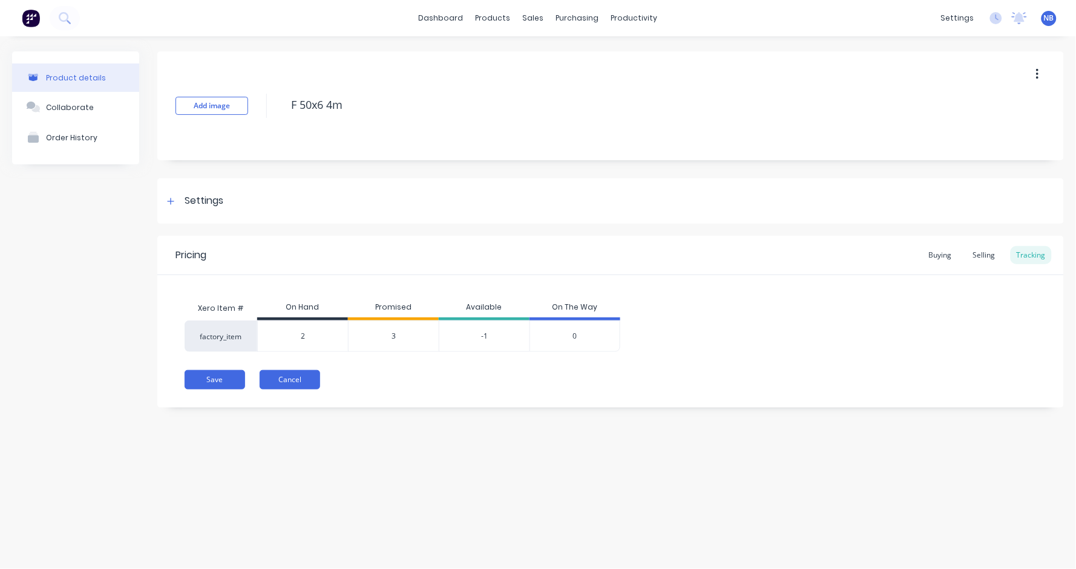
click at [307, 376] on button "Cancel" at bounding box center [290, 379] width 61 height 19
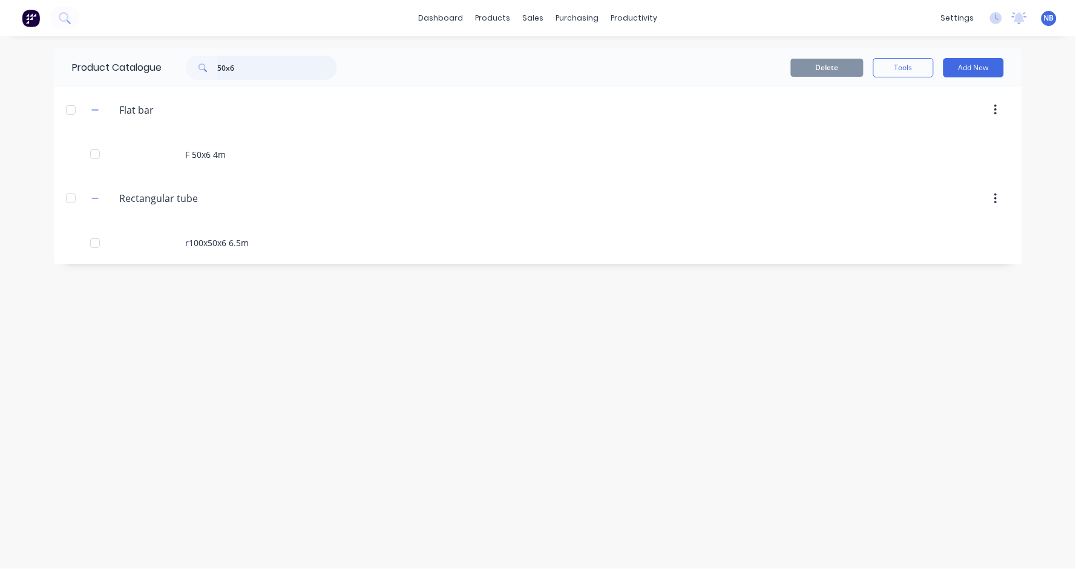
click at [281, 70] on input "50x6" at bounding box center [277, 68] width 120 height 24
type input "5"
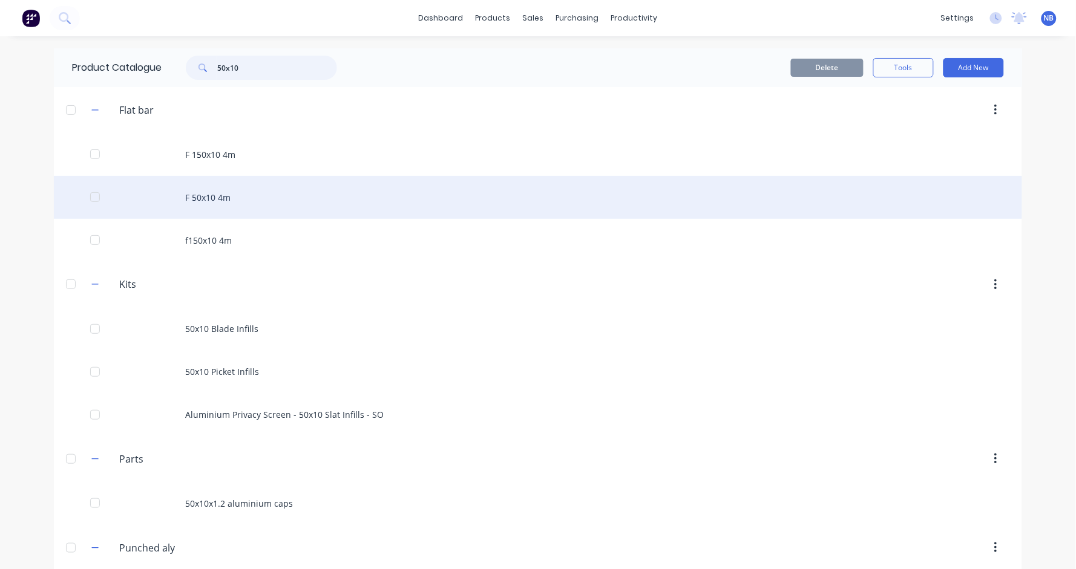
type input "50x10"
click at [283, 200] on div "F 50x10 4m" at bounding box center [538, 197] width 968 height 43
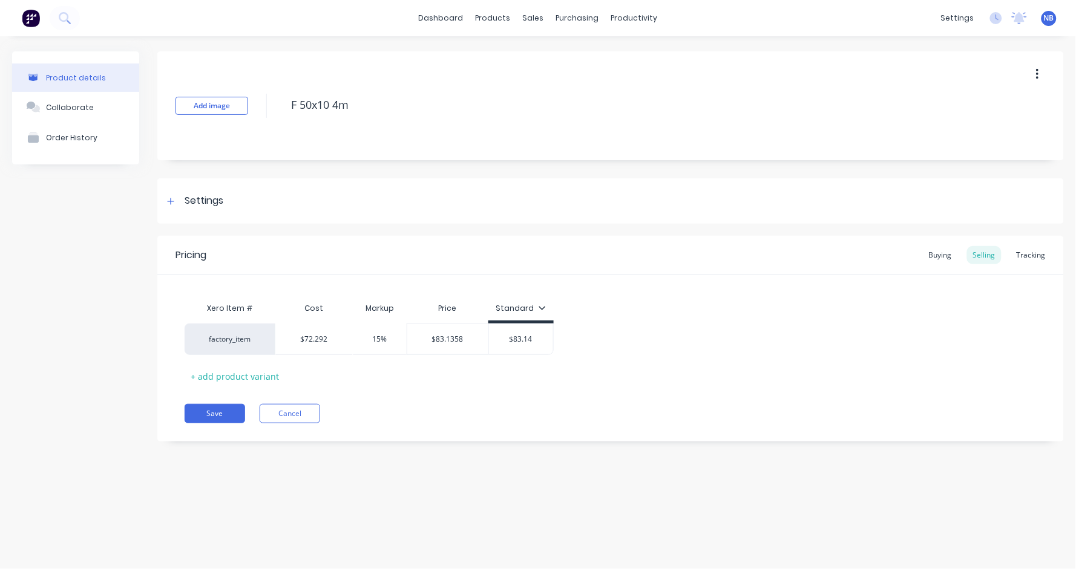
type textarea "x"
click at [1030, 254] on div "Tracking" at bounding box center [1031, 255] width 41 height 18
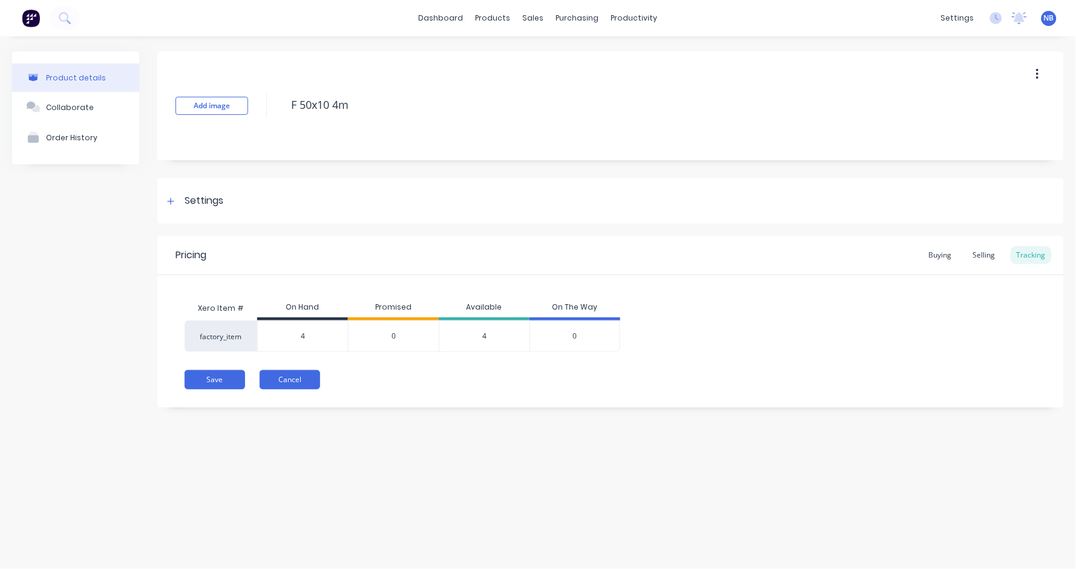
click at [296, 380] on button "Cancel" at bounding box center [290, 379] width 61 height 19
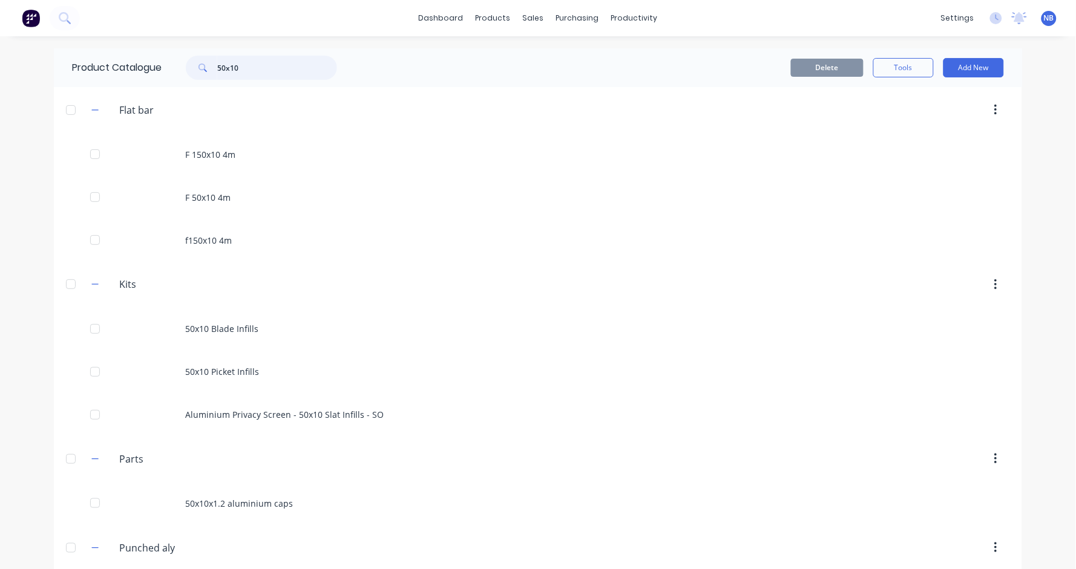
click at [281, 74] on input "50x10" at bounding box center [277, 68] width 120 height 24
type input "5"
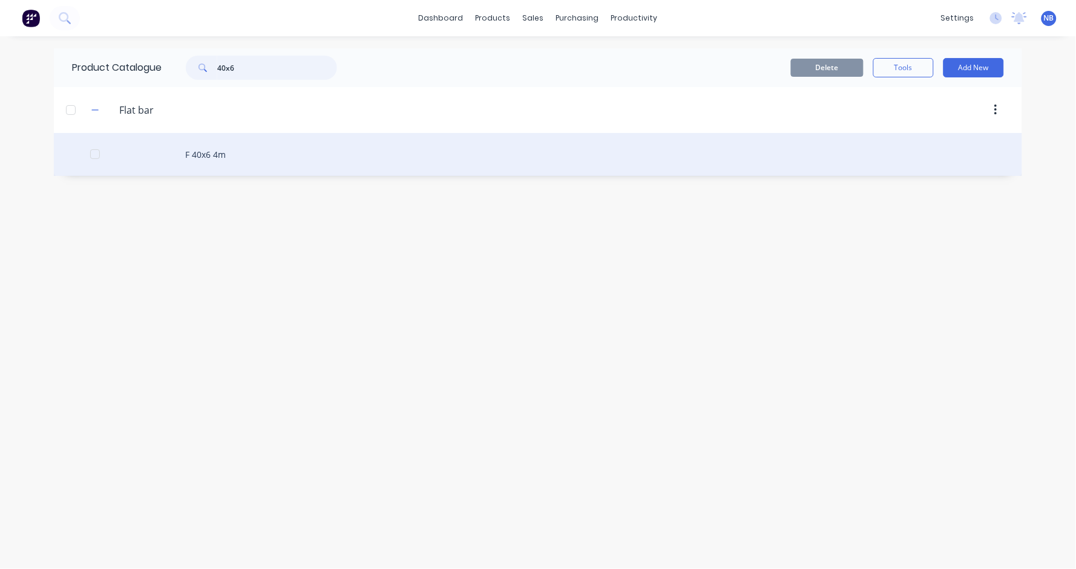
type input "40x6"
click at [276, 151] on div "F 40x6 4m" at bounding box center [538, 154] width 968 height 43
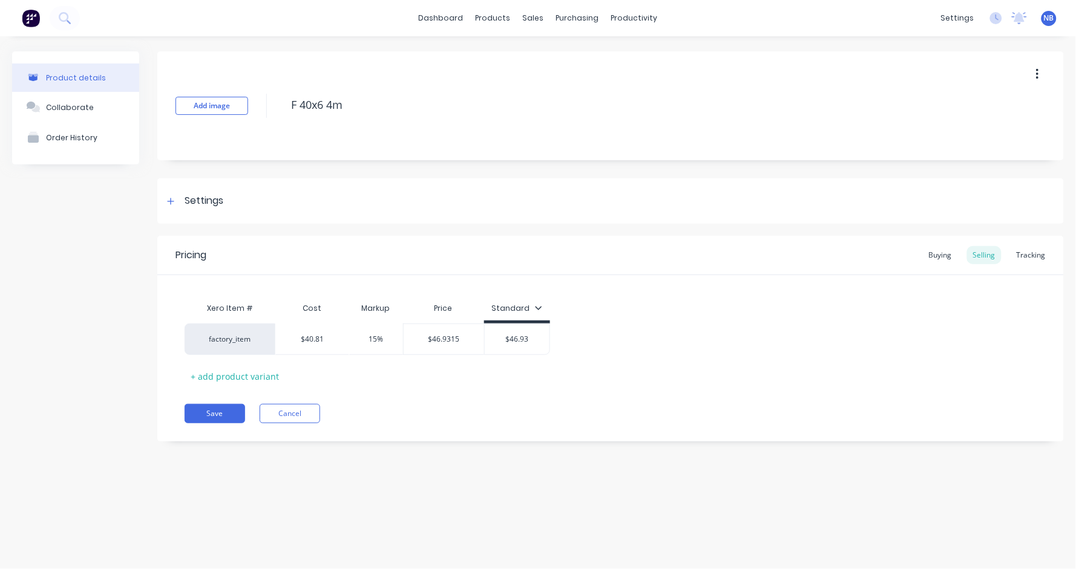
type textarea "x"
click at [508, 154] on div "Add image F 40x6 4m" at bounding box center [610, 105] width 907 height 109
click at [1034, 252] on div "Tracking" at bounding box center [1031, 255] width 41 height 18
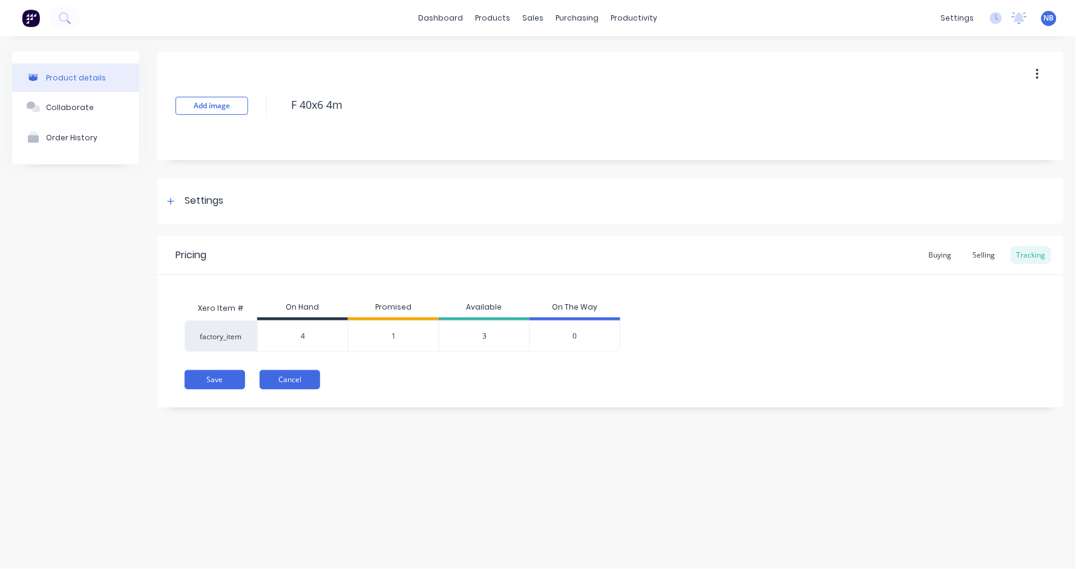
click at [302, 384] on button "Cancel" at bounding box center [290, 379] width 61 height 19
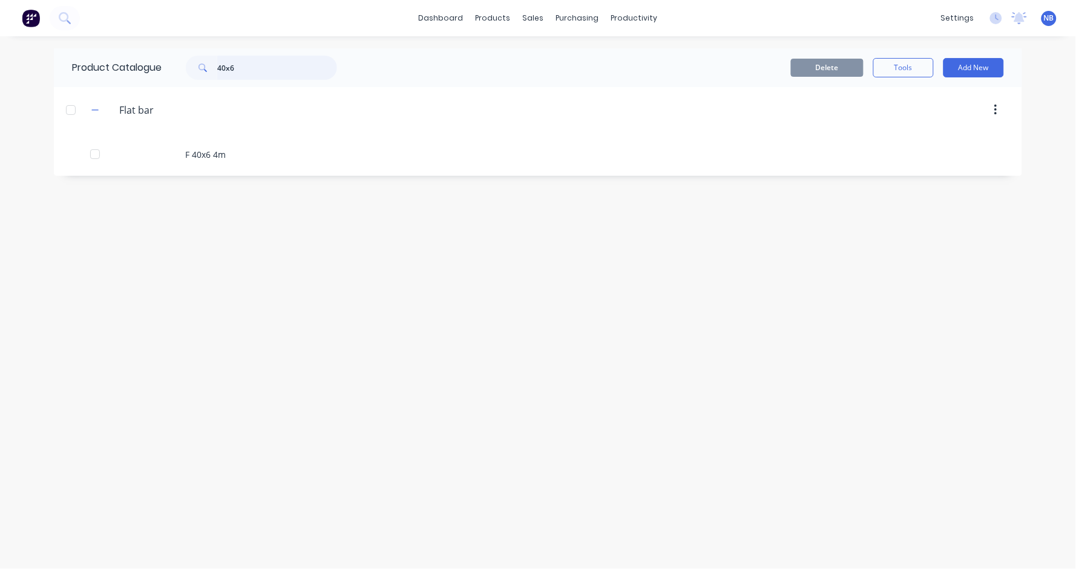
click at [286, 71] on input "40x6" at bounding box center [277, 68] width 120 height 24
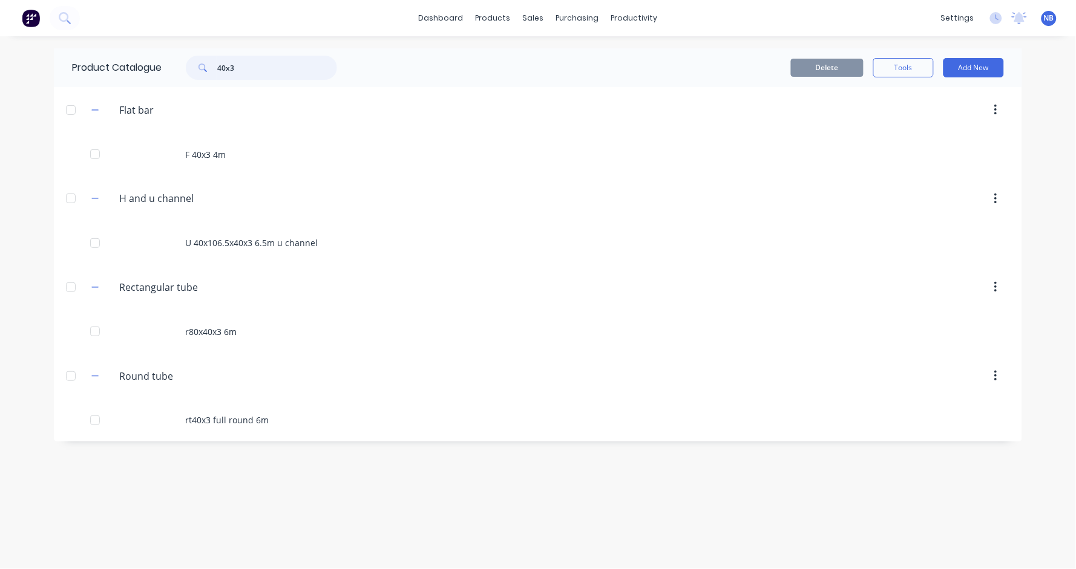
type input "40x3"
click at [239, 160] on div "F 40x3 4m" at bounding box center [538, 154] width 968 height 43
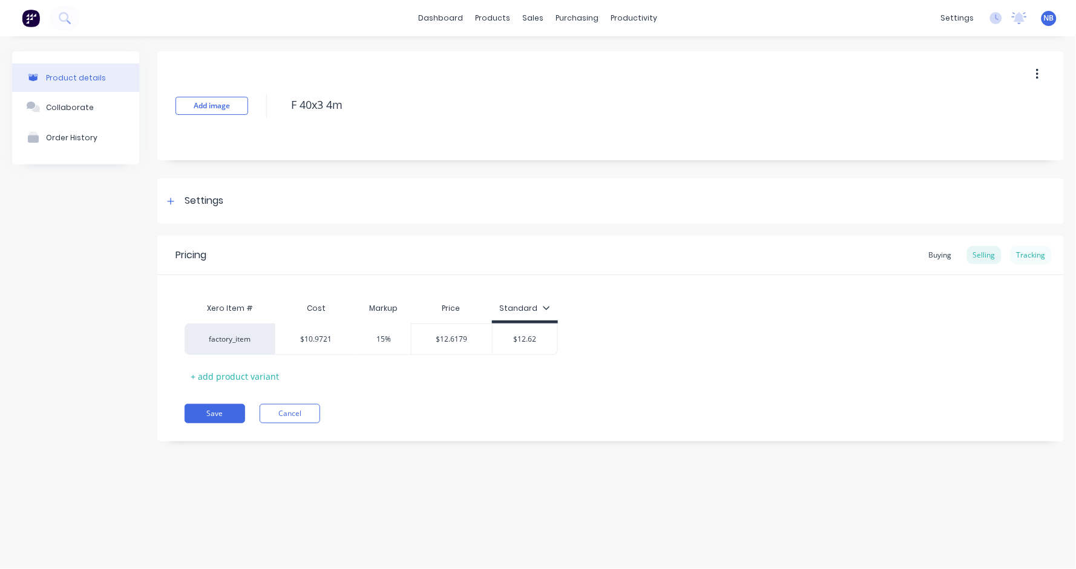
click at [1029, 253] on div "Tracking" at bounding box center [1031, 255] width 41 height 18
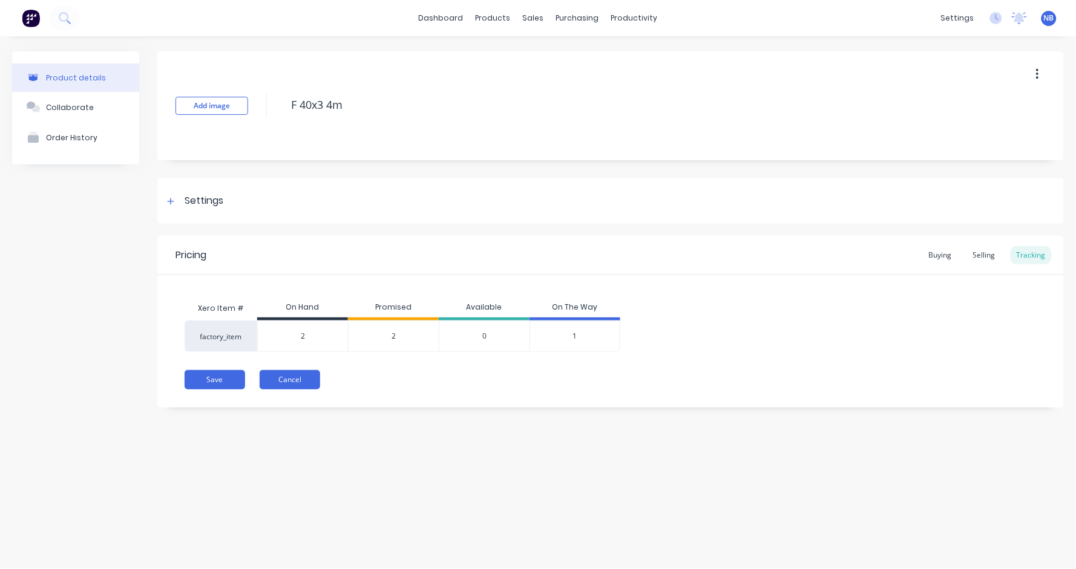
click at [302, 385] on button "Cancel" at bounding box center [290, 379] width 61 height 19
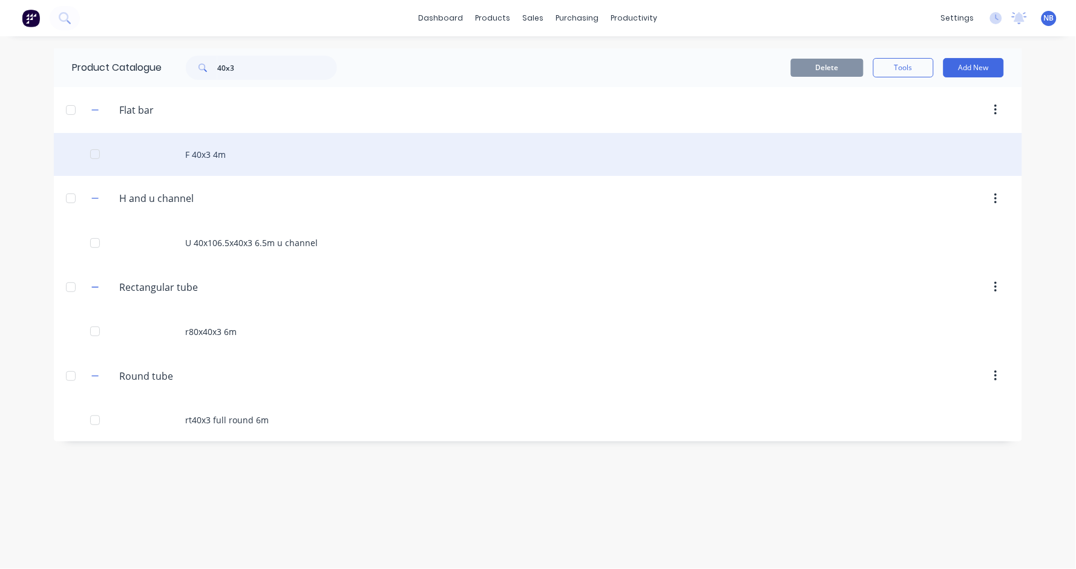
click at [392, 162] on div "F 40x3 4m" at bounding box center [538, 154] width 968 height 43
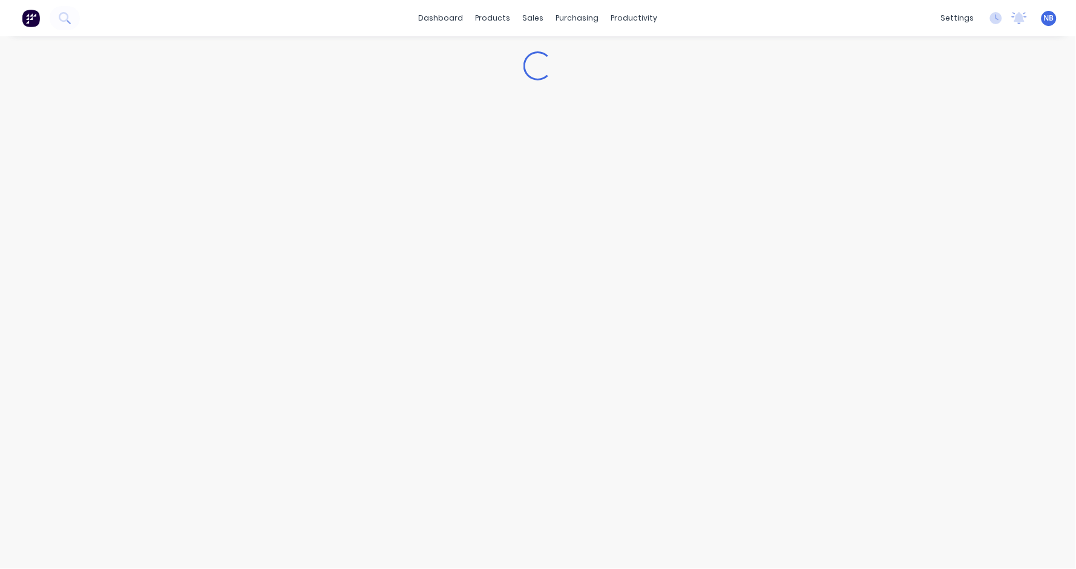
type textarea "x"
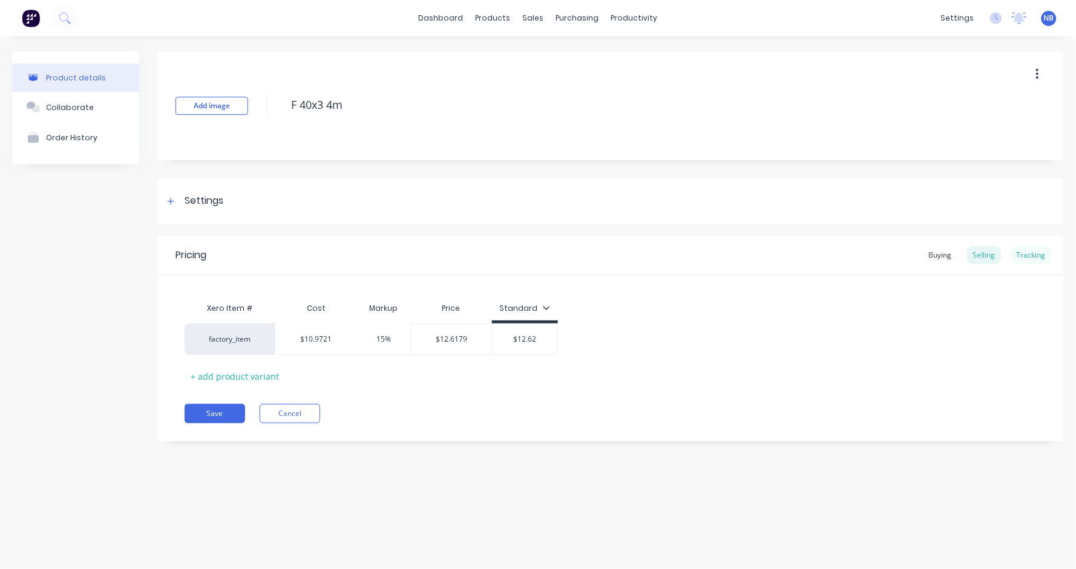
click at [1029, 251] on div "Tracking" at bounding box center [1031, 255] width 41 height 18
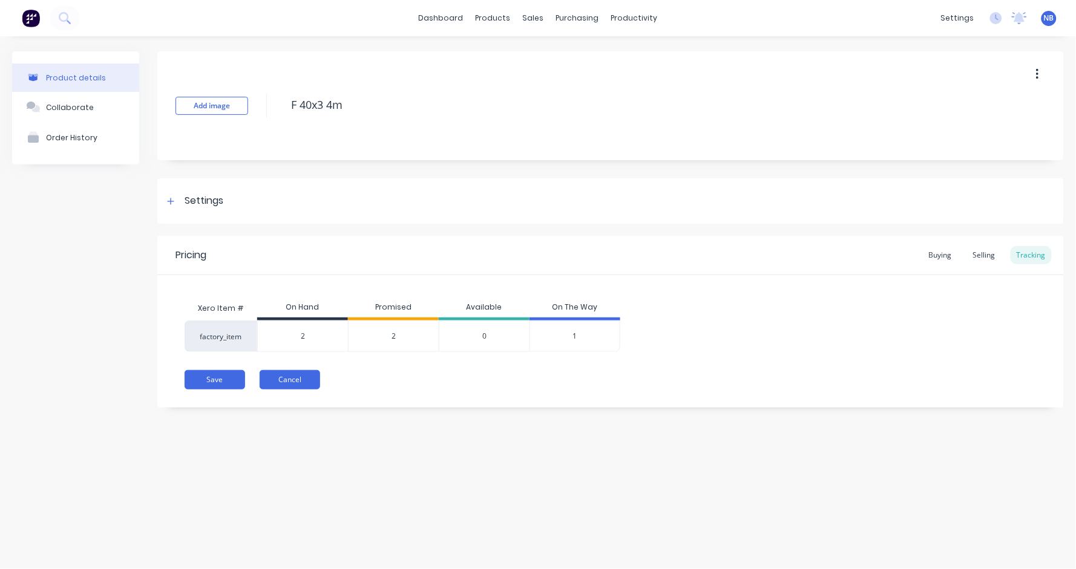
click at [277, 373] on button "Cancel" at bounding box center [290, 379] width 61 height 19
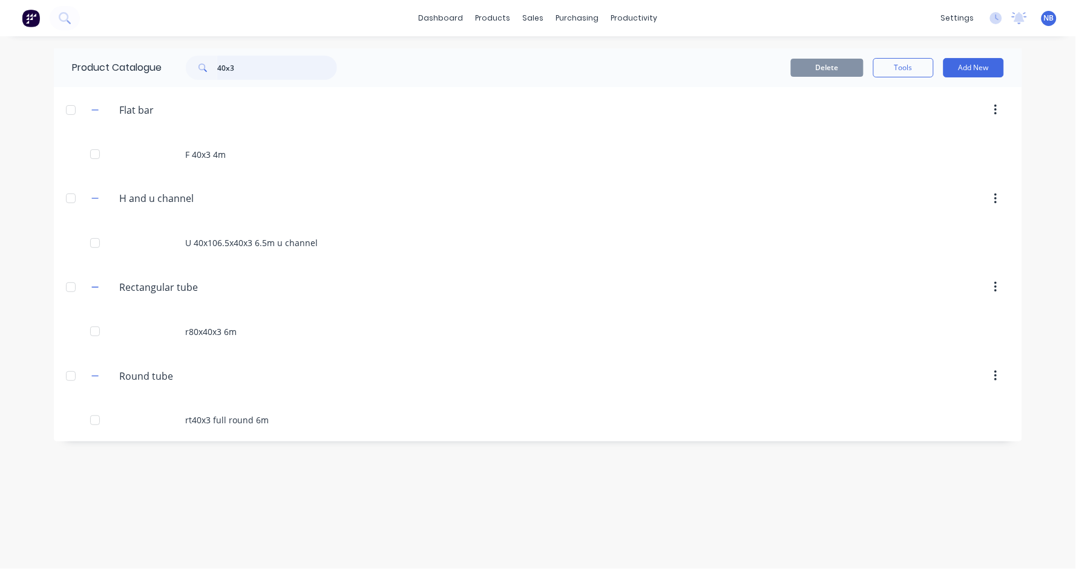
click at [277, 70] on input "40x3" at bounding box center [277, 68] width 120 height 24
type input "4"
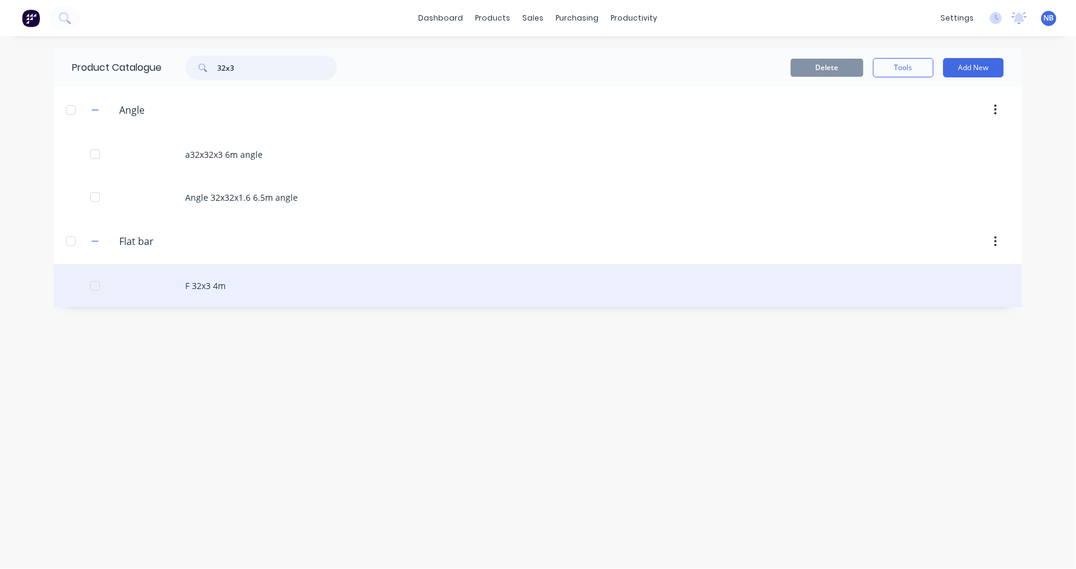
type input "32x3"
click at [237, 294] on div "F 32x3 4m" at bounding box center [538, 285] width 968 height 43
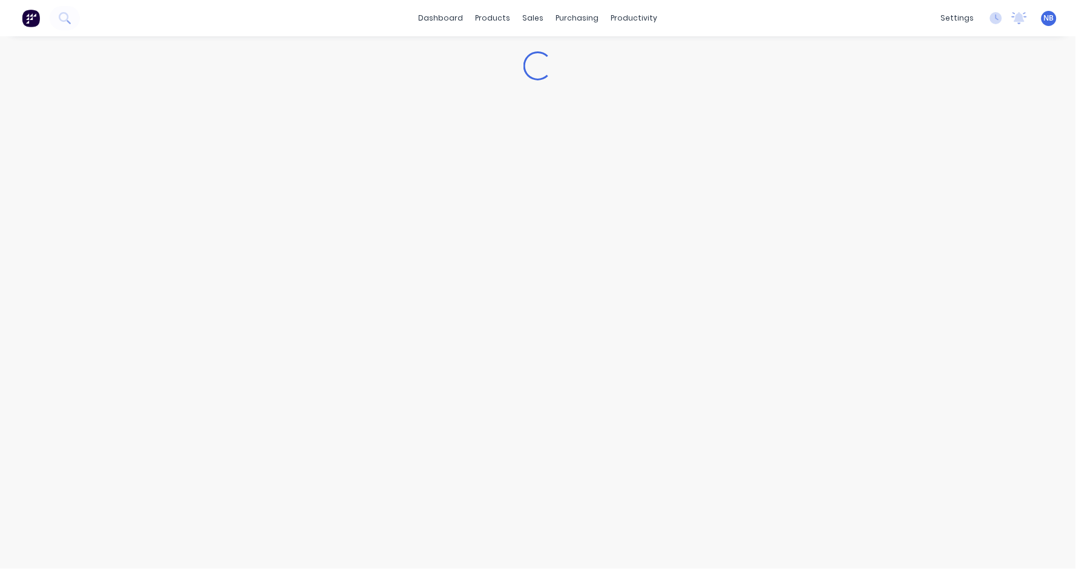
type textarea "x"
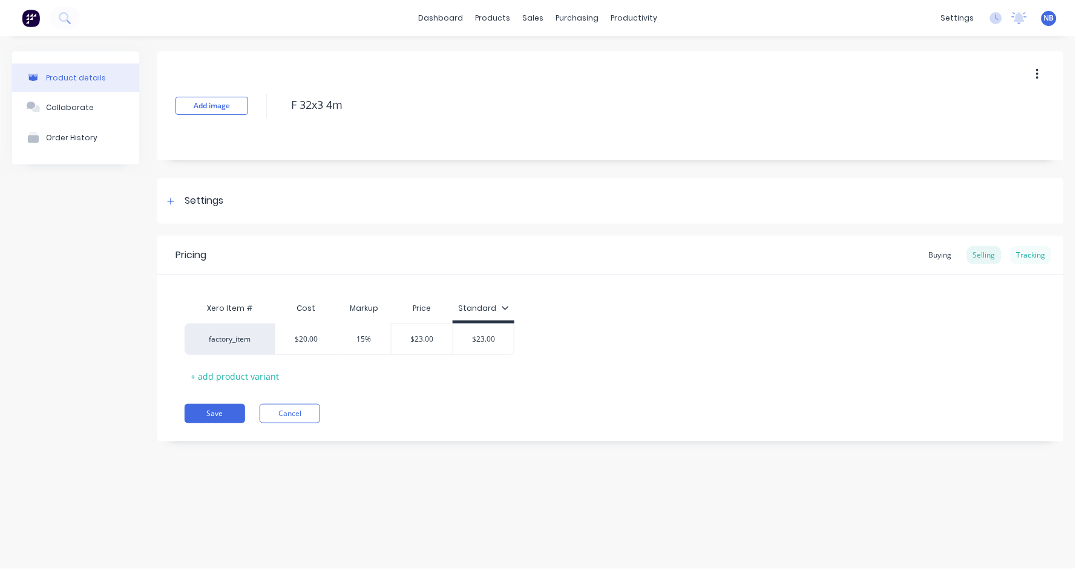
click at [1042, 252] on div "Tracking" at bounding box center [1031, 255] width 41 height 18
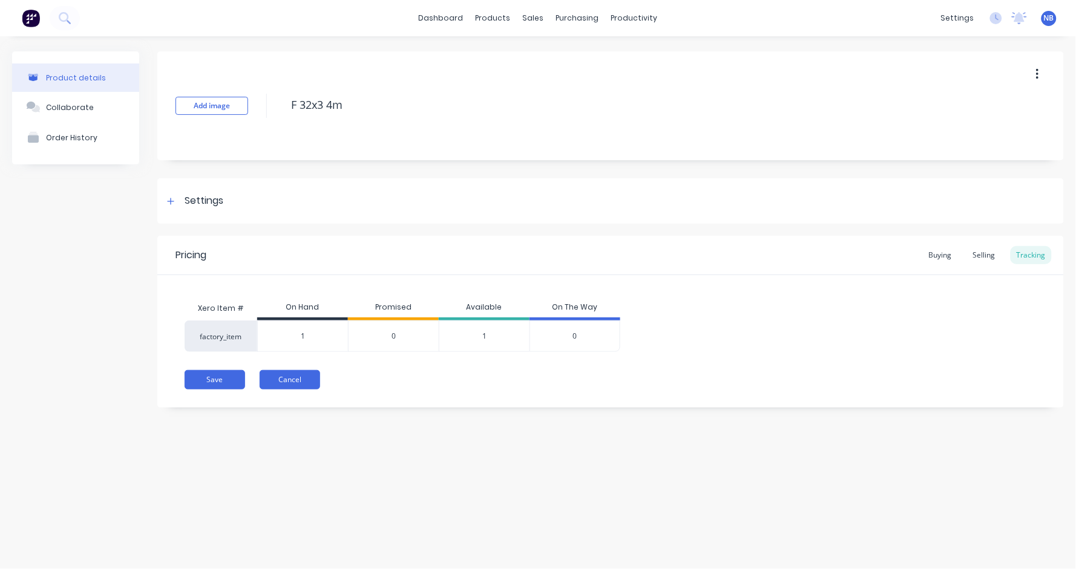
click at [288, 382] on button "Cancel" at bounding box center [290, 379] width 61 height 19
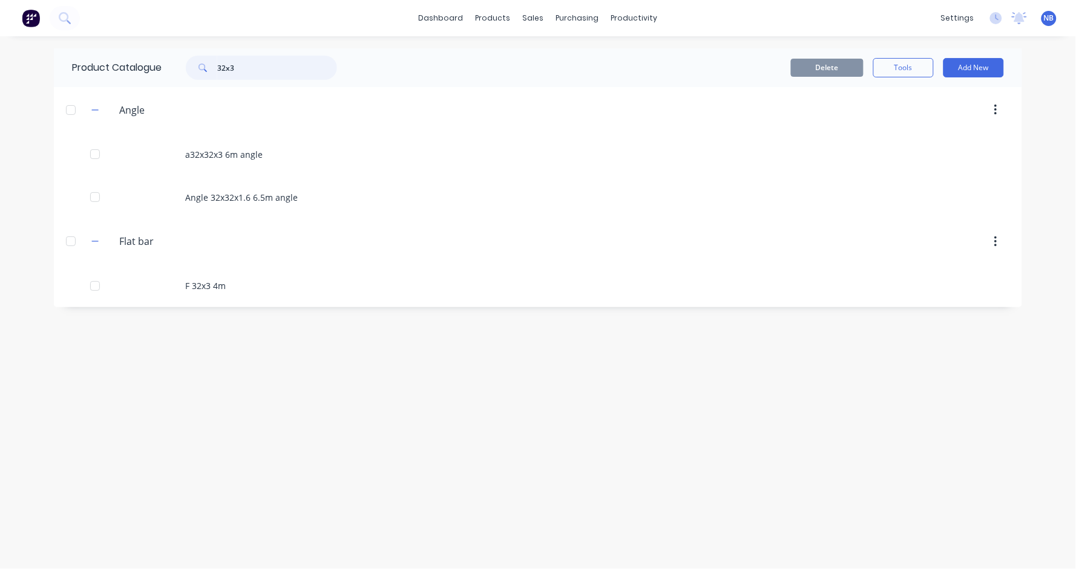
drag, startPoint x: 257, startPoint y: 62, endPoint x: 100, endPoint y: 56, distance: 157.5
click at [100, 56] on div "Product Catalogue 32x3" at bounding box center [210, 67] width 313 height 39
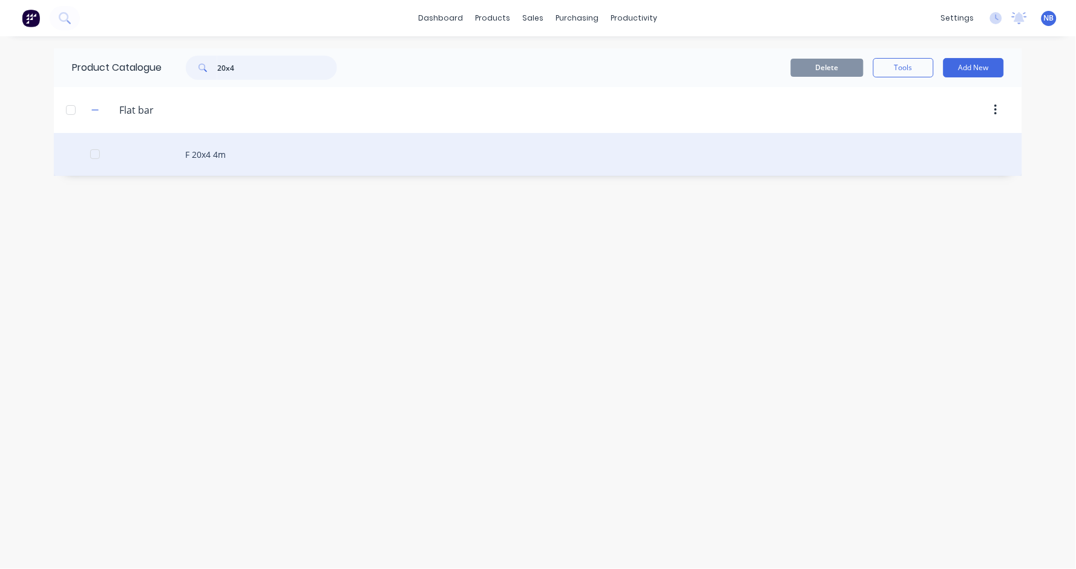
type input "20x4"
click at [223, 146] on div "F 20x4 4m" at bounding box center [538, 154] width 968 height 43
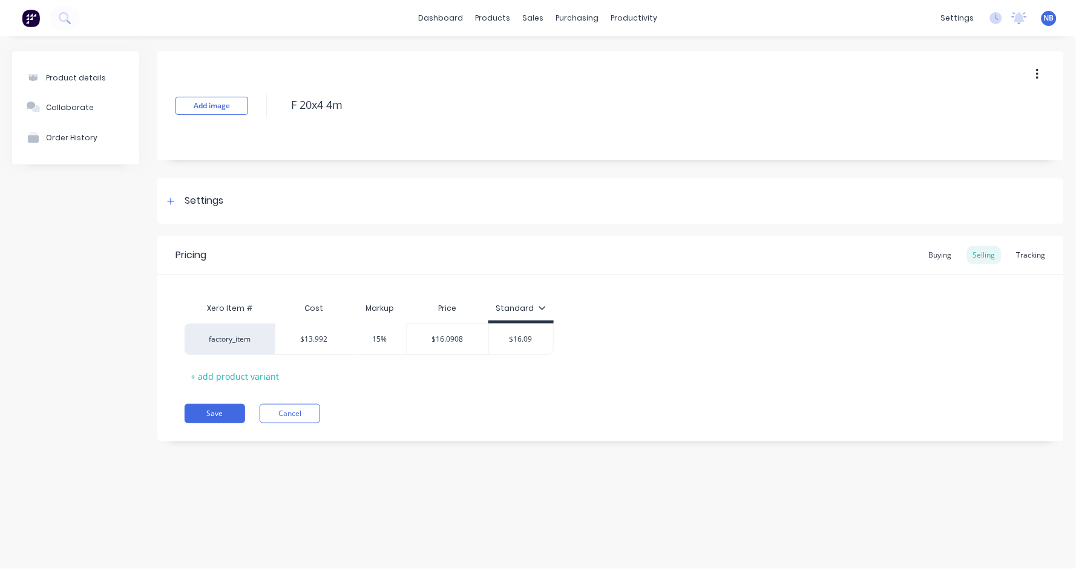
type textarea "x"
click at [1044, 252] on div "Tracking" at bounding box center [1031, 255] width 41 height 18
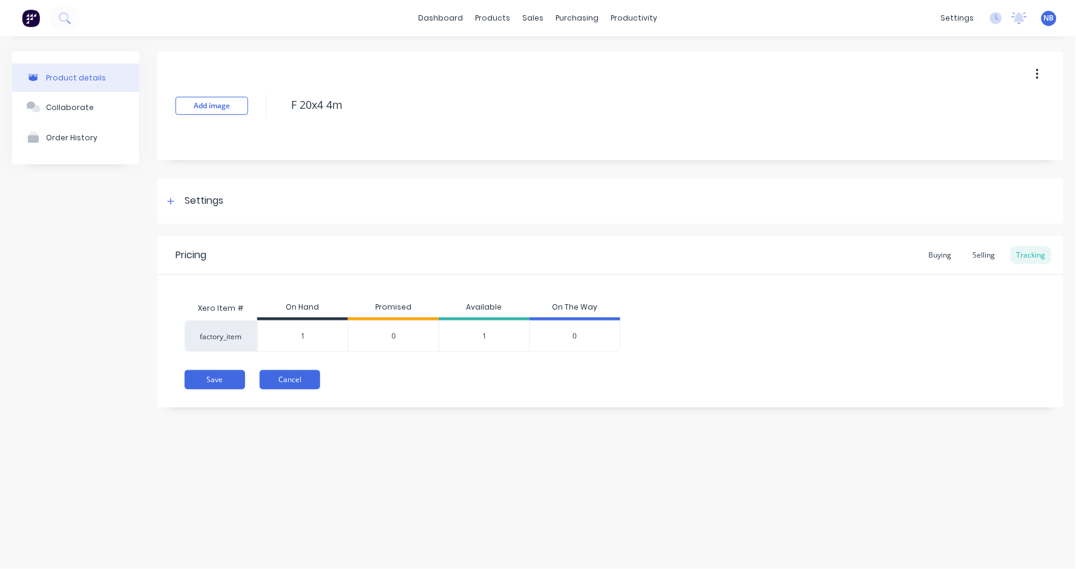
click at [309, 388] on button "Cancel" at bounding box center [290, 379] width 61 height 19
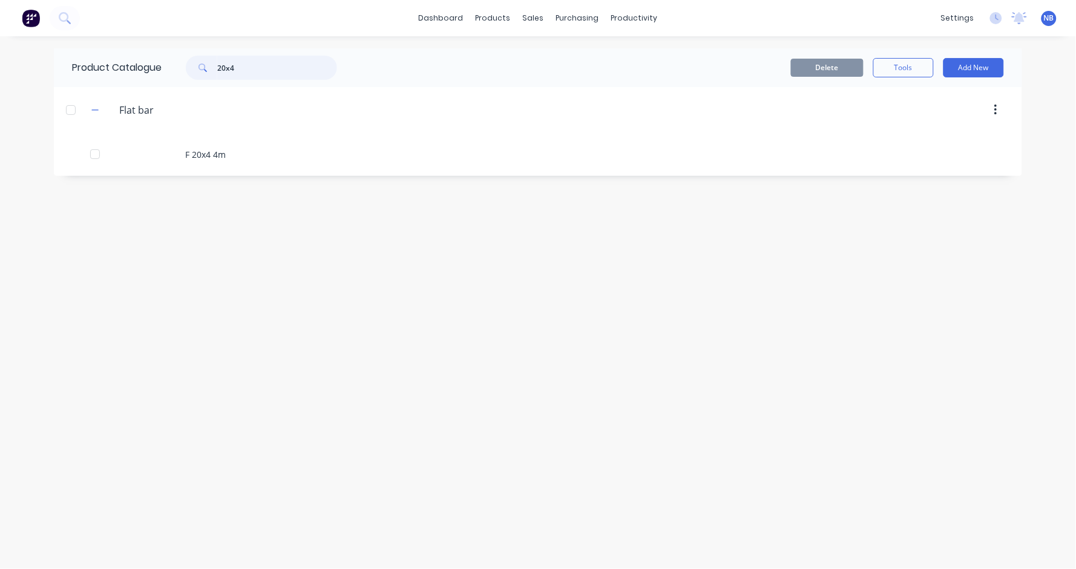
drag, startPoint x: 273, startPoint y: 67, endPoint x: 151, endPoint y: 15, distance: 133.1
click at [151, 15] on div "dashboard products sales purchasing productivity dashboard products Product Cat…" at bounding box center [538, 284] width 1076 height 569
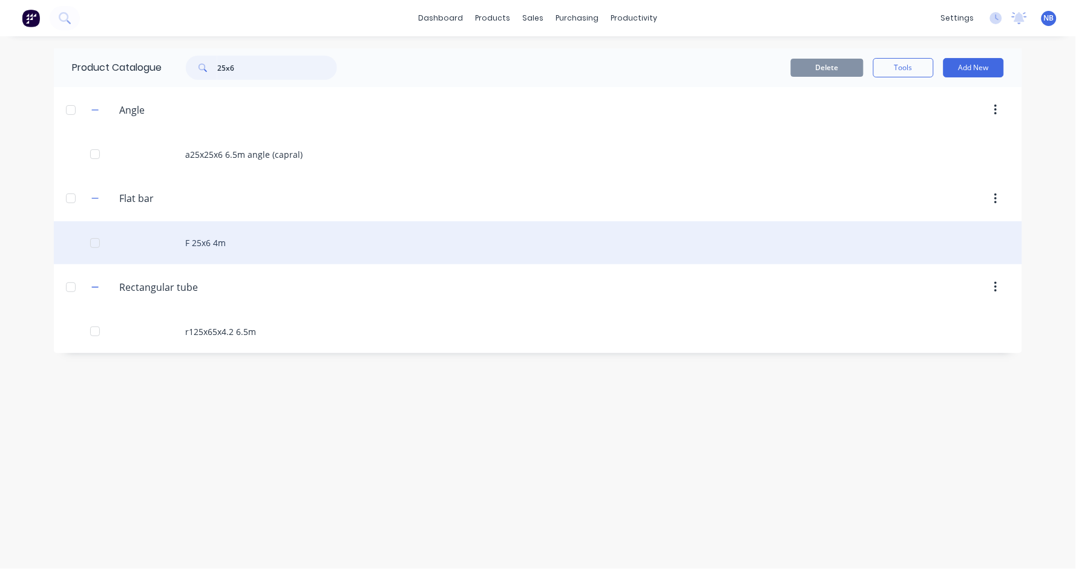
type input "25x6"
click at [243, 257] on div "F 25x6 4m" at bounding box center [538, 242] width 968 height 43
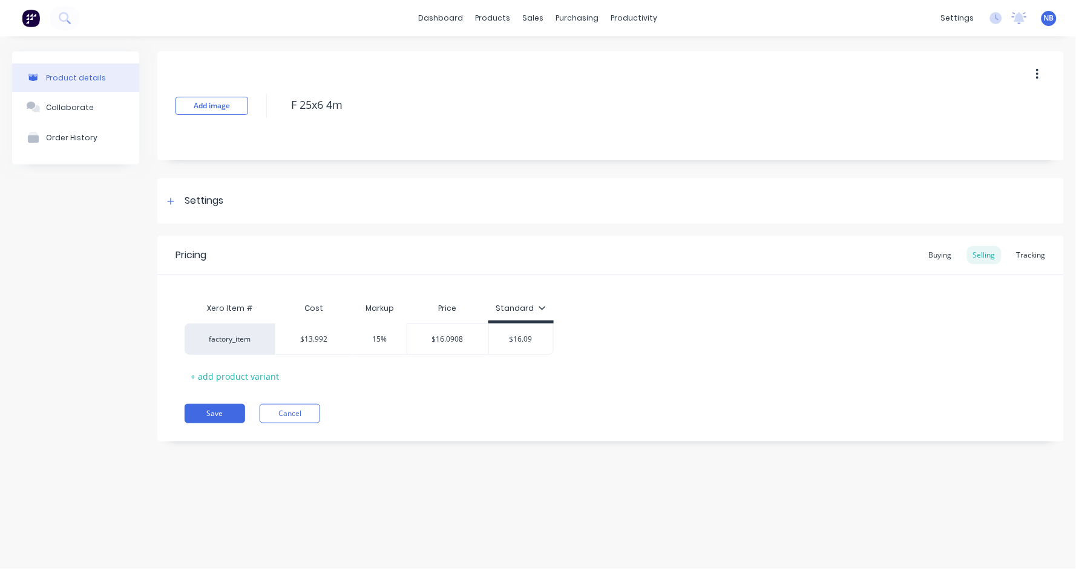
type textarea "x"
click at [1025, 254] on div "Tracking" at bounding box center [1031, 255] width 41 height 18
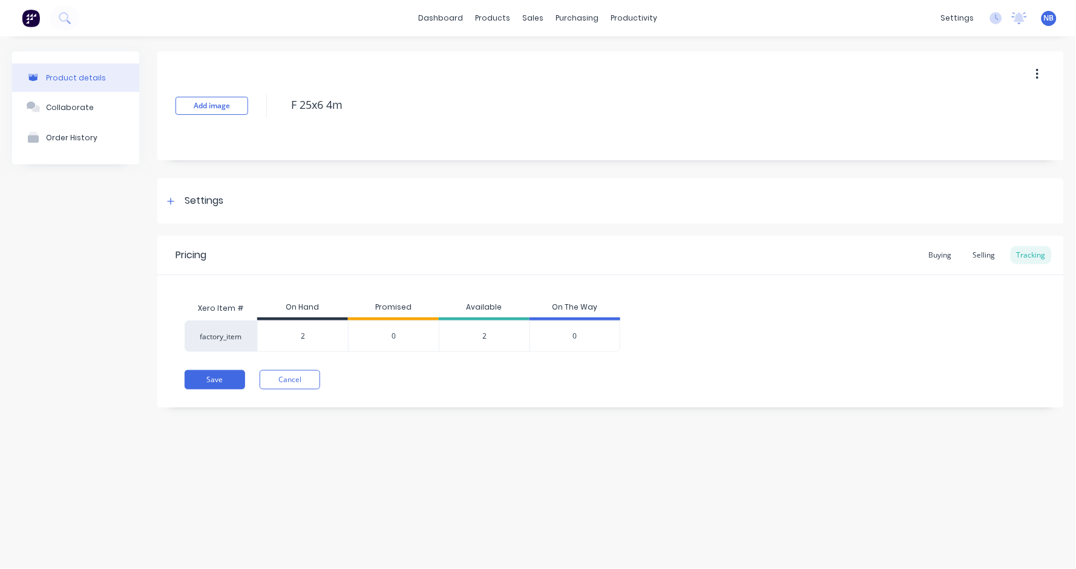
drag, startPoint x: 325, startPoint y: 334, endPoint x: 266, endPoint y: 334, distance: 59.3
click at [266, 334] on input "2" at bounding box center [303, 336] width 90 height 11
type input "1"
type textarea "x"
type input "1"
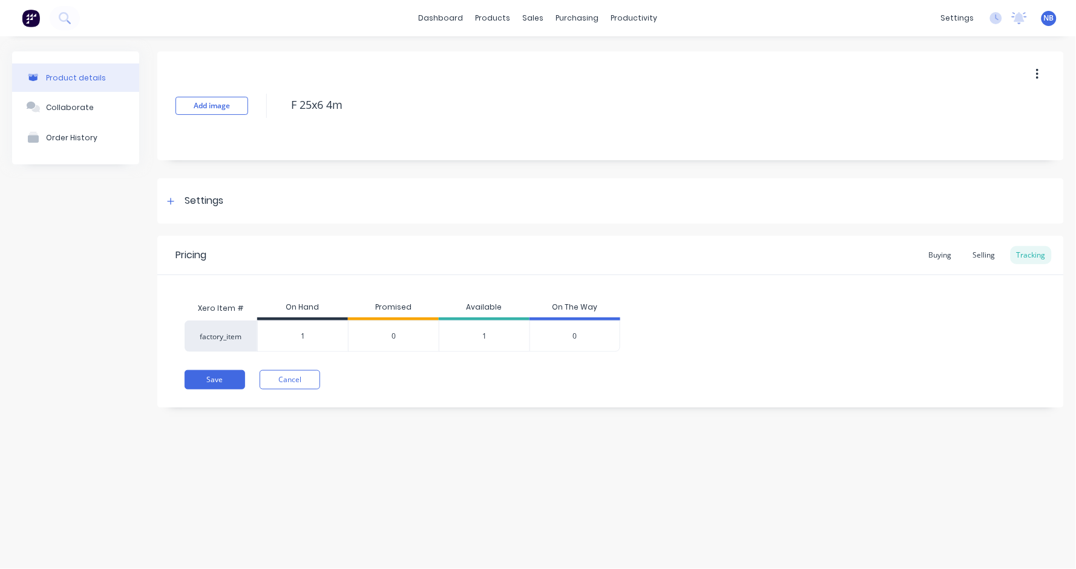
click at [212, 369] on div "Pricing Buying Selling Tracking Xero Item # On Hand Promised Available On The W…" at bounding box center [610, 322] width 907 height 172
click at [211, 384] on button "Save" at bounding box center [215, 379] width 61 height 19
type textarea "x"
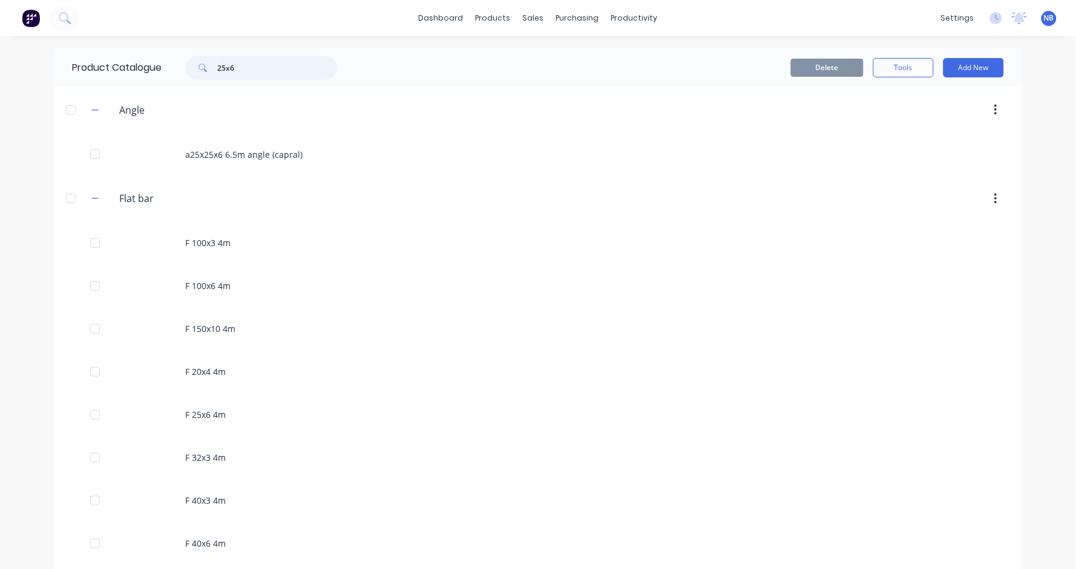
drag, startPoint x: 280, startPoint y: 67, endPoint x: 110, endPoint y: 67, distance: 169.4
click at [110, 67] on div "Product Catalogue 25x6" at bounding box center [210, 67] width 313 height 39
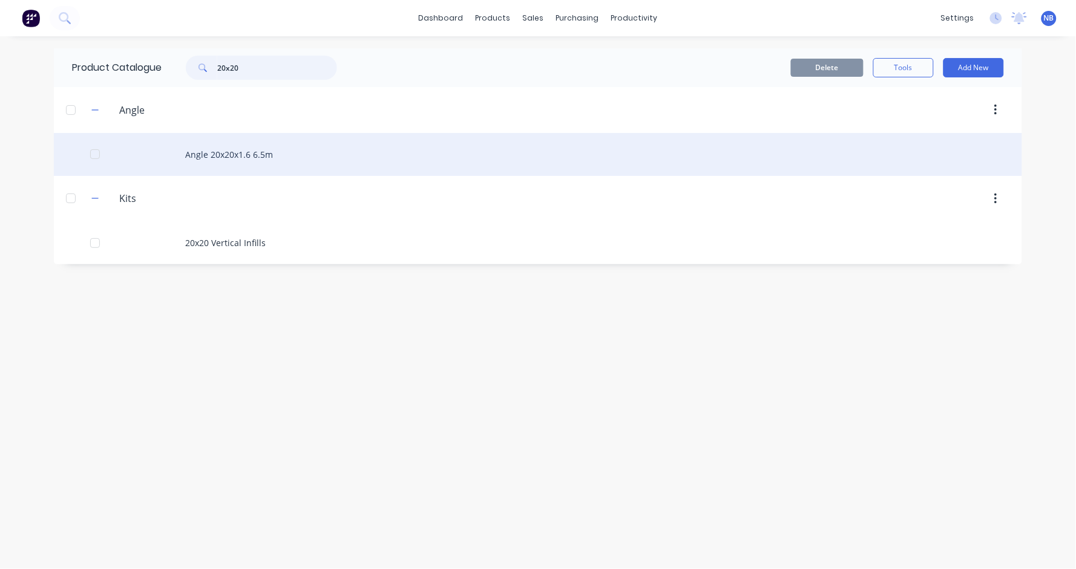
type input "20x20"
click at [211, 163] on div "Angle 20x20x1.6 6.5m" at bounding box center [538, 154] width 968 height 43
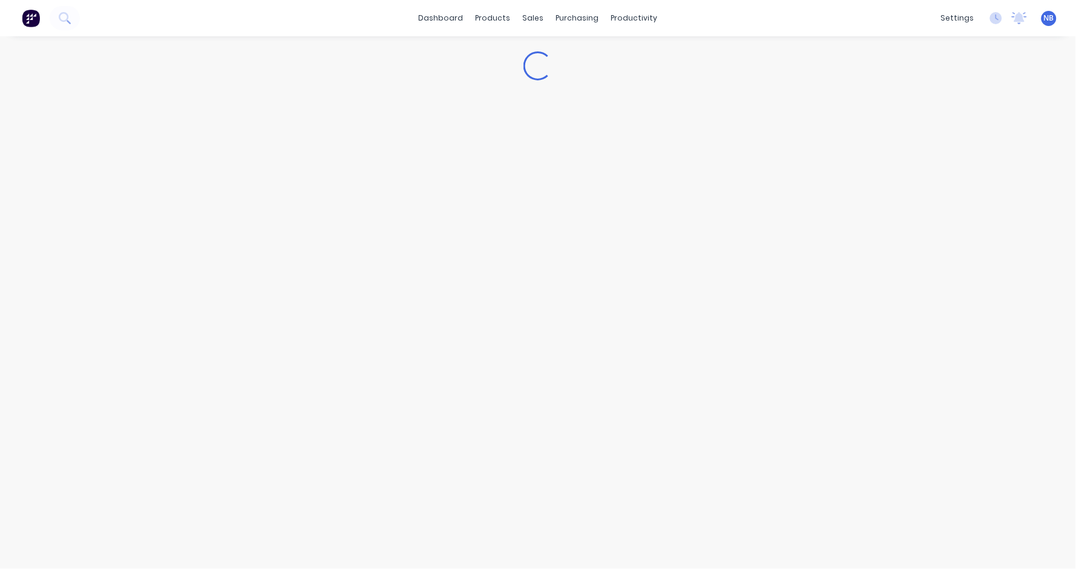
type textarea "x"
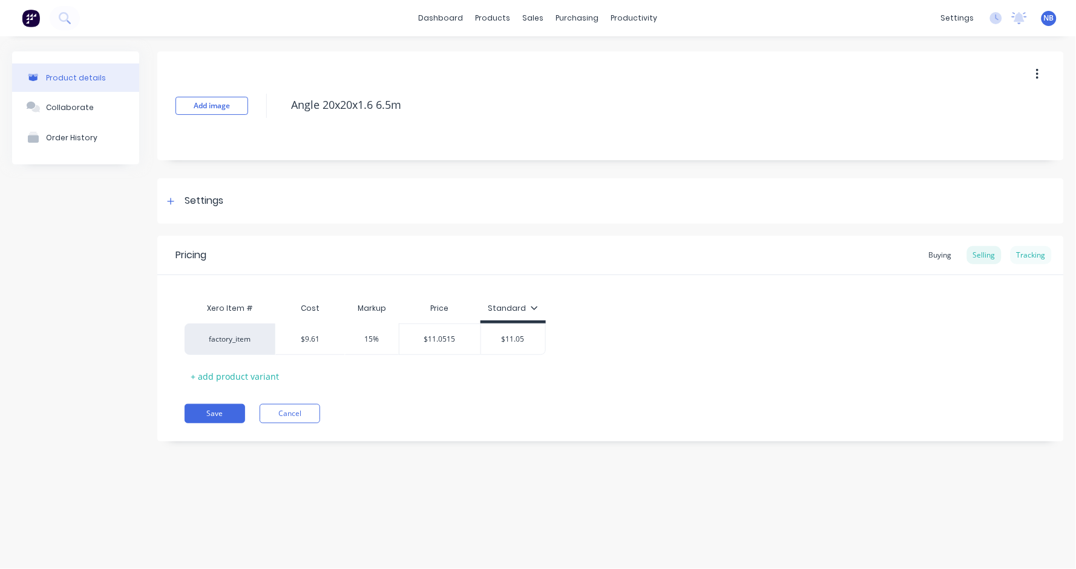
click at [1038, 260] on div "Tracking" at bounding box center [1031, 255] width 41 height 18
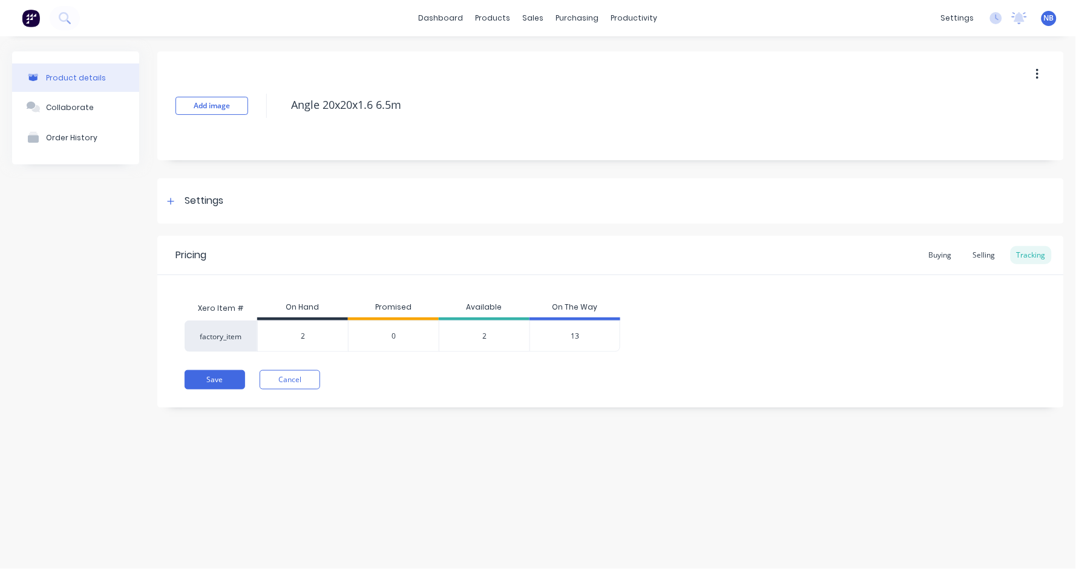
type input "2"
click at [310, 336] on input "2" at bounding box center [303, 336] width 90 height 11
type textarea "x"
type input "1"
type textarea "x"
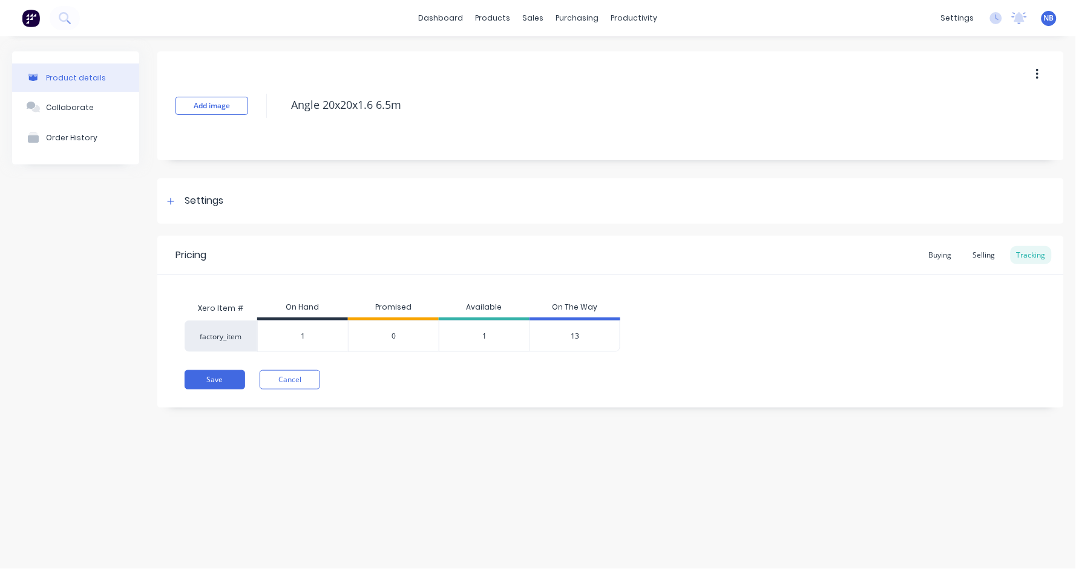
type input "1"
click at [392, 494] on div "Product details Collaborate Order History Add image Angle 20x20x1.6 6.5m Settin…" at bounding box center [538, 290] width 1076 height 509
click at [203, 380] on button "Save" at bounding box center [215, 379] width 61 height 19
type textarea "x"
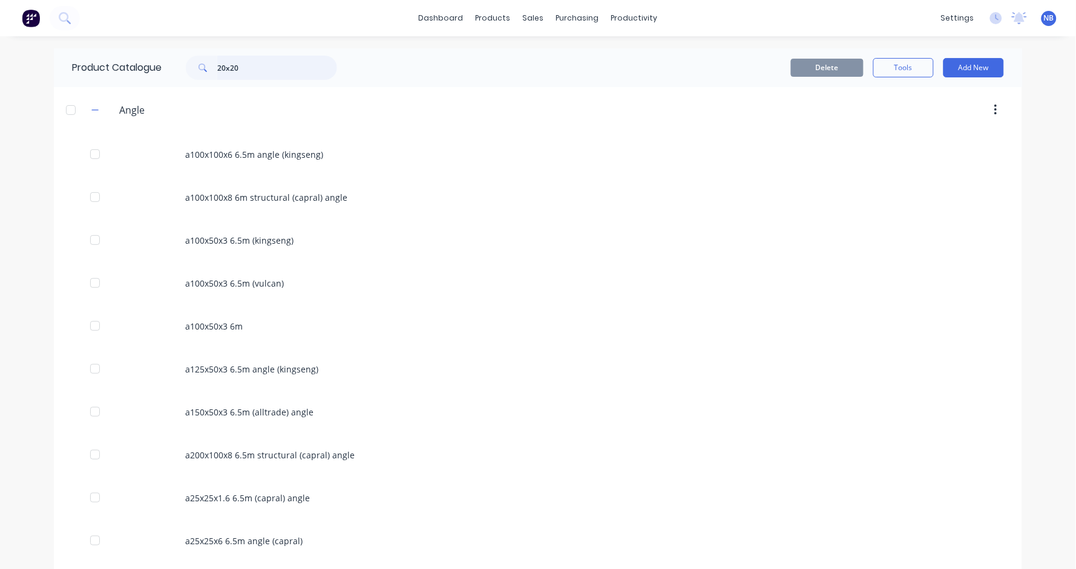
click at [300, 67] on input "20x20" at bounding box center [277, 68] width 120 height 24
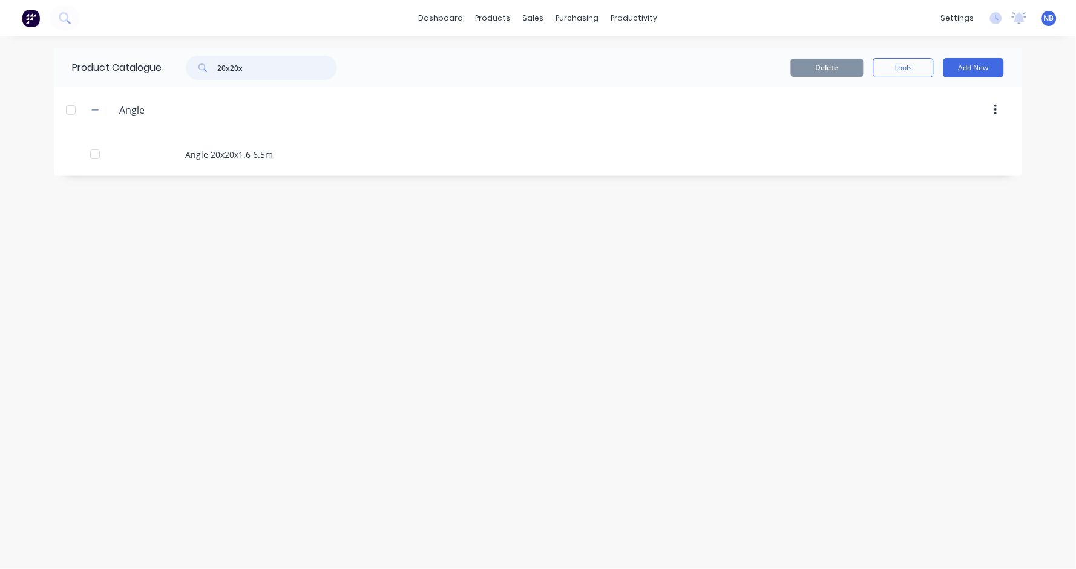
type input "20x20x"
click at [315, 162] on div "Angle 20x20x1.6 6.5m" at bounding box center [538, 154] width 968 height 43
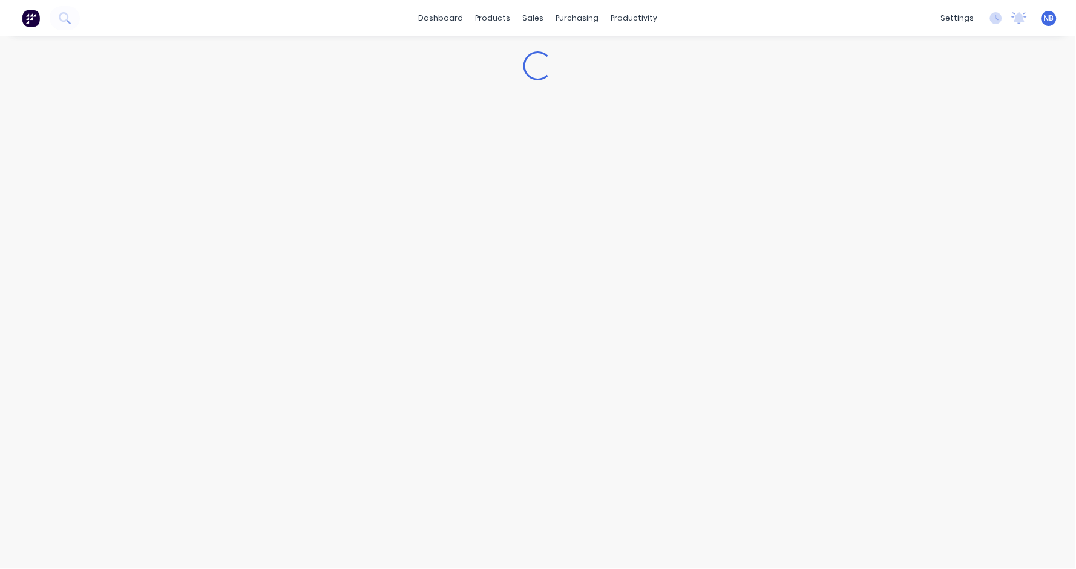
type textarea "x"
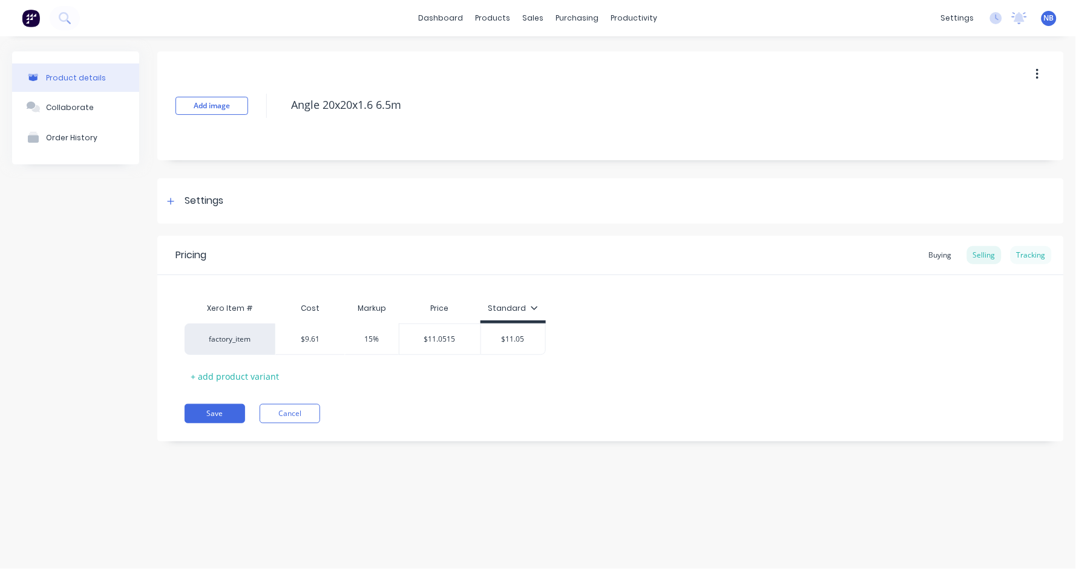
click at [1013, 261] on div "Tracking" at bounding box center [1031, 255] width 41 height 18
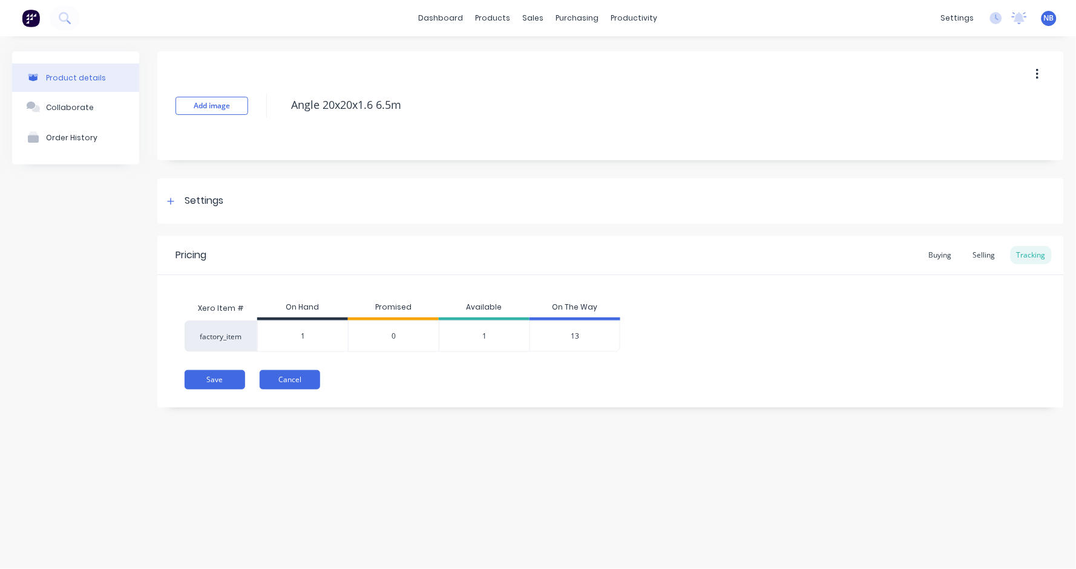
click at [302, 385] on button "Cancel" at bounding box center [290, 379] width 61 height 19
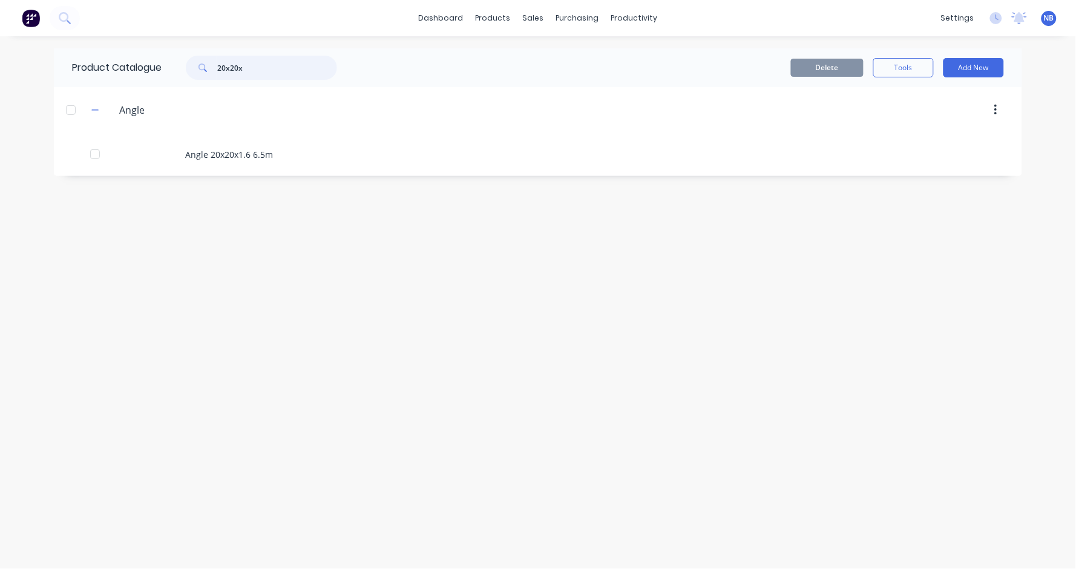
drag, startPoint x: 263, startPoint y: 64, endPoint x: 156, endPoint y: 51, distance: 107.9
click at [156, 51] on div "Product Catalogue 20x20x" at bounding box center [210, 67] width 313 height 39
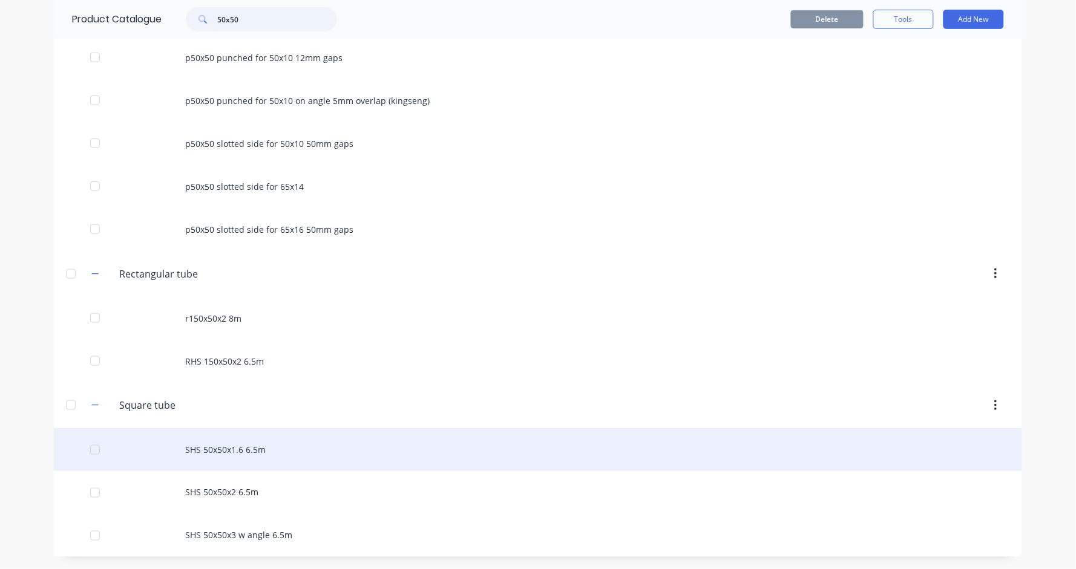
type input "50x50"
click at [259, 462] on div "SHS 50x50x1.6 6.5m" at bounding box center [538, 449] width 968 height 43
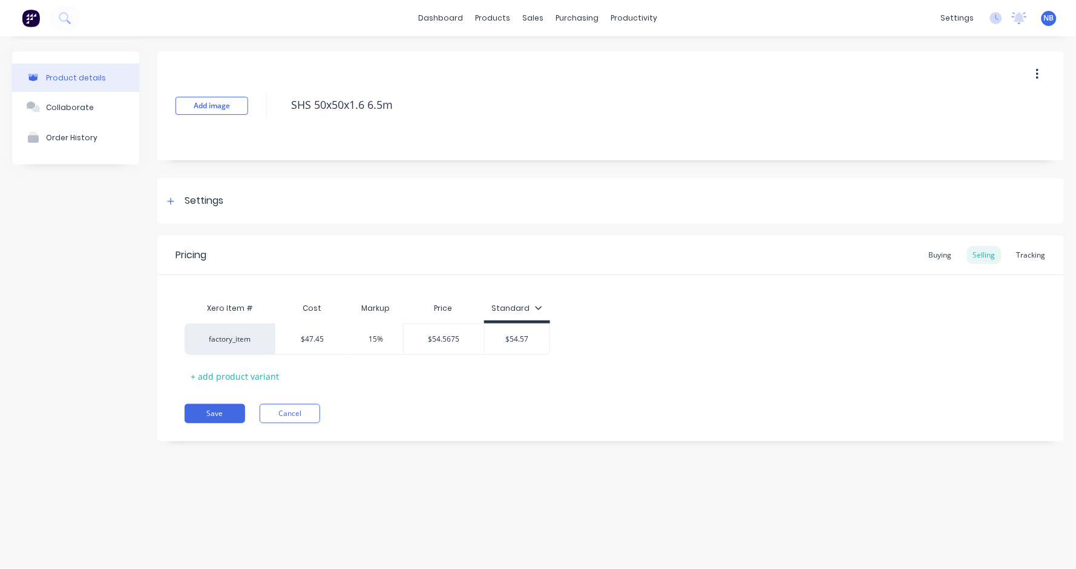
type textarea "x"
click at [1015, 253] on div "Tracking" at bounding box center [1031, 255] width 41 height 18
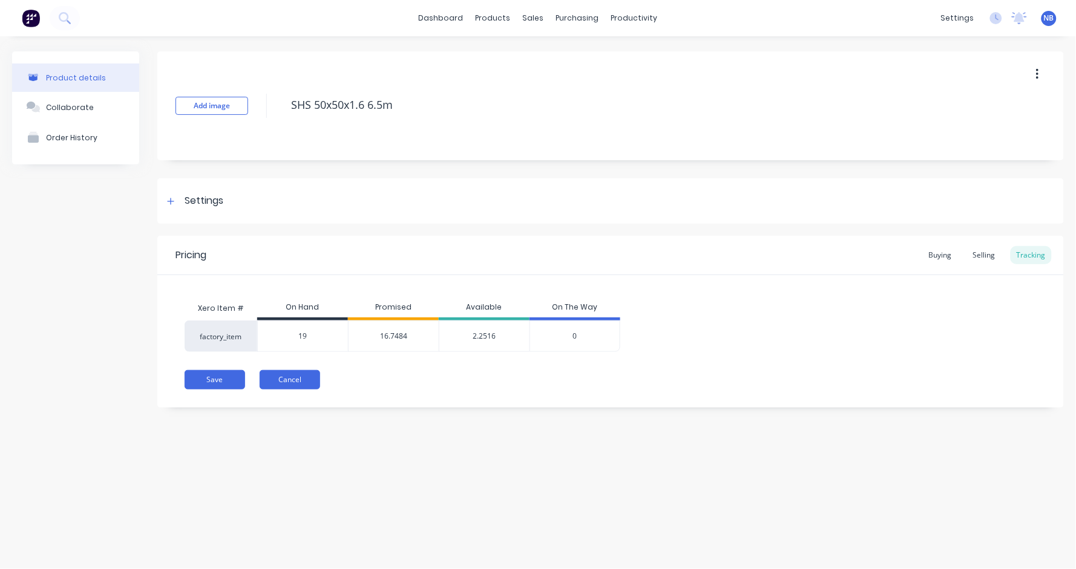
click at [304, 382] on button "Cancel" at bounding box center [290, 379] width 61 height 19
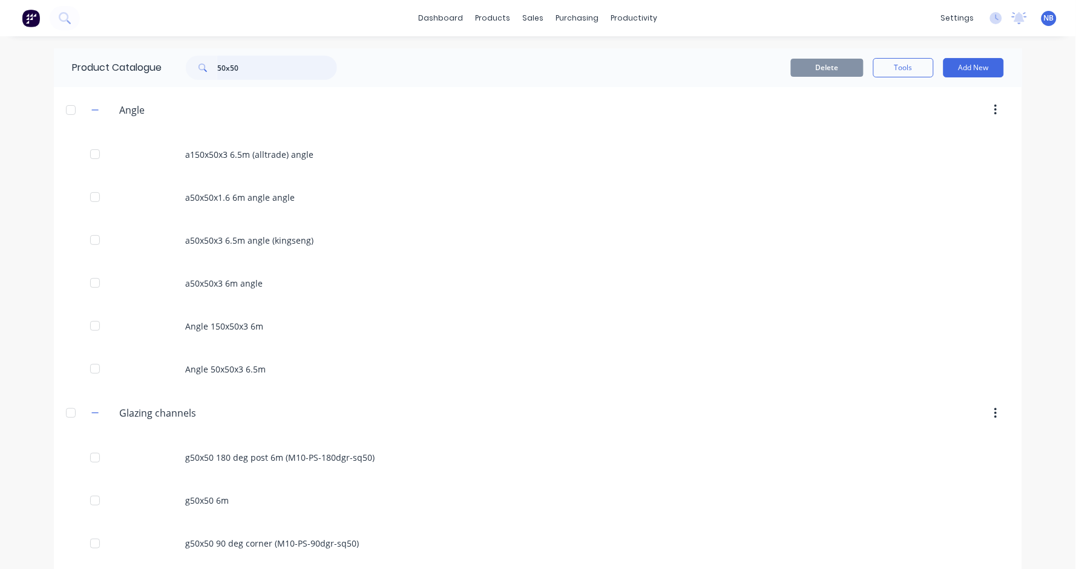
click at [283, 74] on input "50x50" at bounding box center [277, 68] width 120 height 24
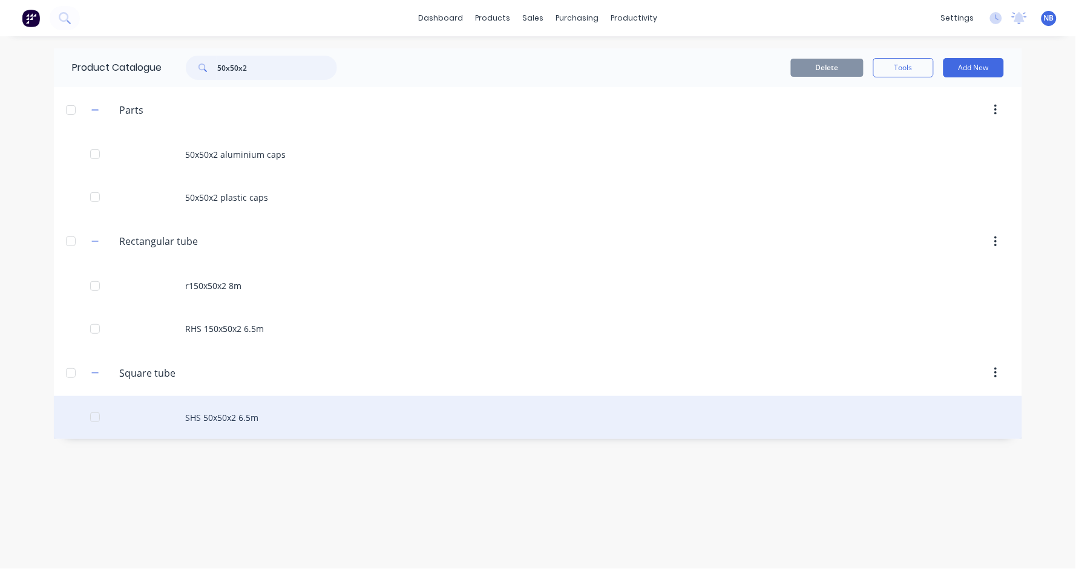
type input "50x50x2"
click at [320, 425] on div "SHS 50x50x2 6.5m" at bounding box center [538, 417] width 968 height 43
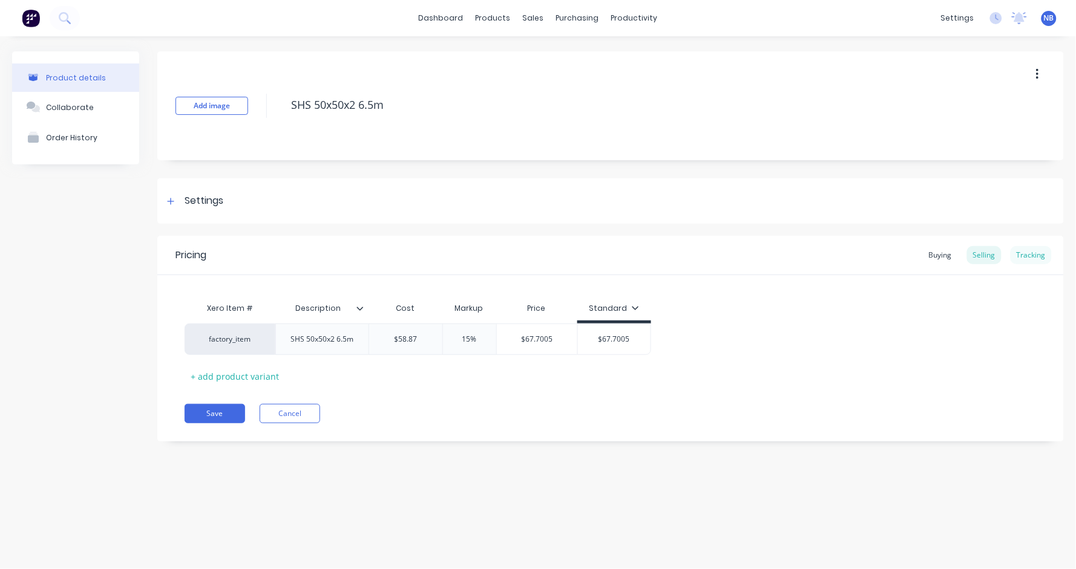
click at [1037, 264] on div "Tracking" at bounding box center [1031, 255] width 41 height 18
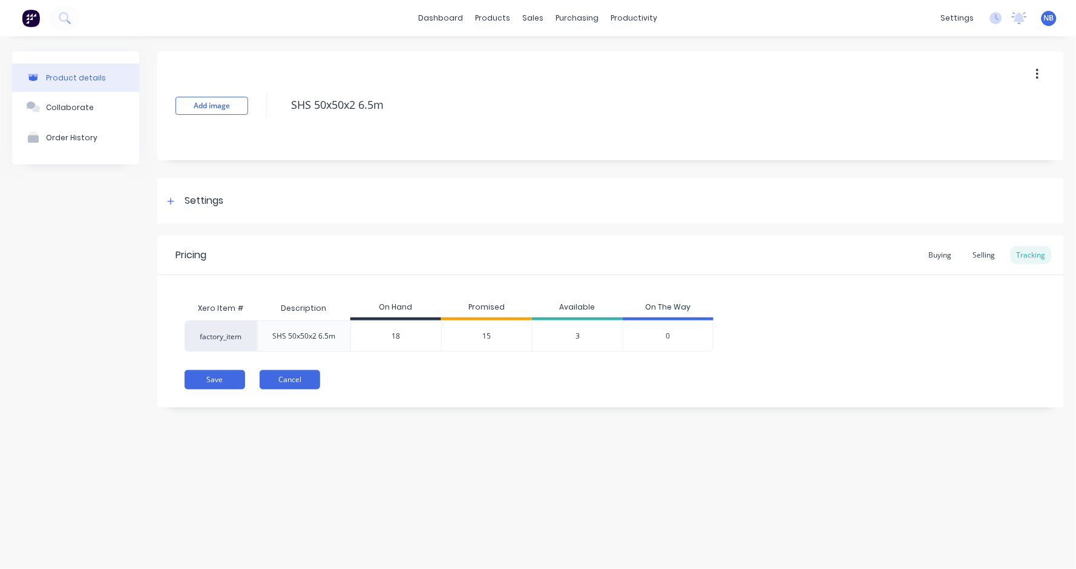
click at [307, 381] on button "Cancel" at bounding box center [290, 379] width 61 height 19
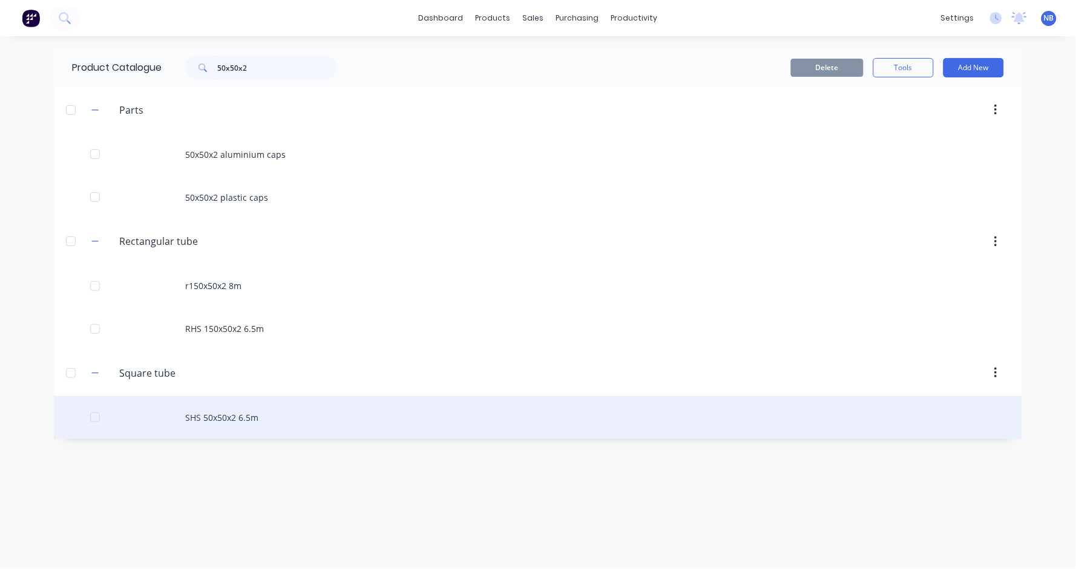
click at [247, 417] on div "SHS 50x50x2 6.5m" at bounding box center [538, 417] width 968 height 43
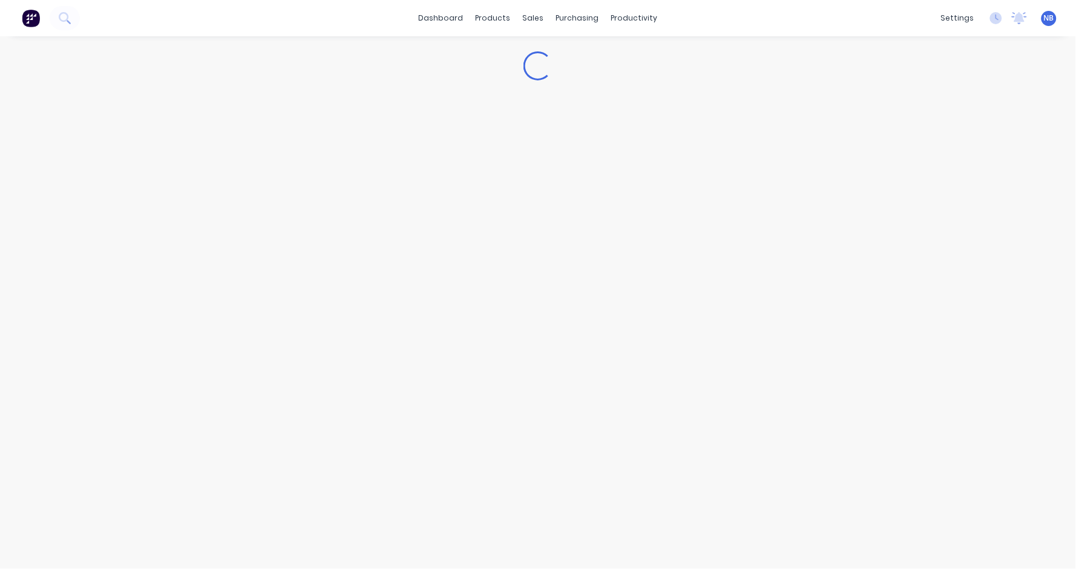
type textarea "x"
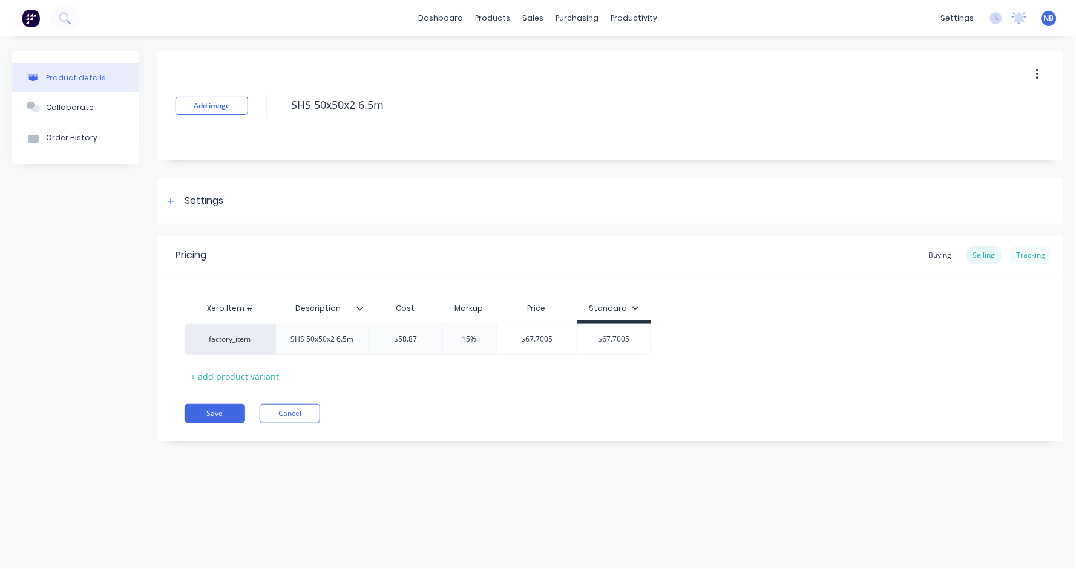
click at [1034, 259] on div "Tracking" at bounding box center [1031, 255] width 41 height 18
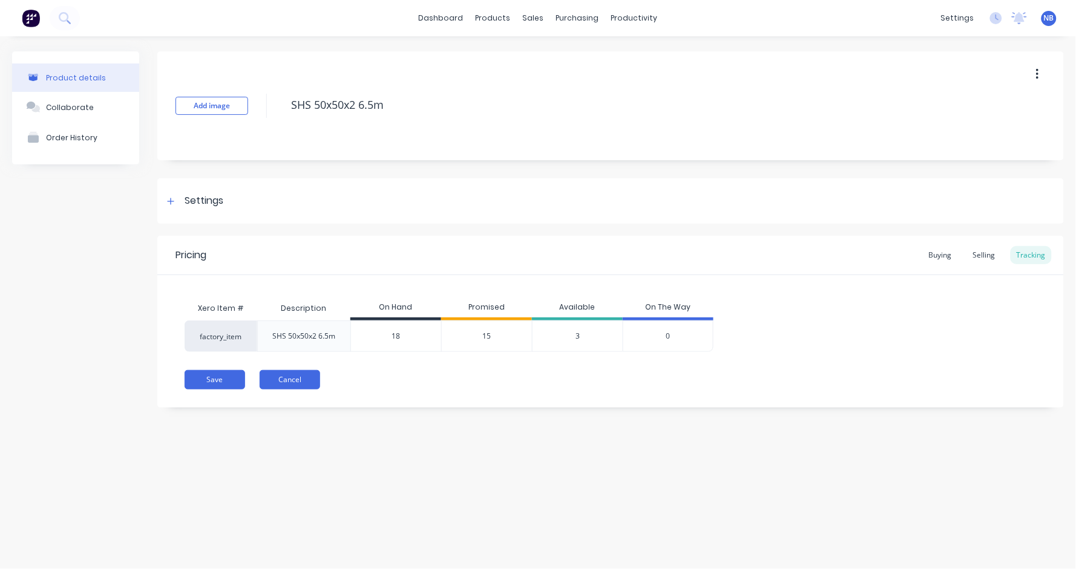
click at [291, 373] on button "Cancel" at bounding box center [290, 379] width 61 height 19
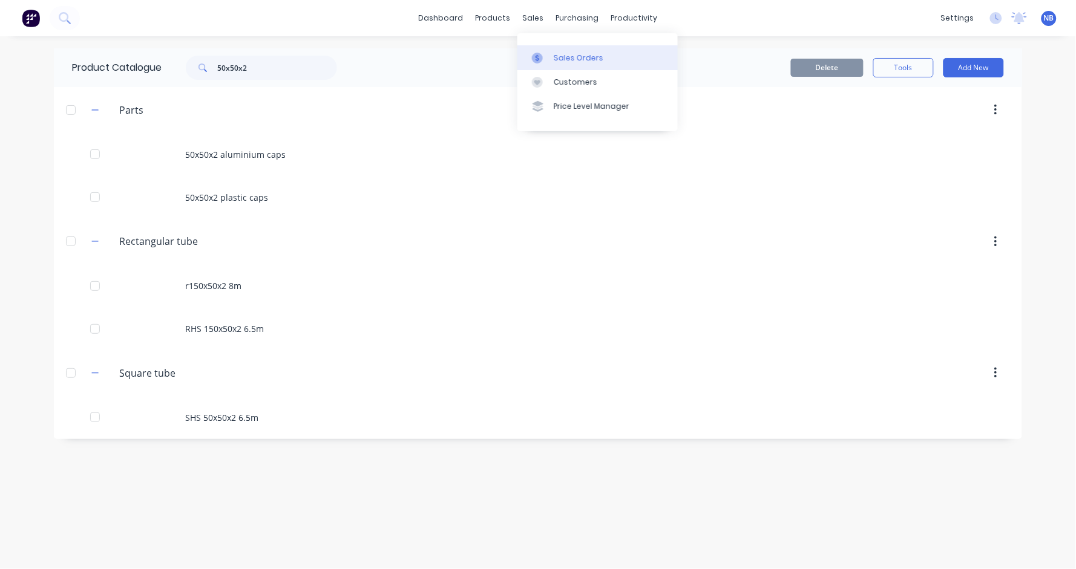
click at [559, 58] on div "Sales Orders" at bounding box center [579, 58] width 50 height 11
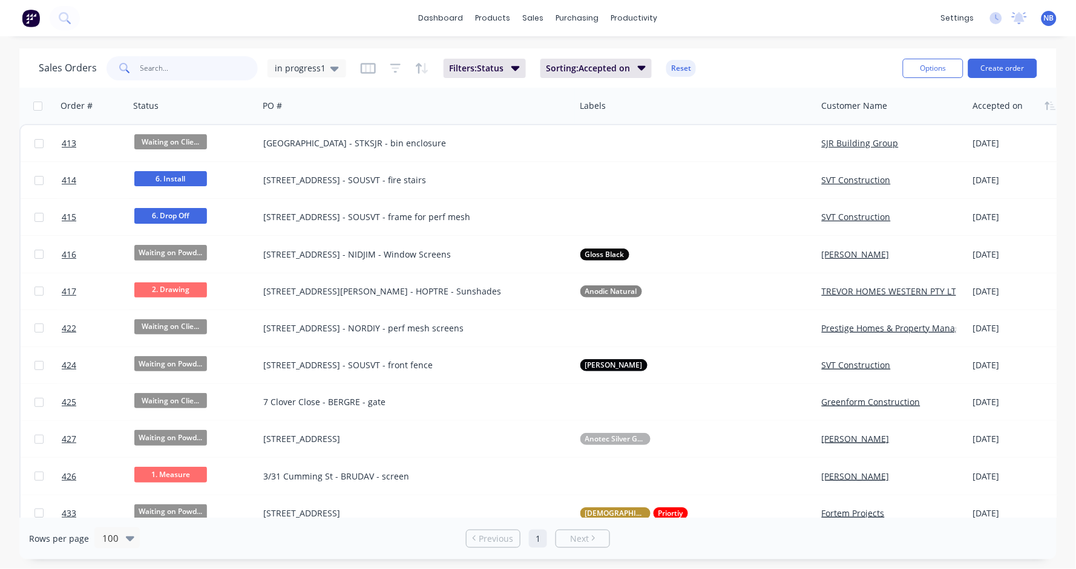
click at [177, 74] on input "text" at bounding box center [199, 68] width 118 height 24
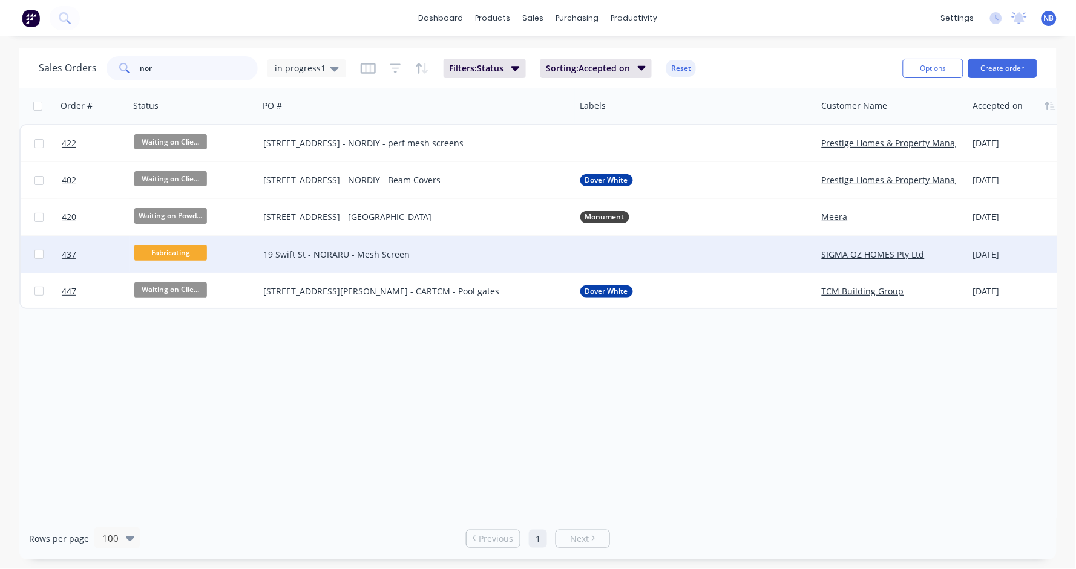
type input "nor"
click at [156, 252] on span "Fabricating" at bounding box center [170, 252] width 73 height 15
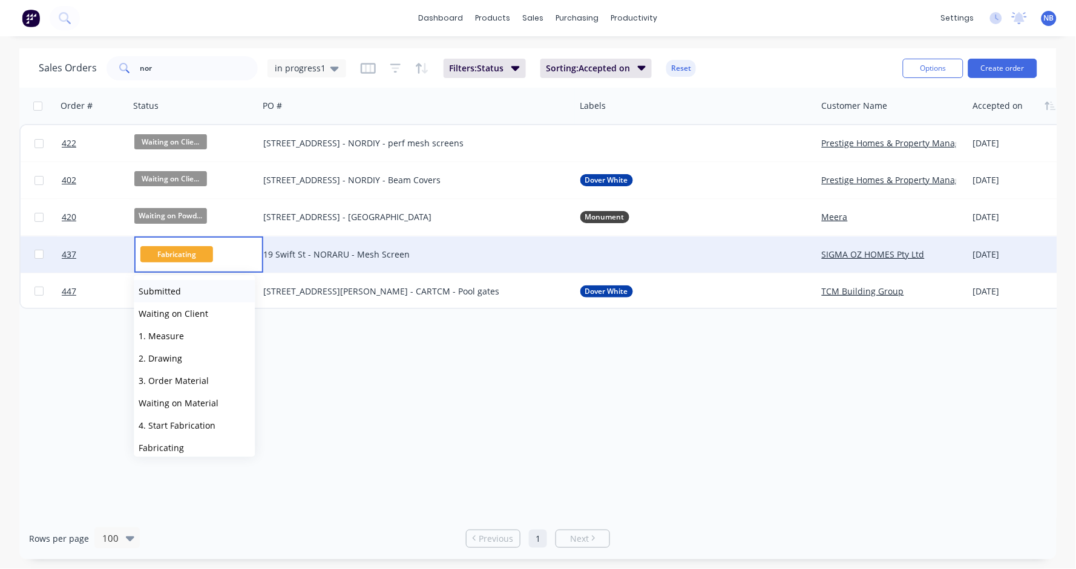
click at [170, 292] on span "Submitted" at bounding box center [160, 291] width 42 height 11
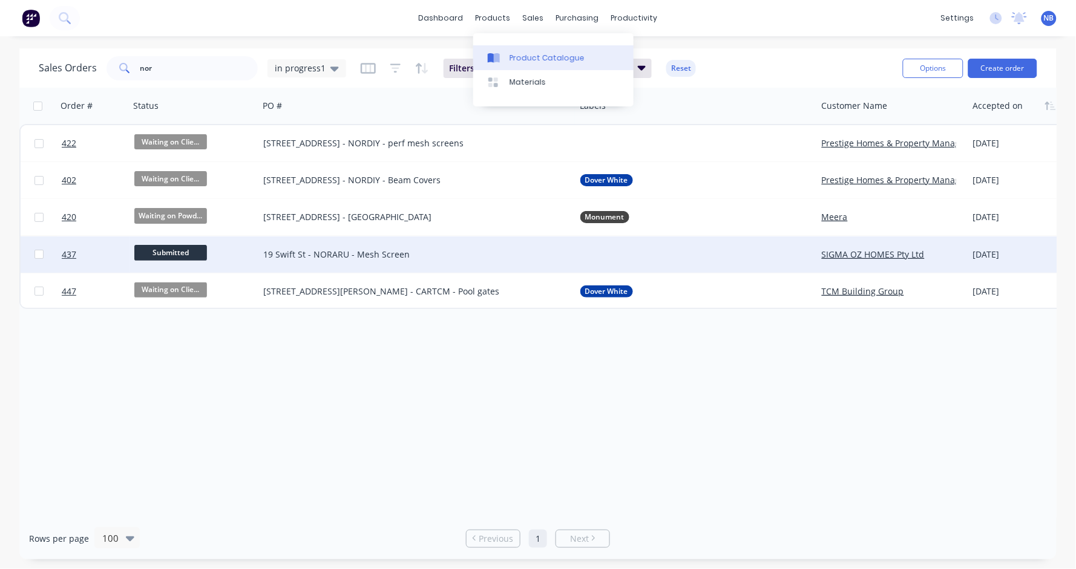
click at [517, 65] on link "Product Catalogue" at bounding box center [553, 57] width 160 height 24
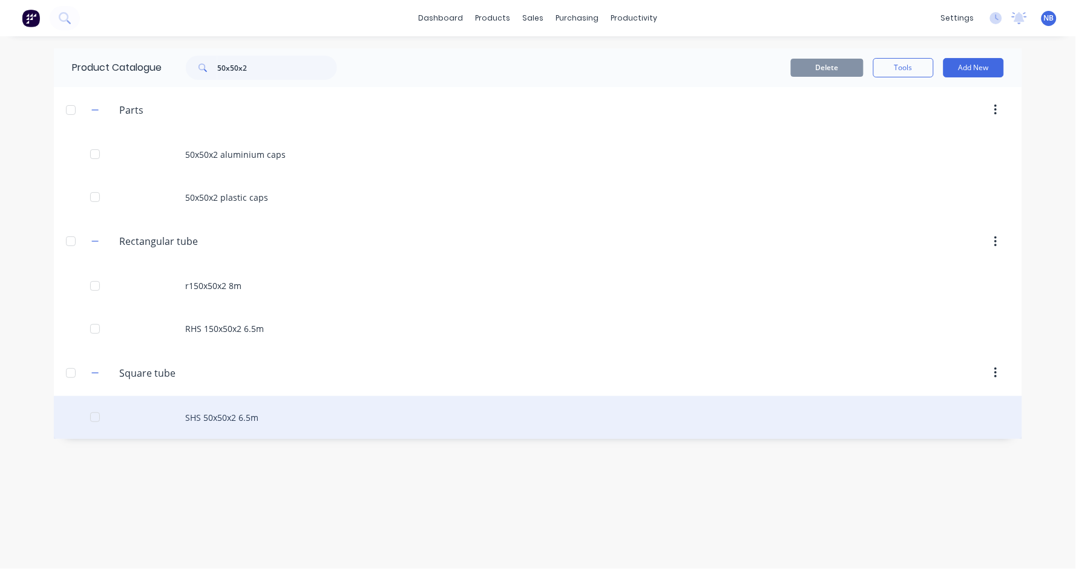
click at [232, 433] on div "SHS 50x50x2 6.5m" at bounding box center [538, 417] width 968 height 43
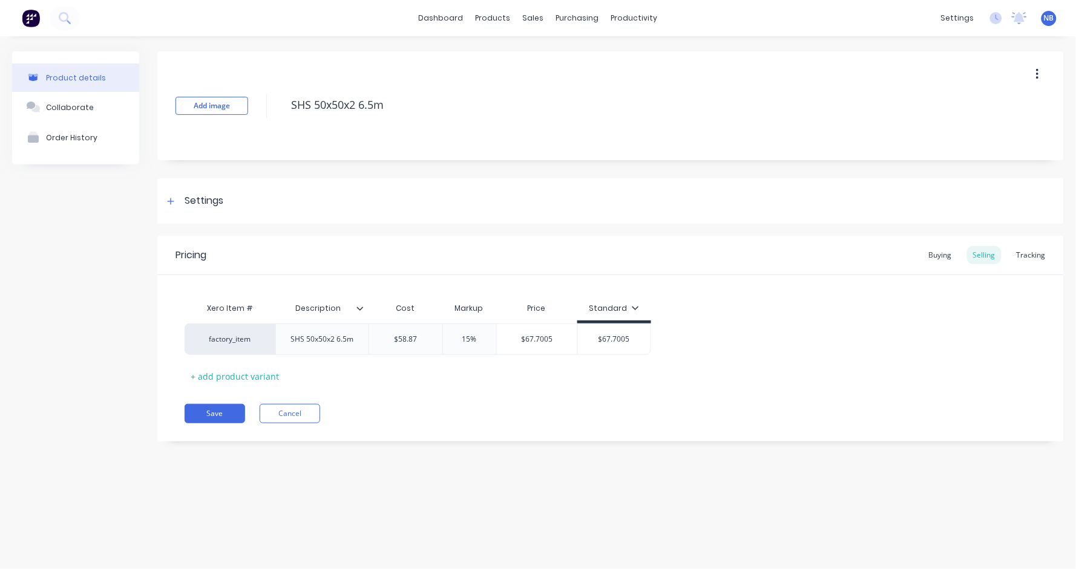
type textarea "x"
click at [1031, 256] on div "Tracking" at bounding box center [1031, 255] width 41 height 18
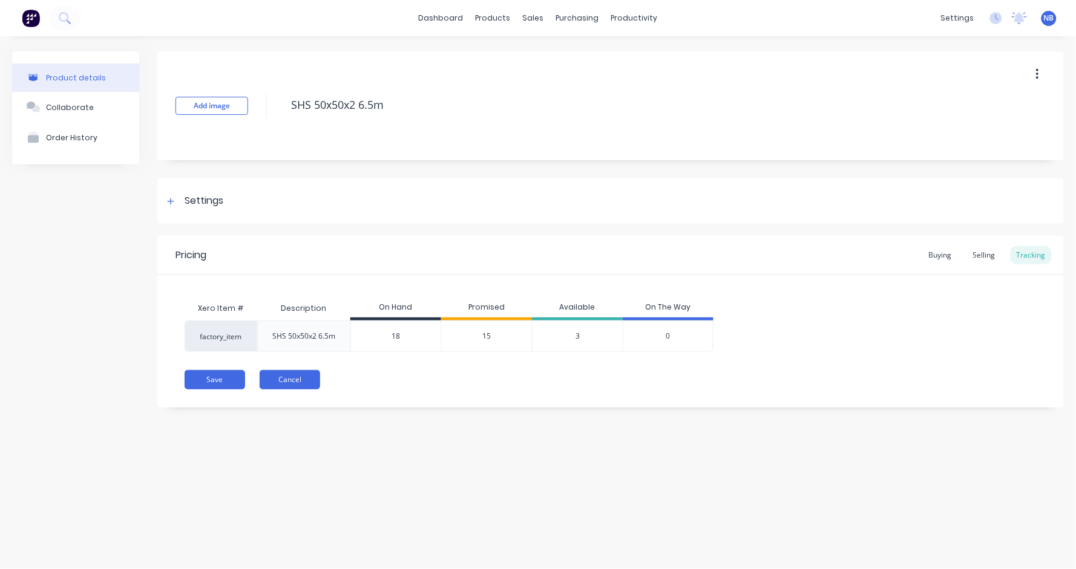
click at [306, 380] on button "Cancel" at bounding box center [290, 379] width 61 height 19
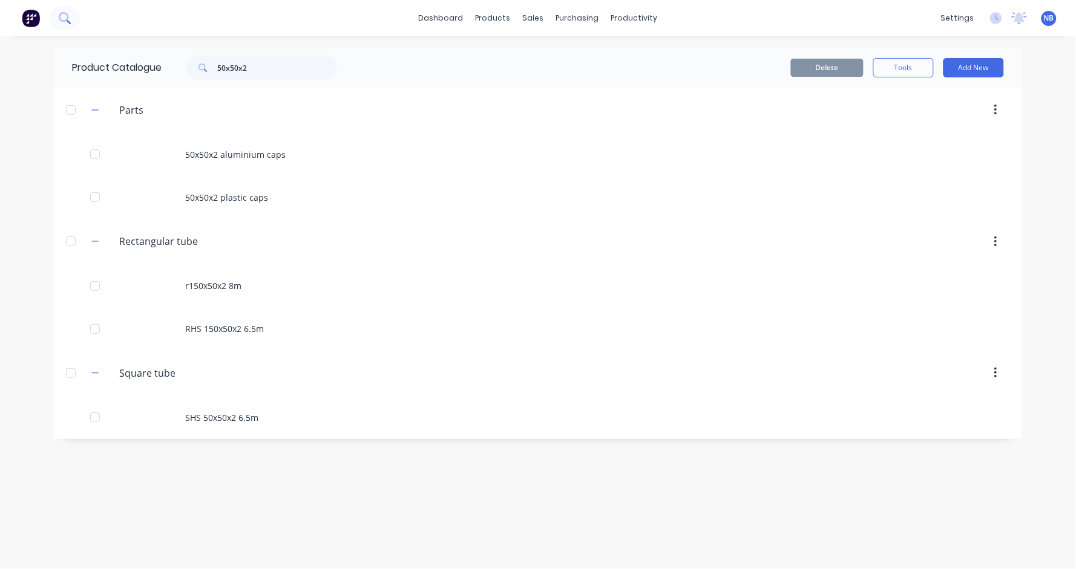
click at [73, 19] on button at bounding box center [65, 18] width 30 height 24
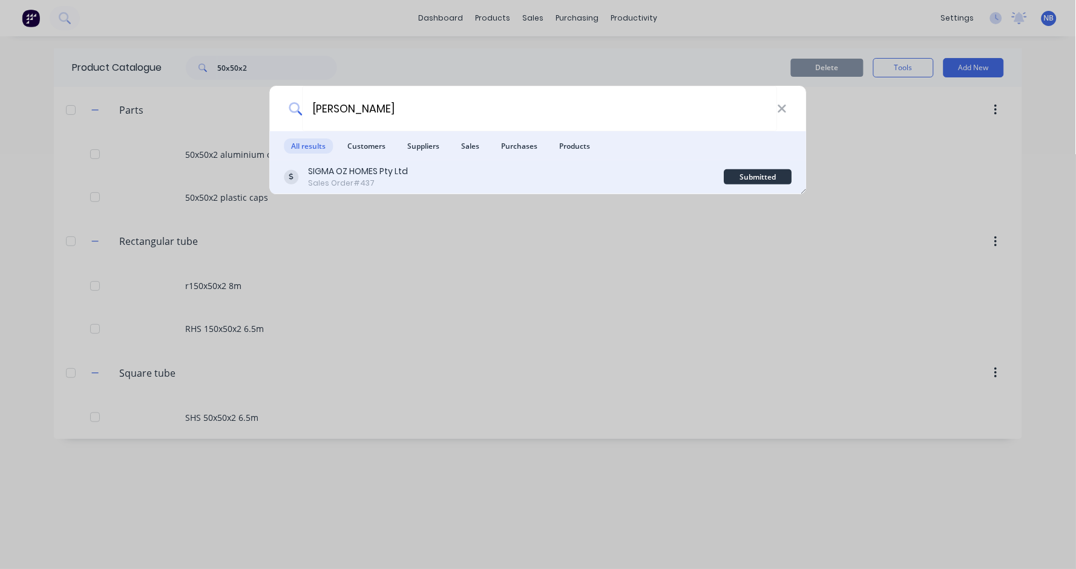
type input "[PERSON_NAME]"
click at [354, 180] on div "Sales Order #437" at bounding box center [359, 183] width 100 height 11
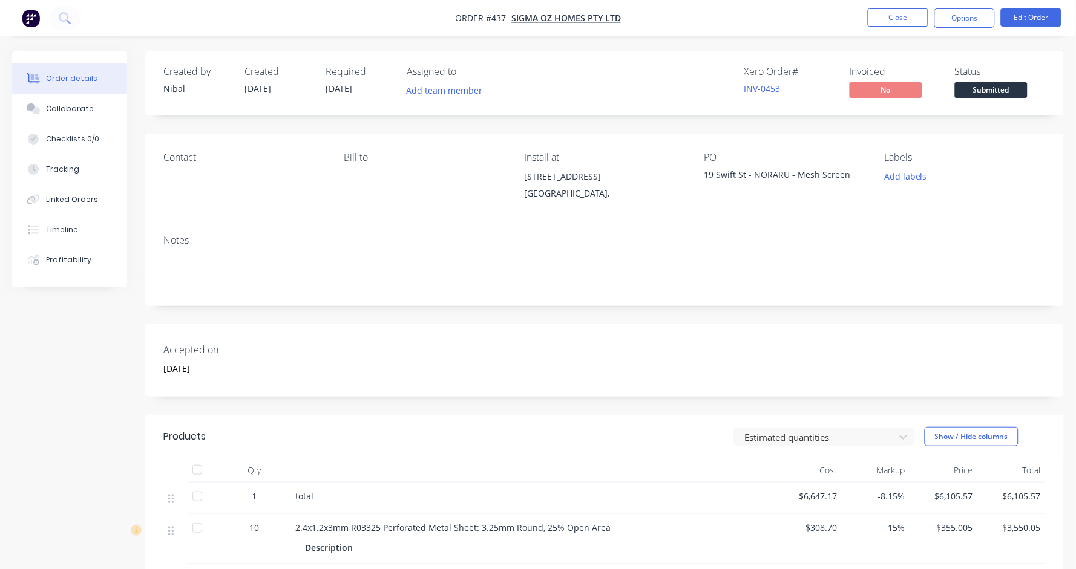
click at [1010, 96] on span "Submitted" at bounding box center [991, 89] width 73 height 15
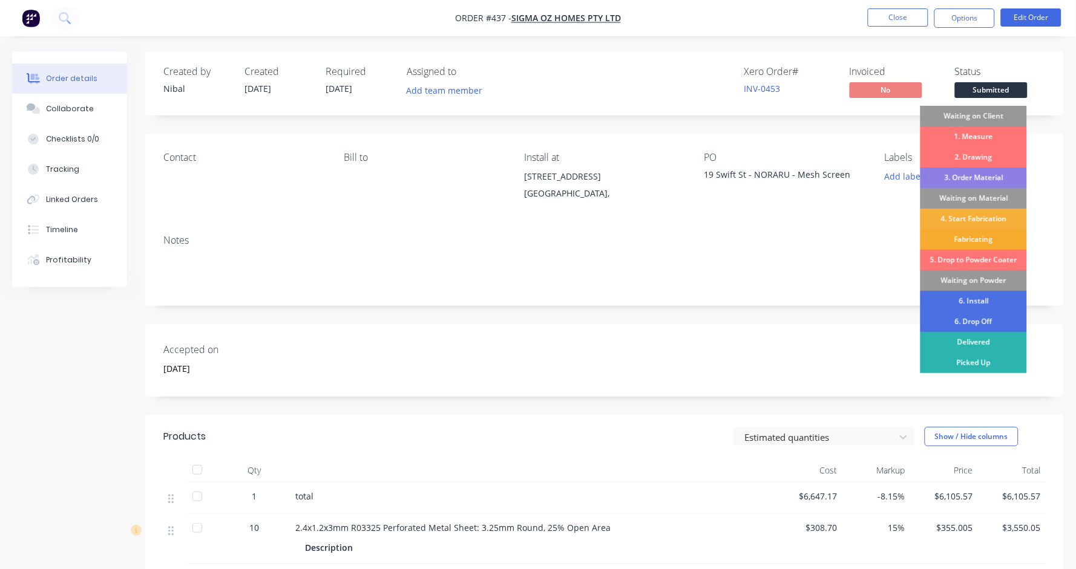
click at [986, 241] on div "Fabricating" at bounding box center [973, 239] width 107 height 21
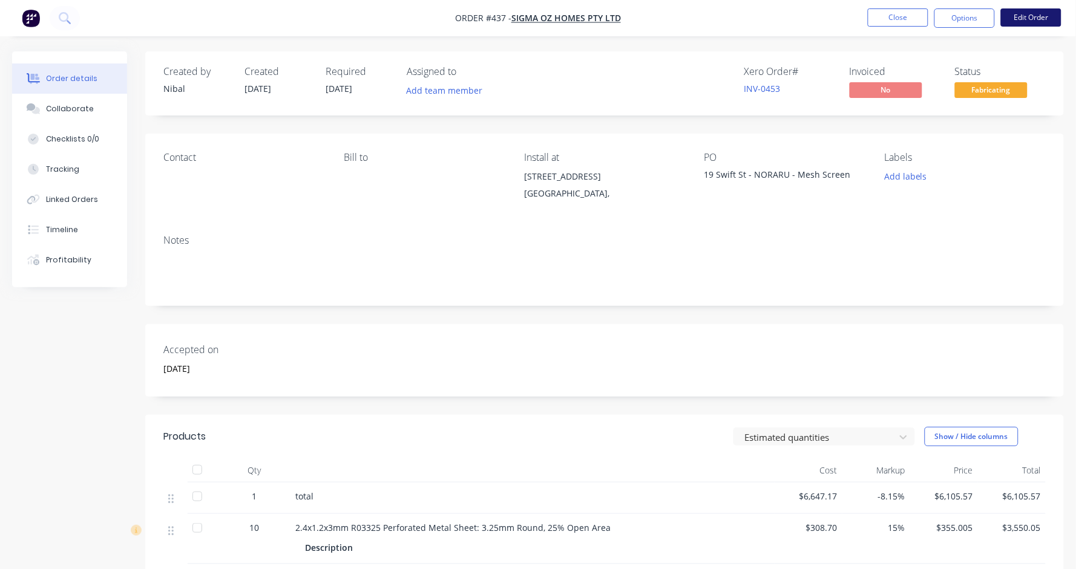
click at [1028, 22] on button "Edit Order" at bounding box center [1031, 17] width 61 height 18
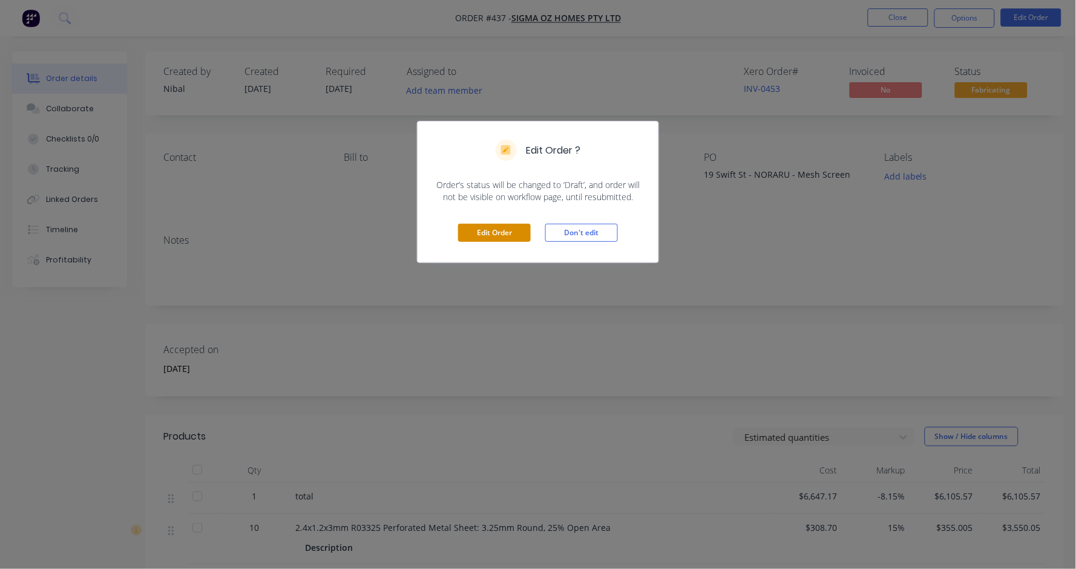
click at [503, 231] on button "Edit Order" at bounding box center [494, 233] width 73 height 18
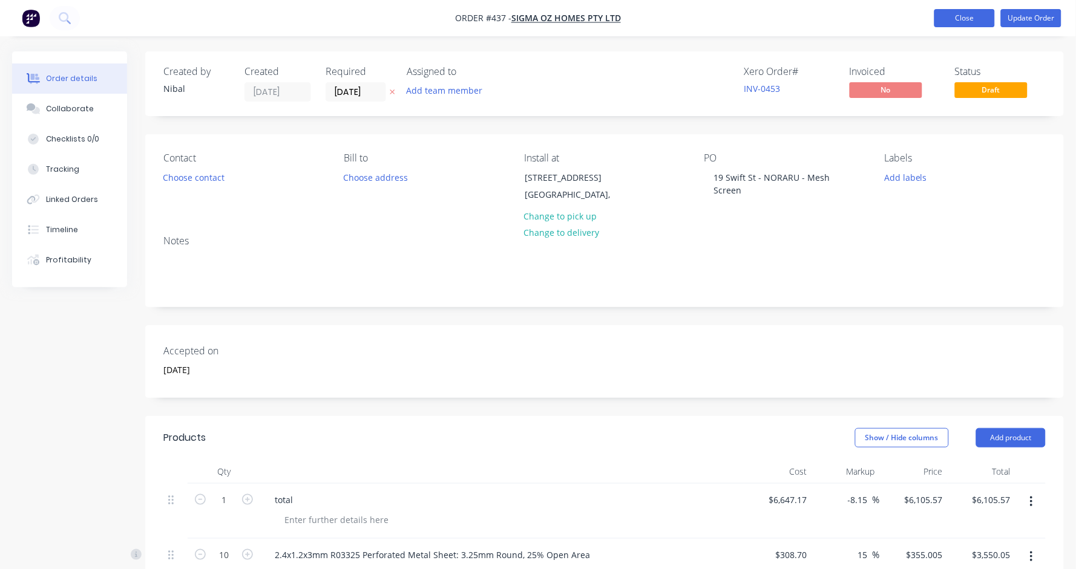
click at [959, 15] on button "Close" at bounding box center [964, 18] width 61 height 18
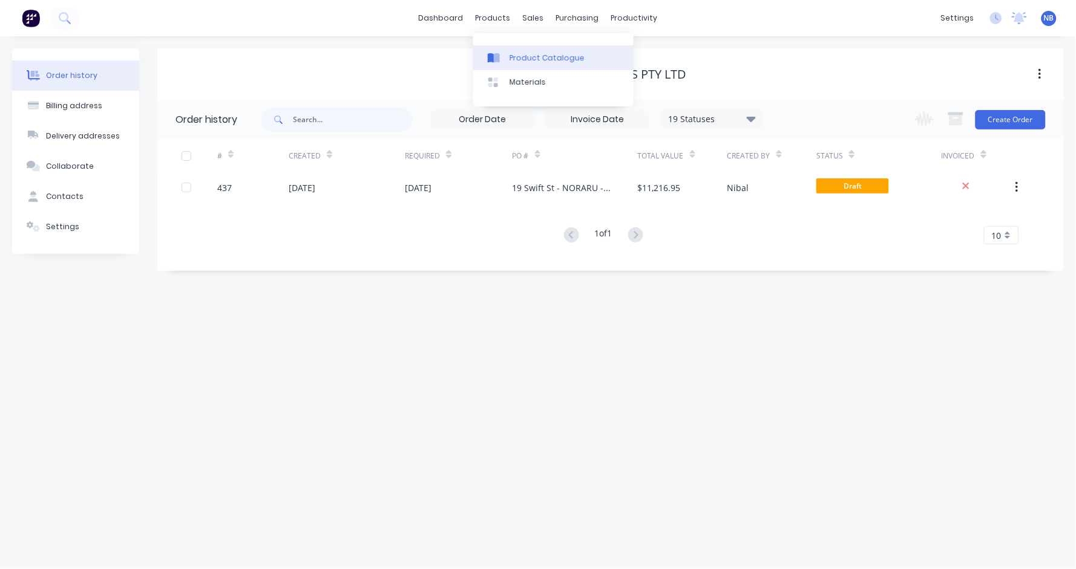
click at [507, 62] on link "Product Catalogue" at bounding box center [553, 57] width 160 height 24
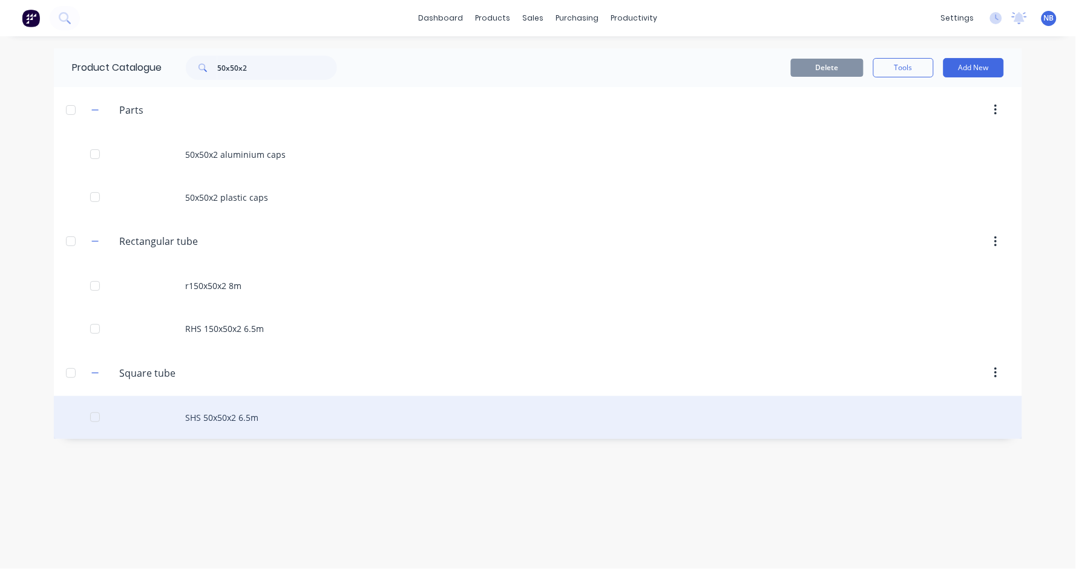
click at [235, 430] on div "SHS 50x50x2 6.5m" at bounding box center [538, 417] width 968 height 43
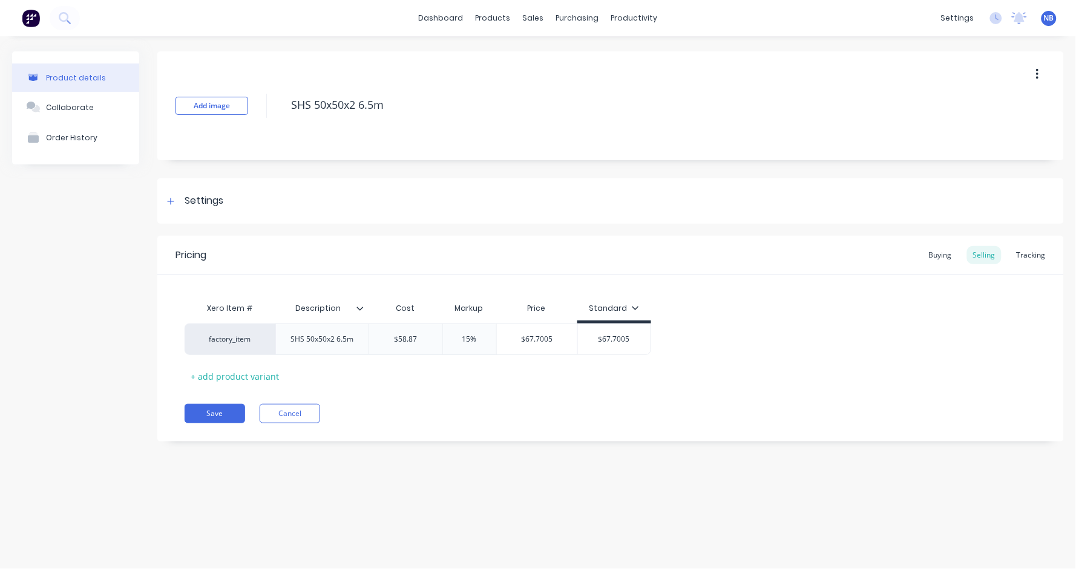
type textarea "x"
click at [1052, 260] on div "Pricing Buying Selling Tracking" at bounding box center [610, 255] width 907 height 39
click at [1032, 261] on div "Tracking" at bounding box center [1031, 255] width 41 height 18
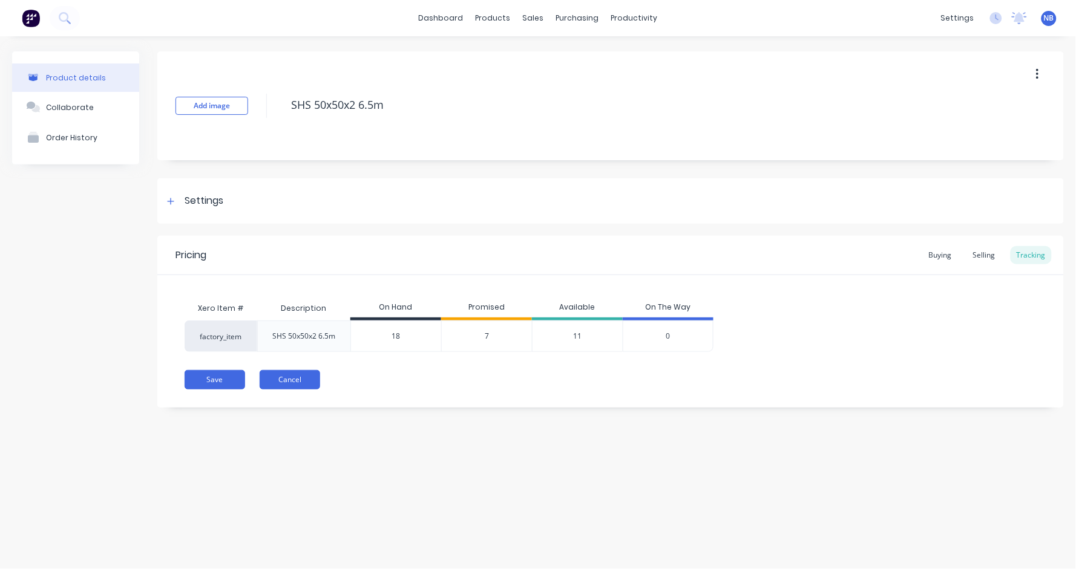
click at [297, 385] on button "Cancel" at bounding box center [290, 379] width 61 height 19
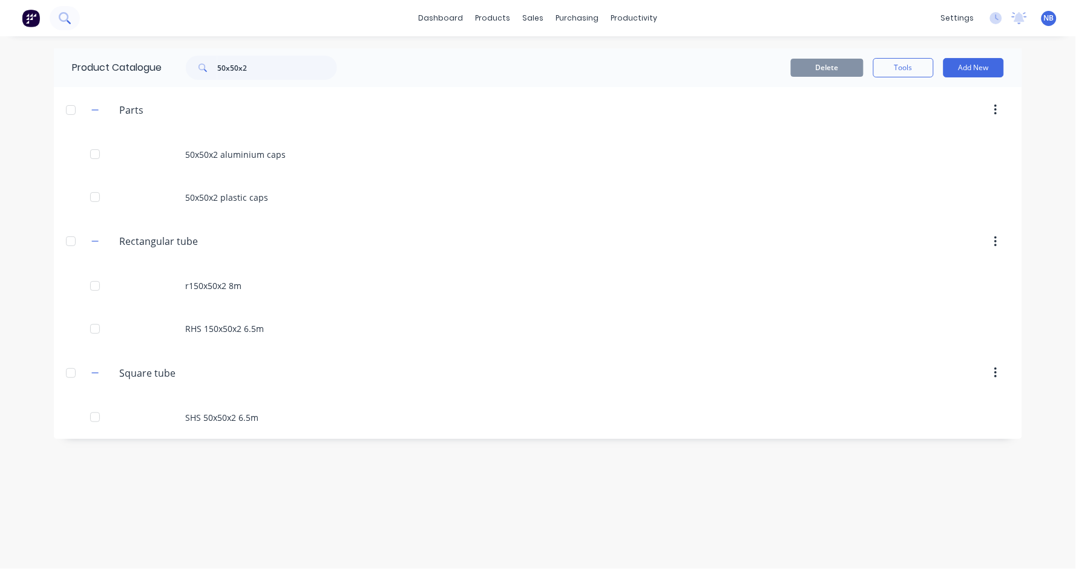
click at [66, 21] on icon at bounding box center [64, 17] width 10 height 10
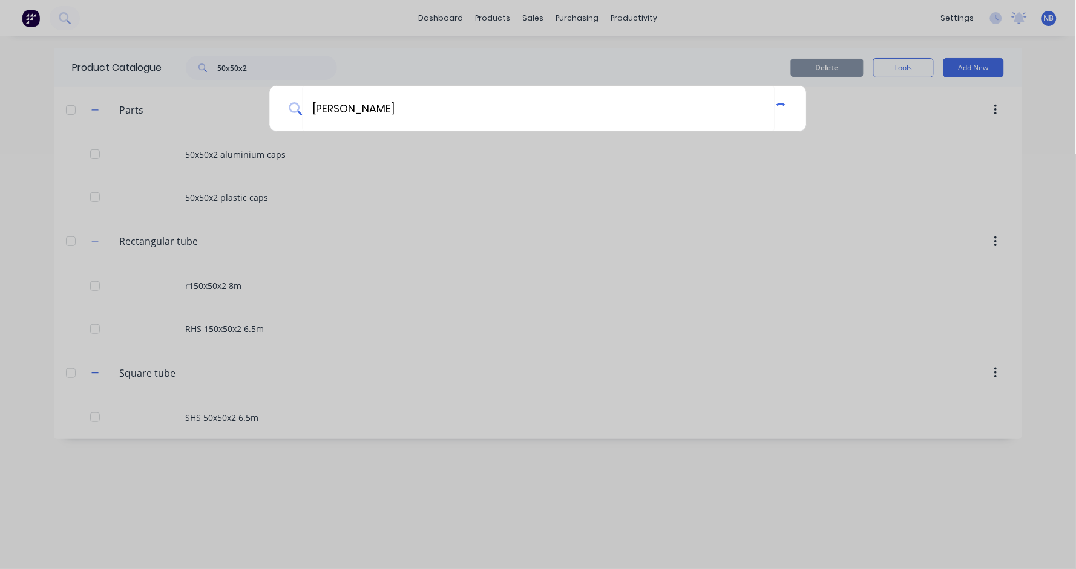
type input "[PERSON_NAME]"
click at [346, 163] on div "[PERSON_NAME]" at bounding box center [538, 284] width 1076 height 569
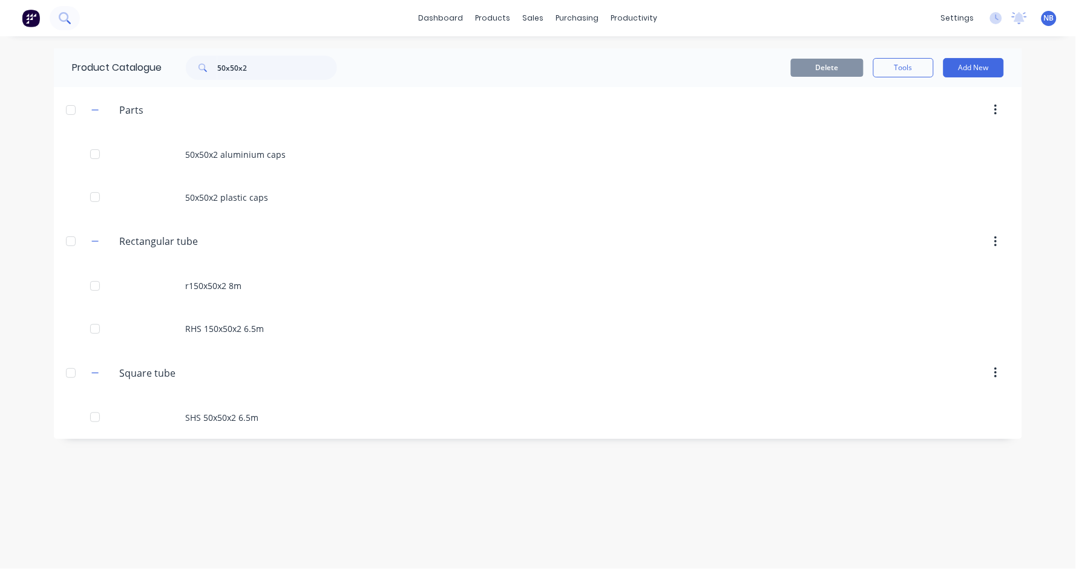
click at [63, 28] on button at bounding box center [65, 18] width 30 height 24
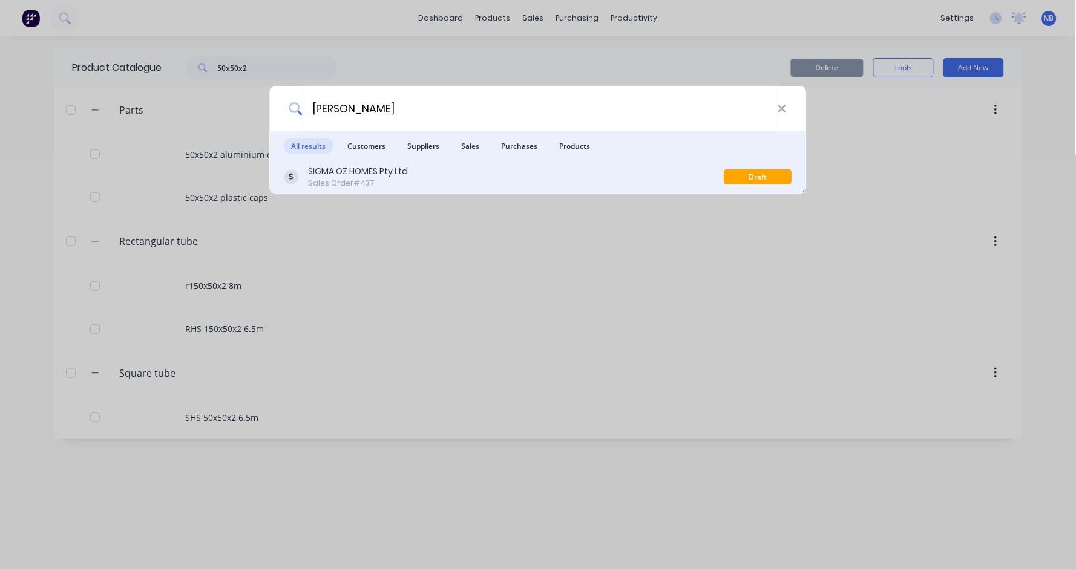
type input "[PERSON_NAME]"
click at [373, 175] on div "SIGMA OZ HOMES Pty Ltd" at bounding box center [359, 171] width 100 height 13
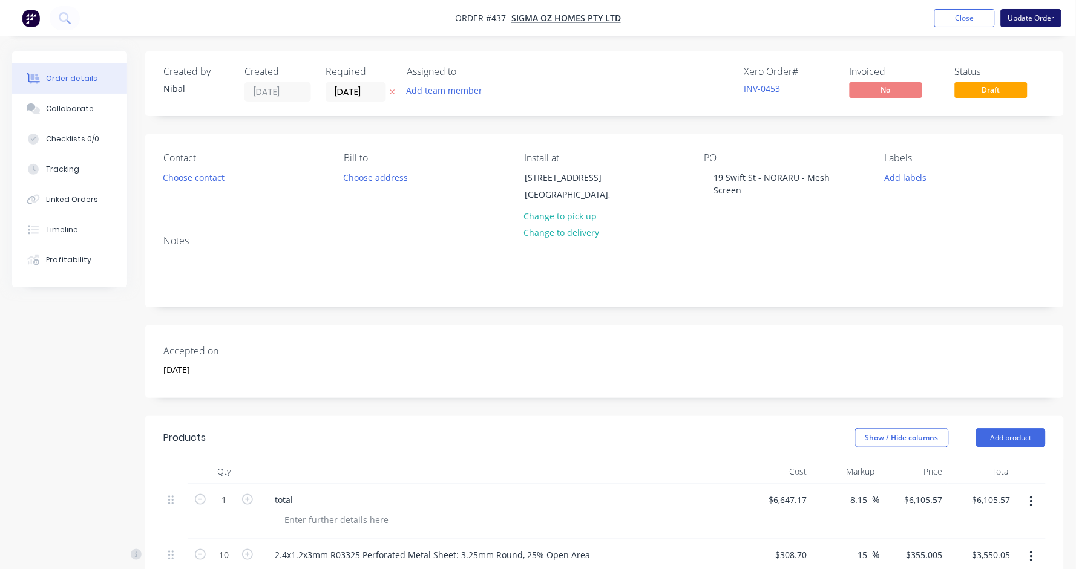
click at [1028, 11] on button "Update Order" at bounding box center [1031, 18] width 61 height 18
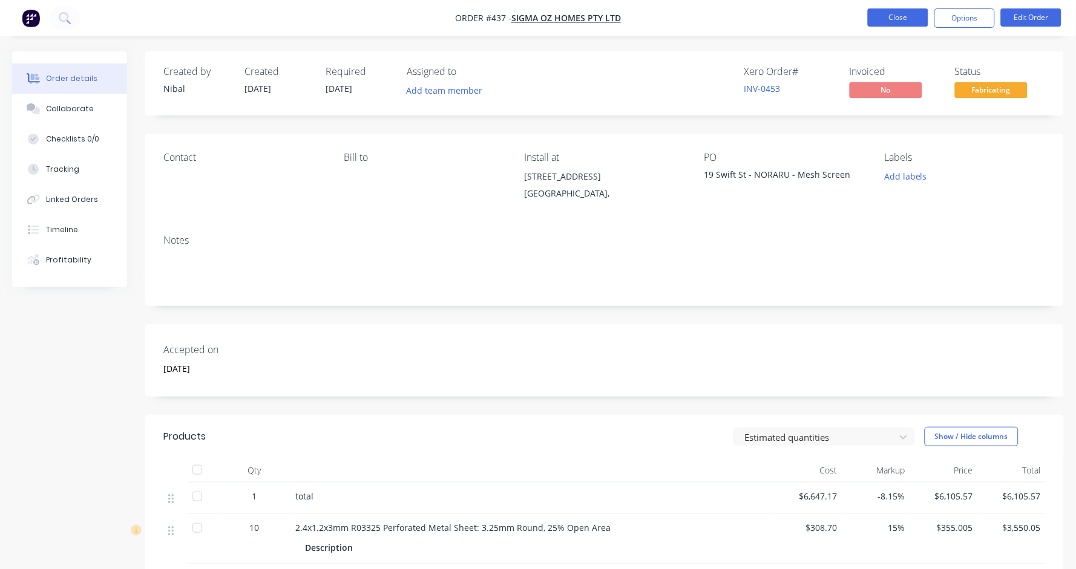
click at [910, 21] on button "Close" at bounding box center [898, 17] width 61 height 18
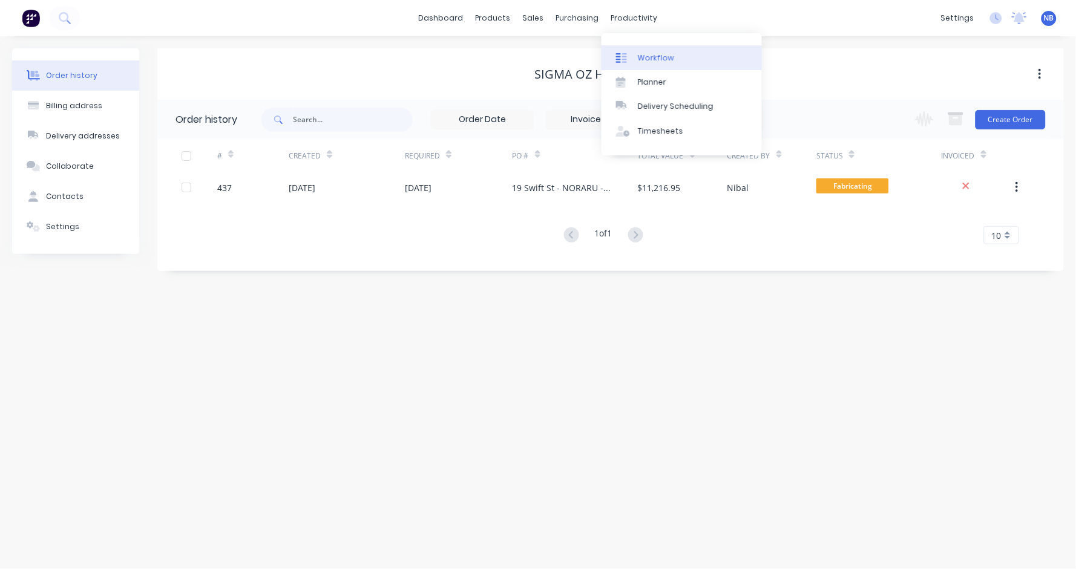
click at [672, 57] on link "Workflow" at bounding box center [682, 57] width 160 height 24
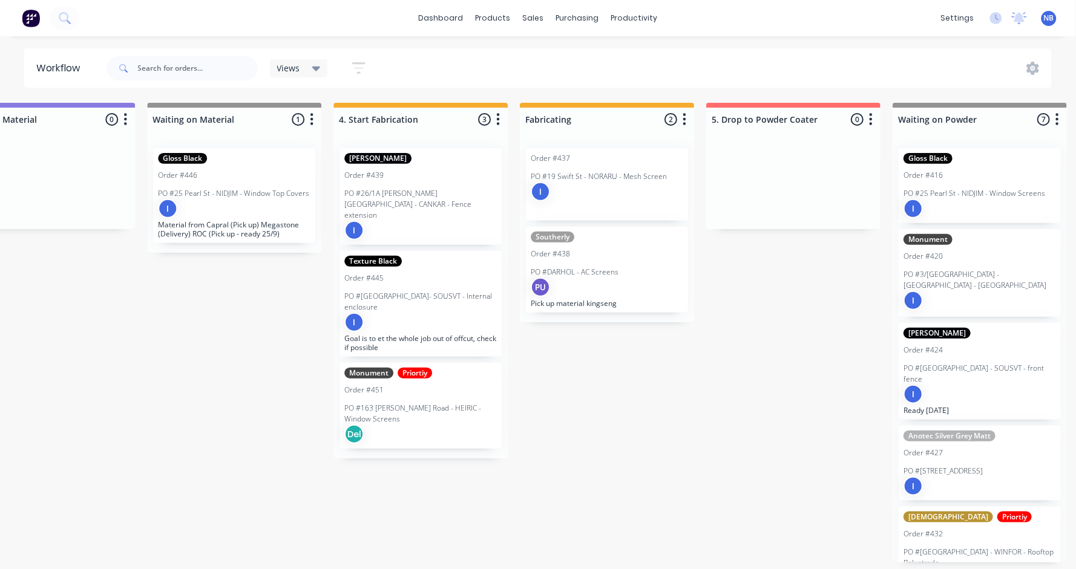
scroll to position [0, 845]
